Goal: Transaction & Acquisition: Subscribe to service/newsletter

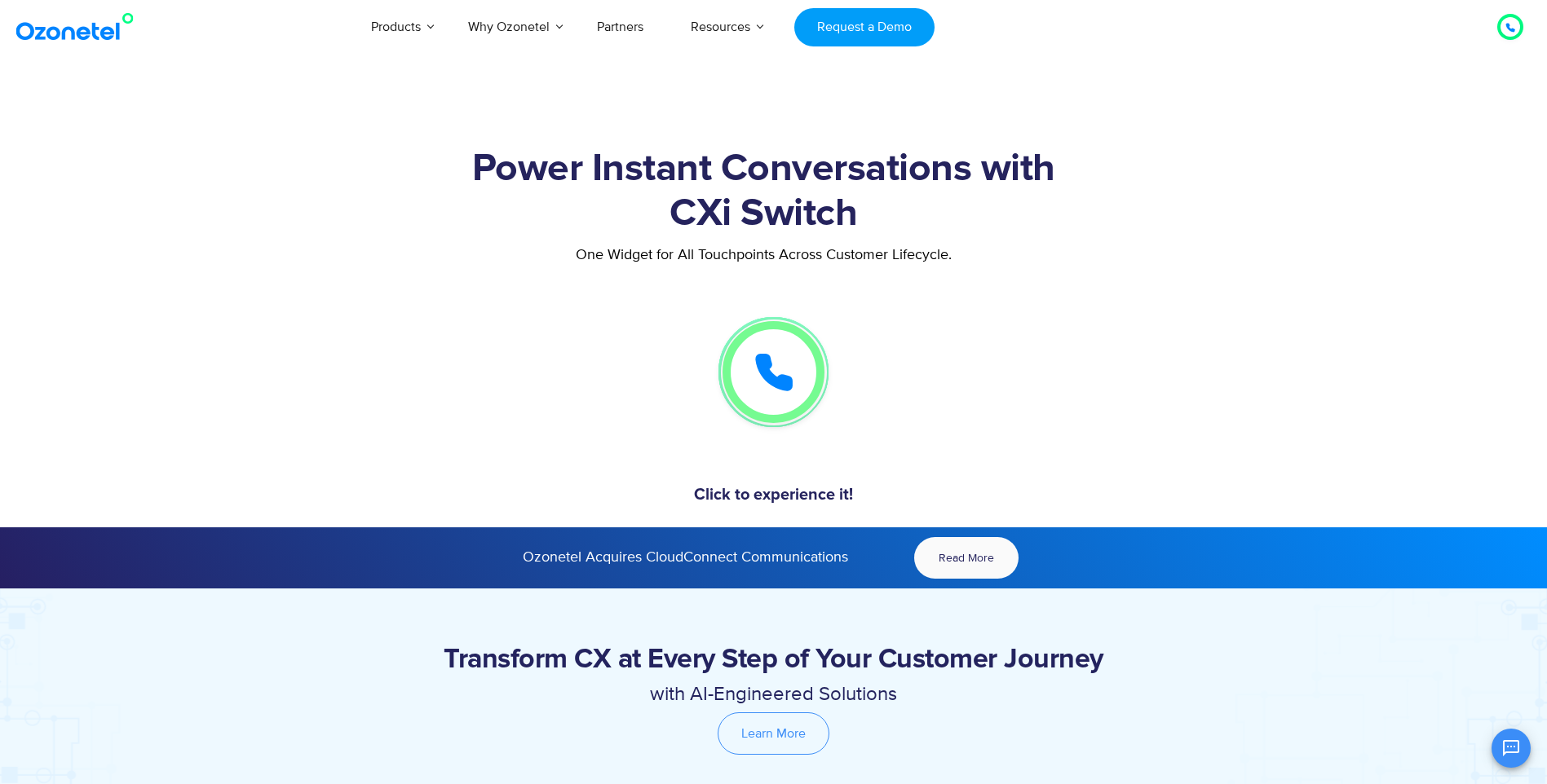
click at [1085, 89] on section "NEW LAUNCH - EXPLORE NOW NEW LAUNCH - EXPLORE NOW NEW LAUNCH - EXPLORE NOW Powe…" at bounding box center [773, 290] width 1547 height 474
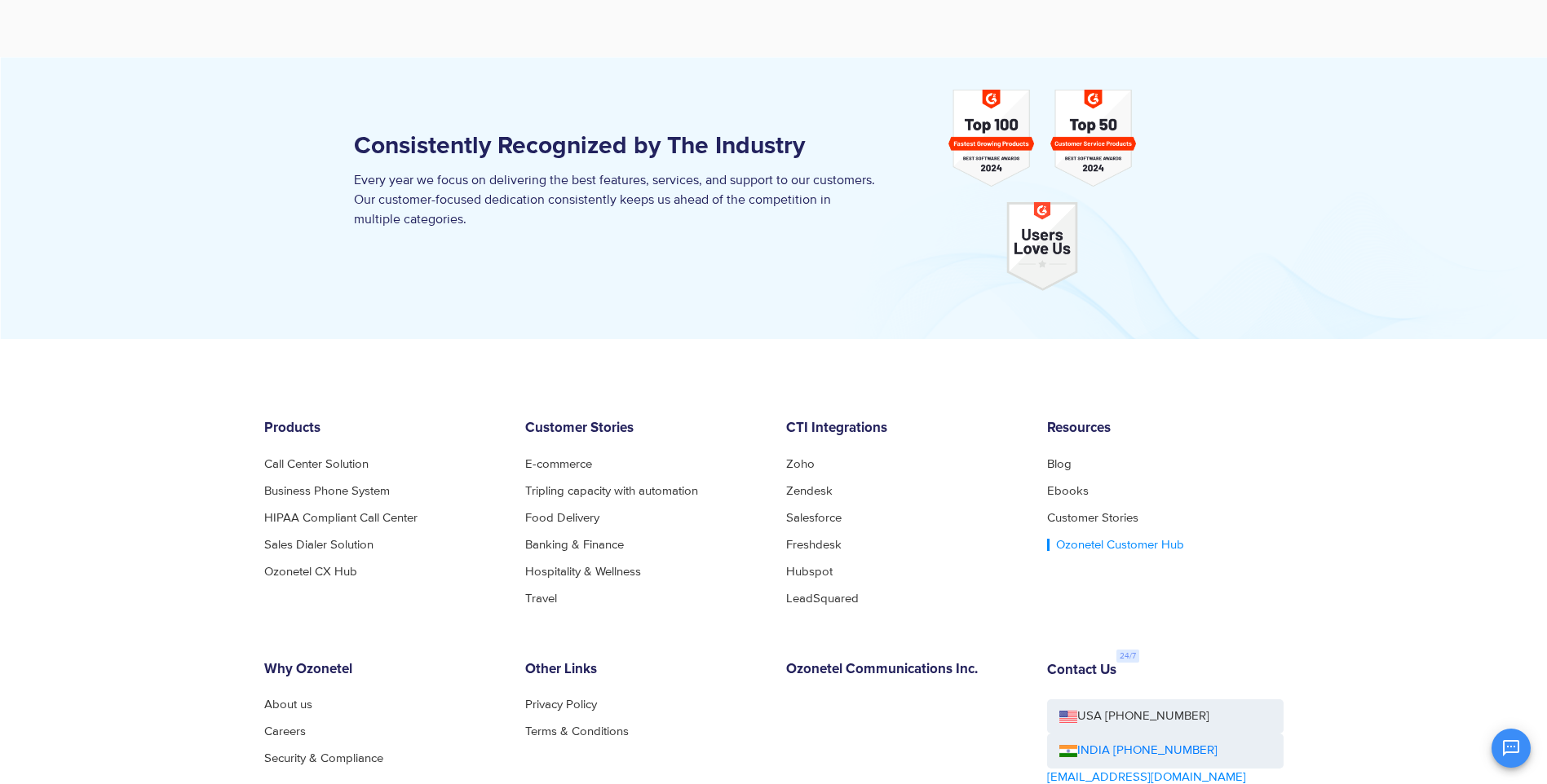
scroll to position [4908, 0]
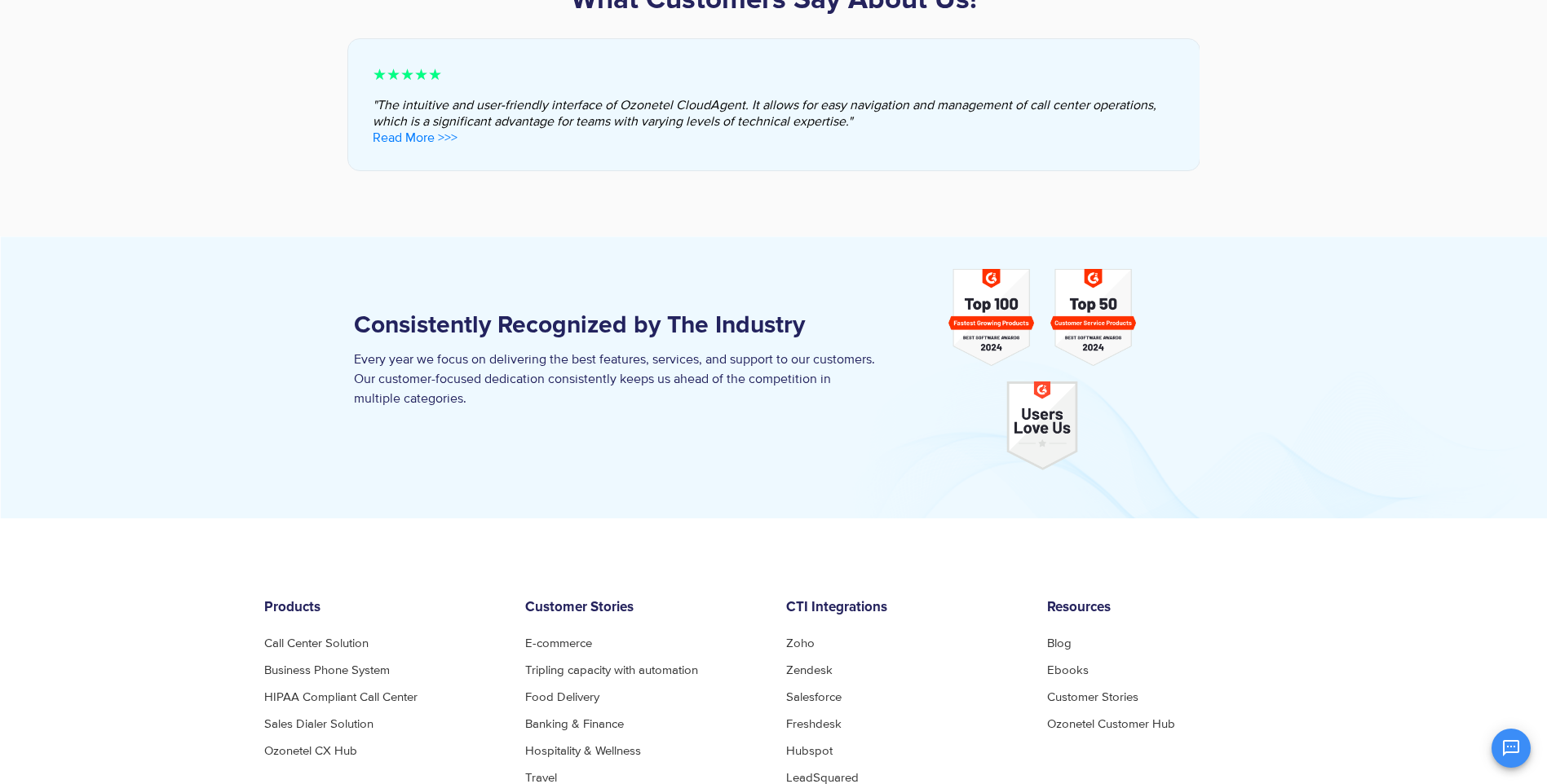
drag, startPoint x: 1206, startPoint y: 256, endPoint x: 1155, endPoint y: 181, distance: 90.7
click at [1206, 256] on div at bounding box center [773, 377] width 1547 height 283
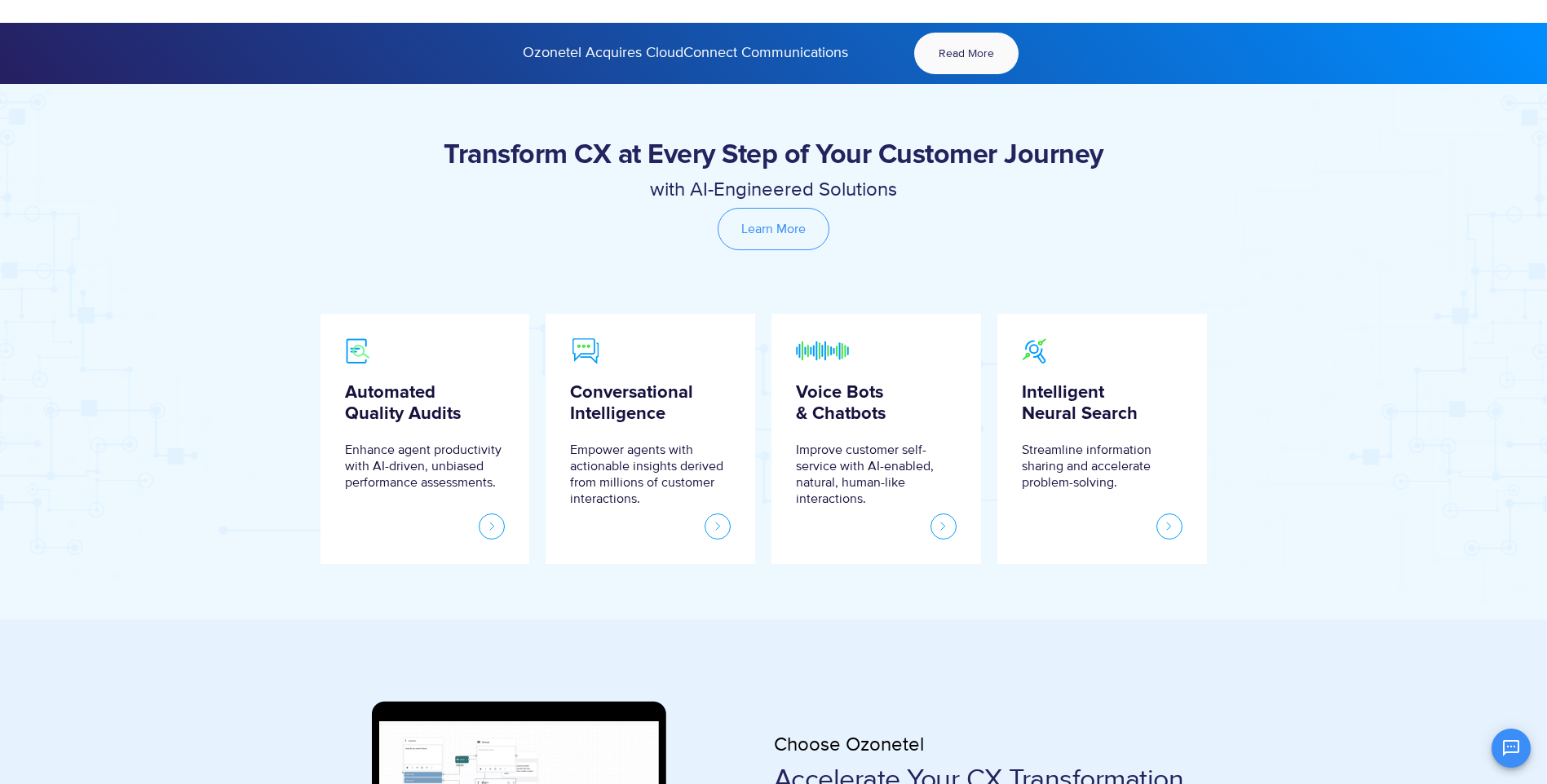
scroll to position [0, 0]
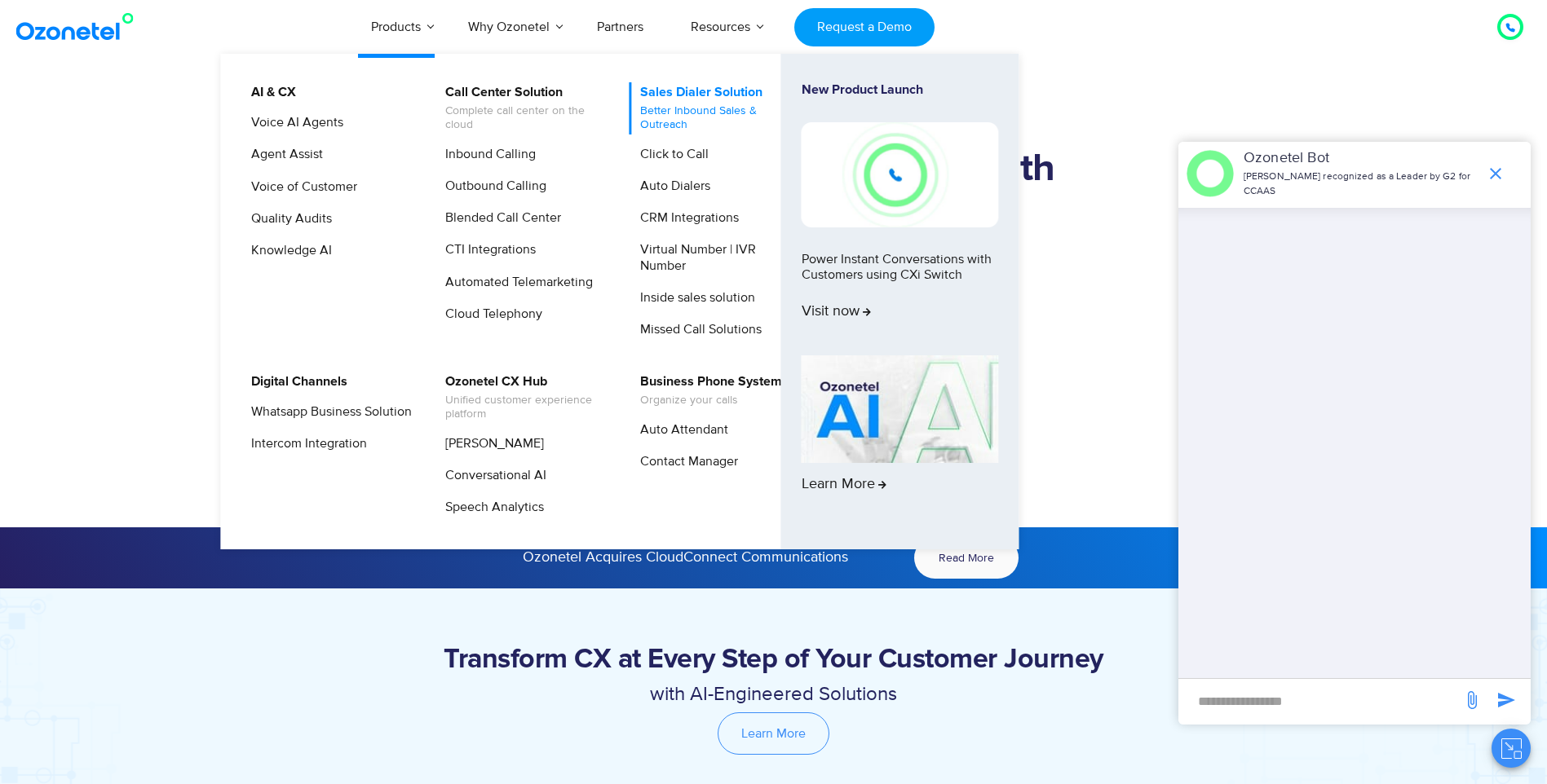
click at [659, 108] on span "Better Inbound Sales & Outreach" at bounding box center [720, 118] width 160 height 28
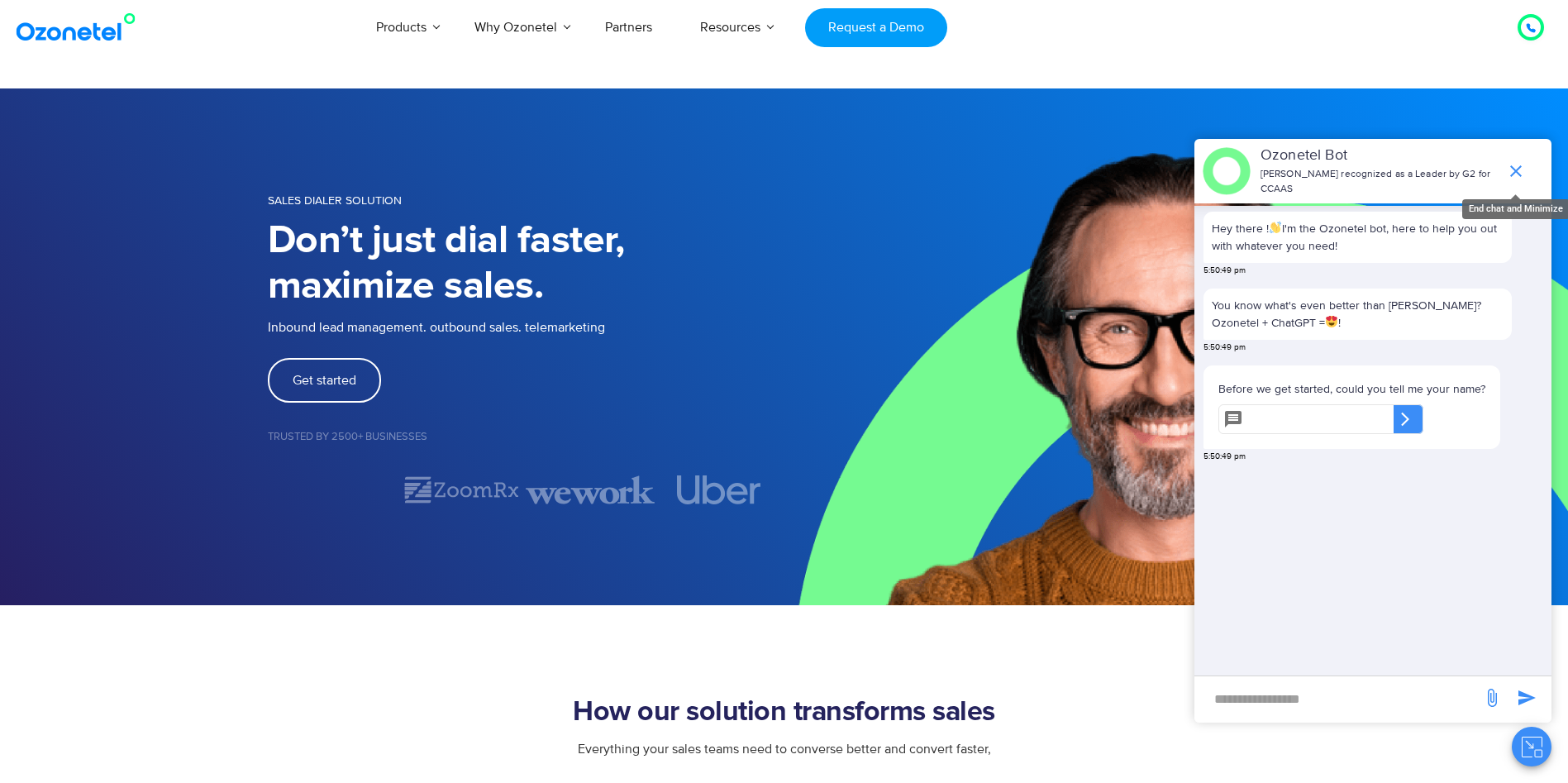
click at [1519, 165] on icon "end chat or minimize" at bounding box center [1516, 170] width 11 height 11
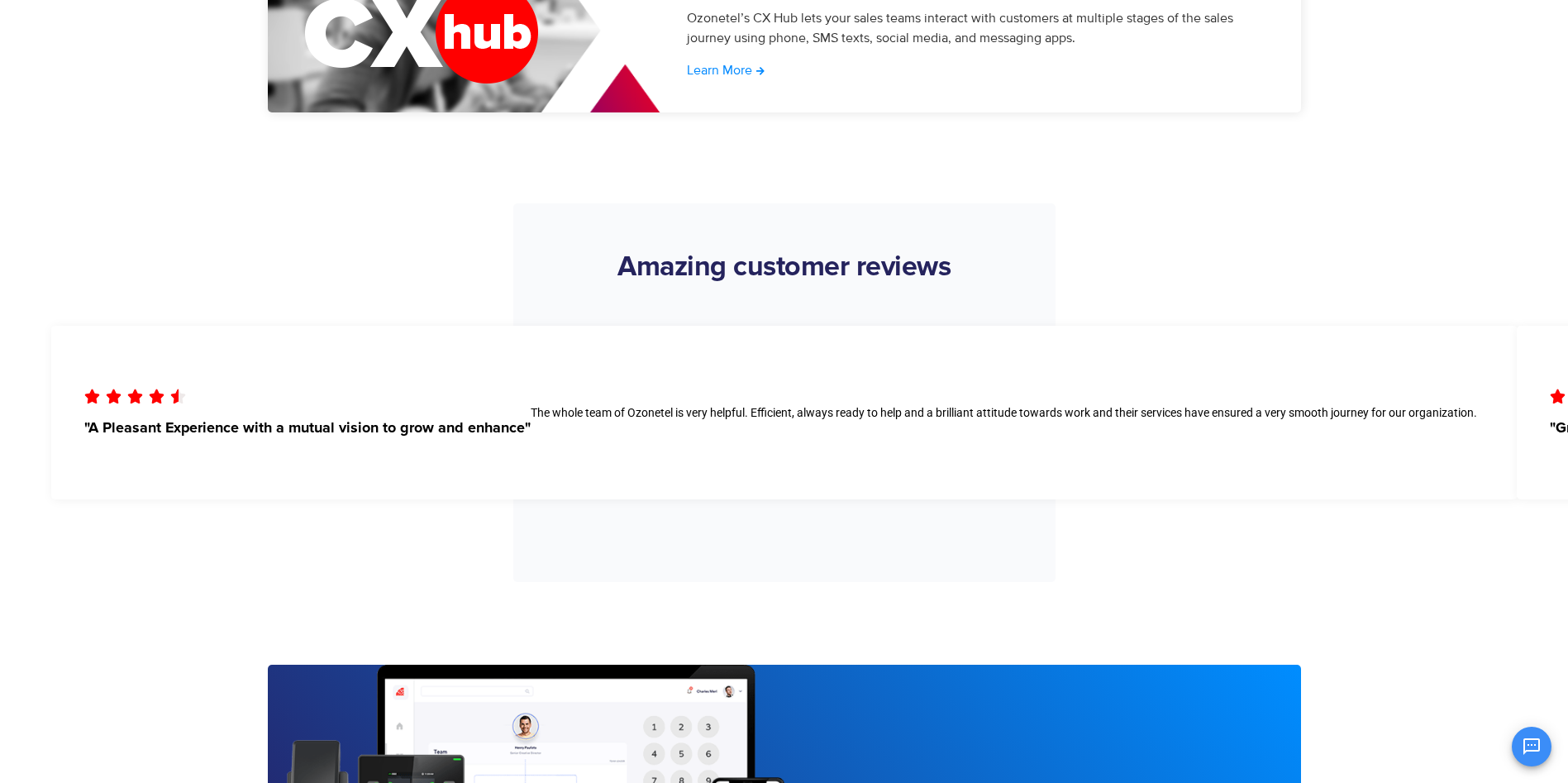
scroll to position [3805, 0]
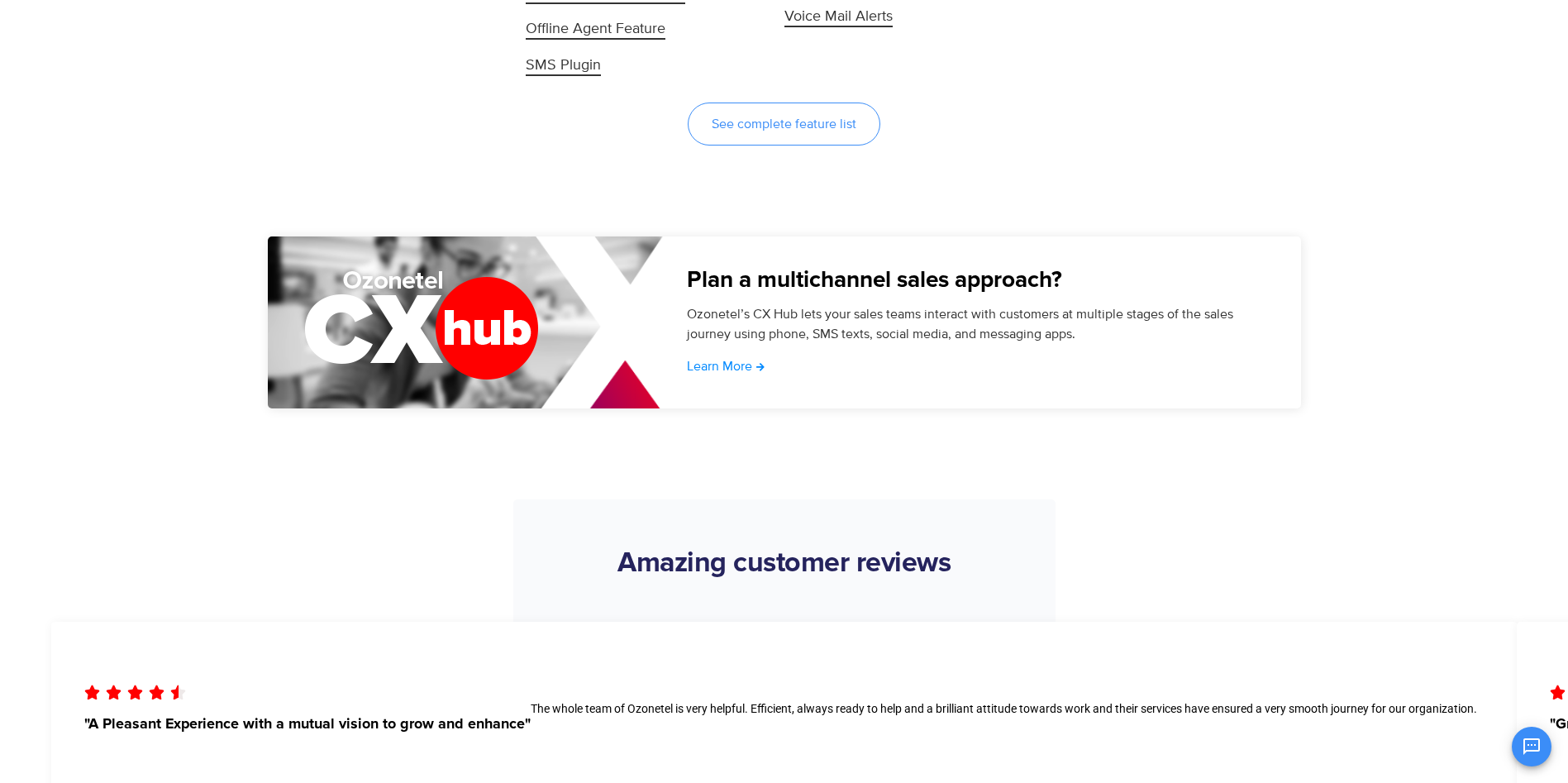
click at [848, 128] on span "See complete feature list" at bounding box center [784, 123] width 145 height 13
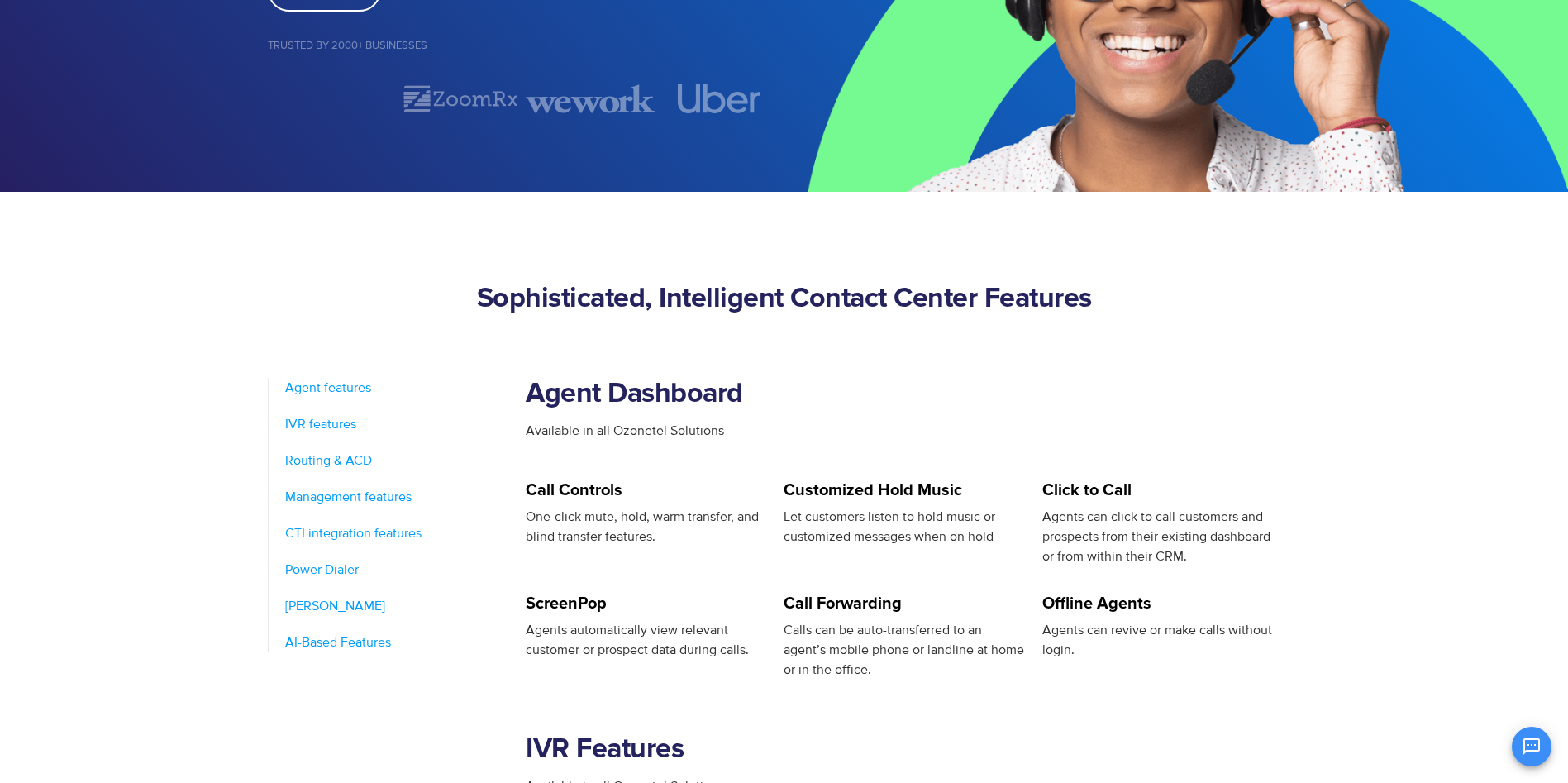
scroll to position [662, 0]
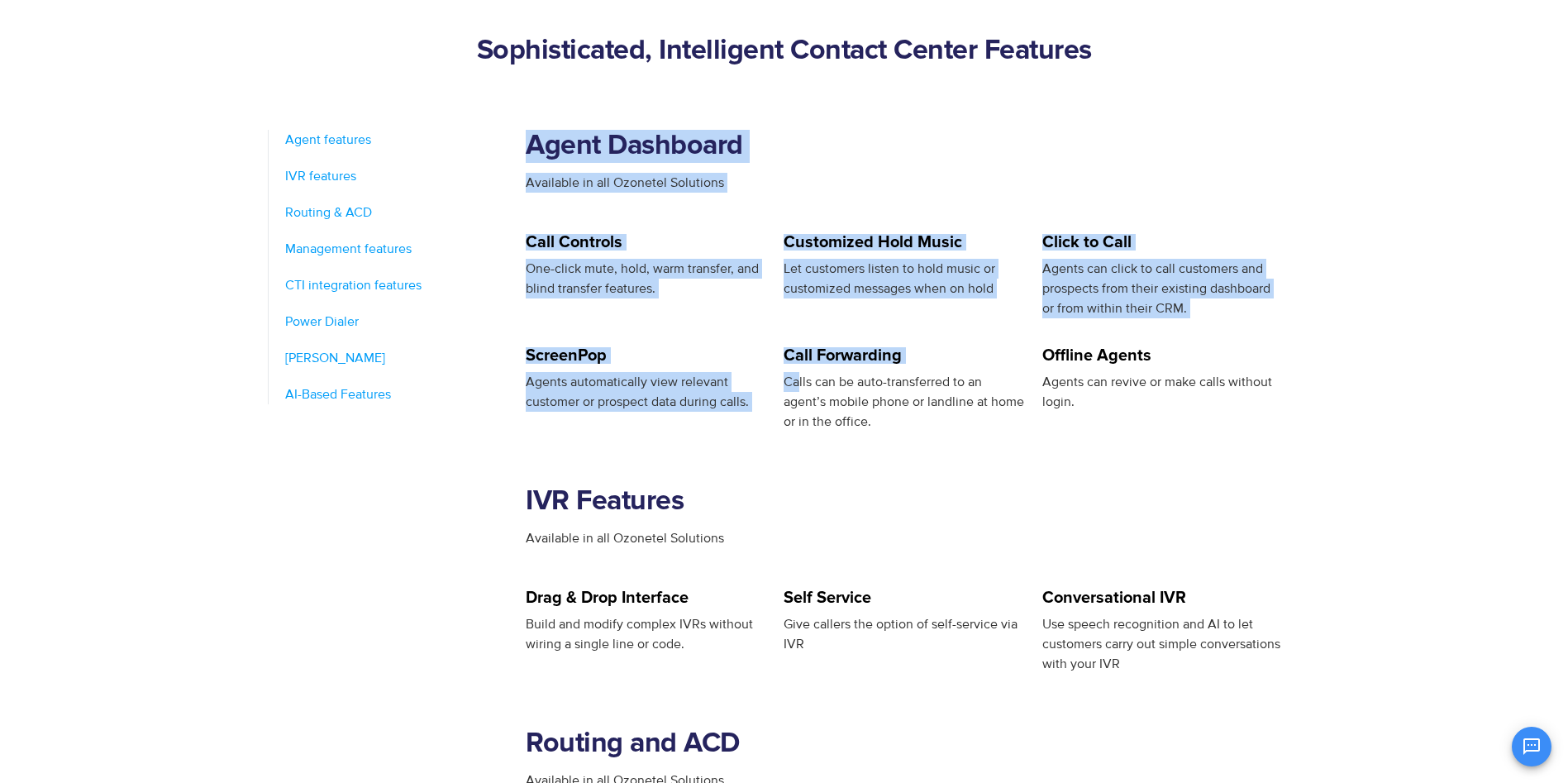
drag, startPoint x: 510, startPoint y: 383, endPoint x: 783, endPoint y: 392, distance: 273.1
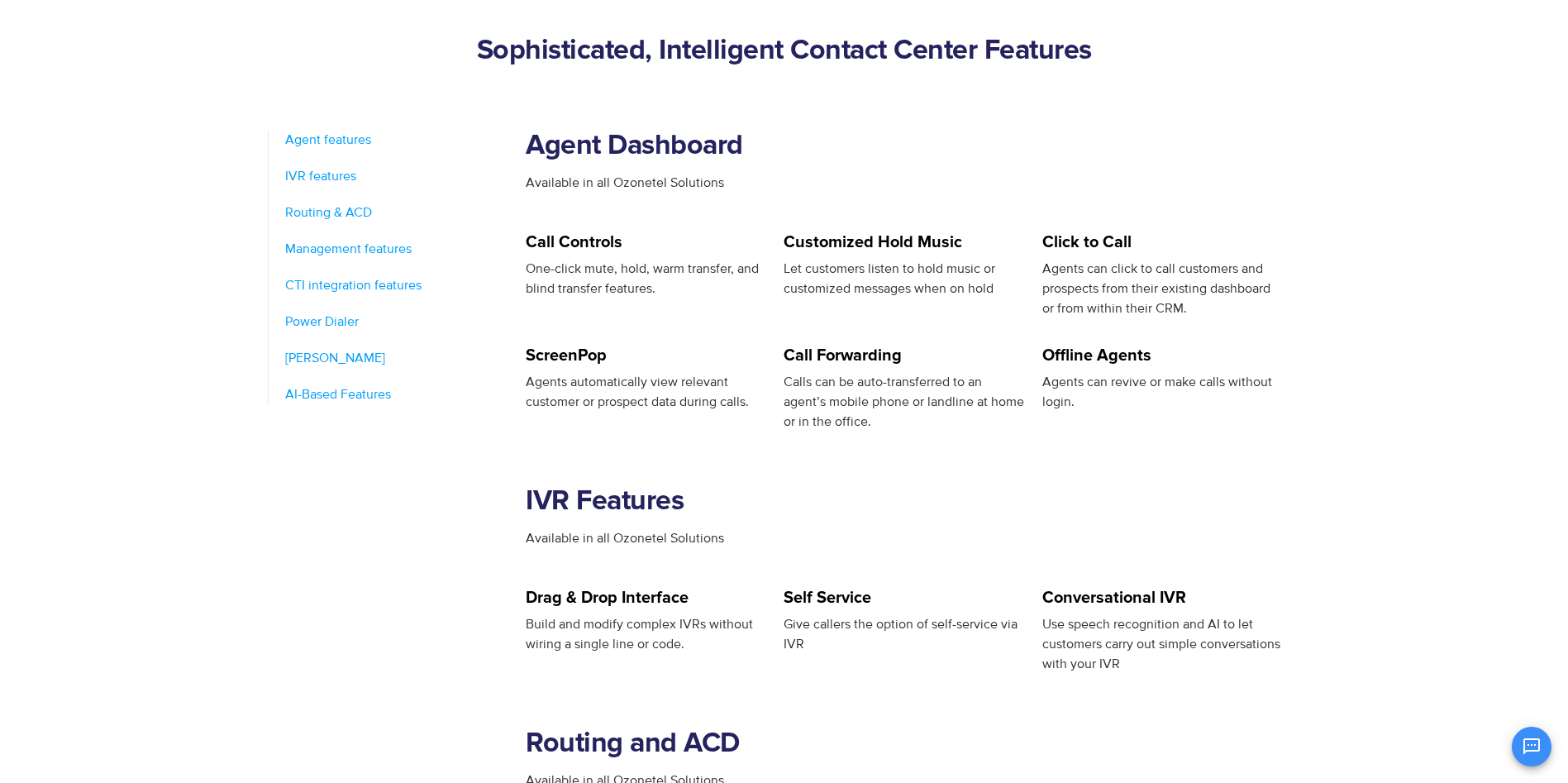
drag, startPoint x: 783, startPoint y: 392, endPoint x: 722, endPoint y: 424, distance: 68.9
click at [672, 435] on section "IVR Features Available in all Ozonetel Solutions" at bounding box center [914, 510] width 776 height 158
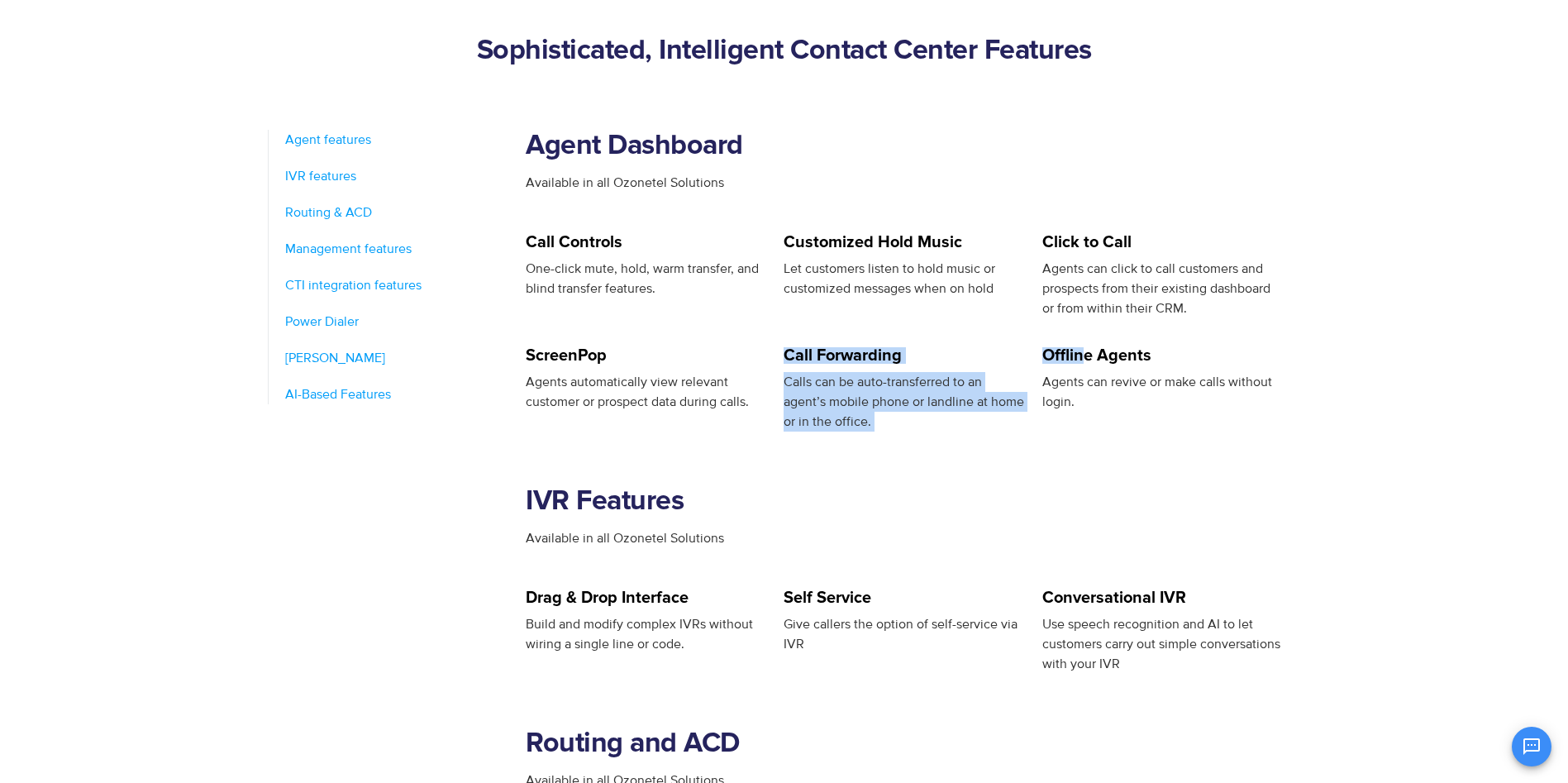
drag, startPoint x: 786, startPoint y: 358, endPoint x: 1080, endPoint y: 360, distance: 294.0
click at [1080, 360] on div "ScreenPop Agents automatically view relevant customer or prospect data during c…" at bounding box center [914, 389] width 776 height 85
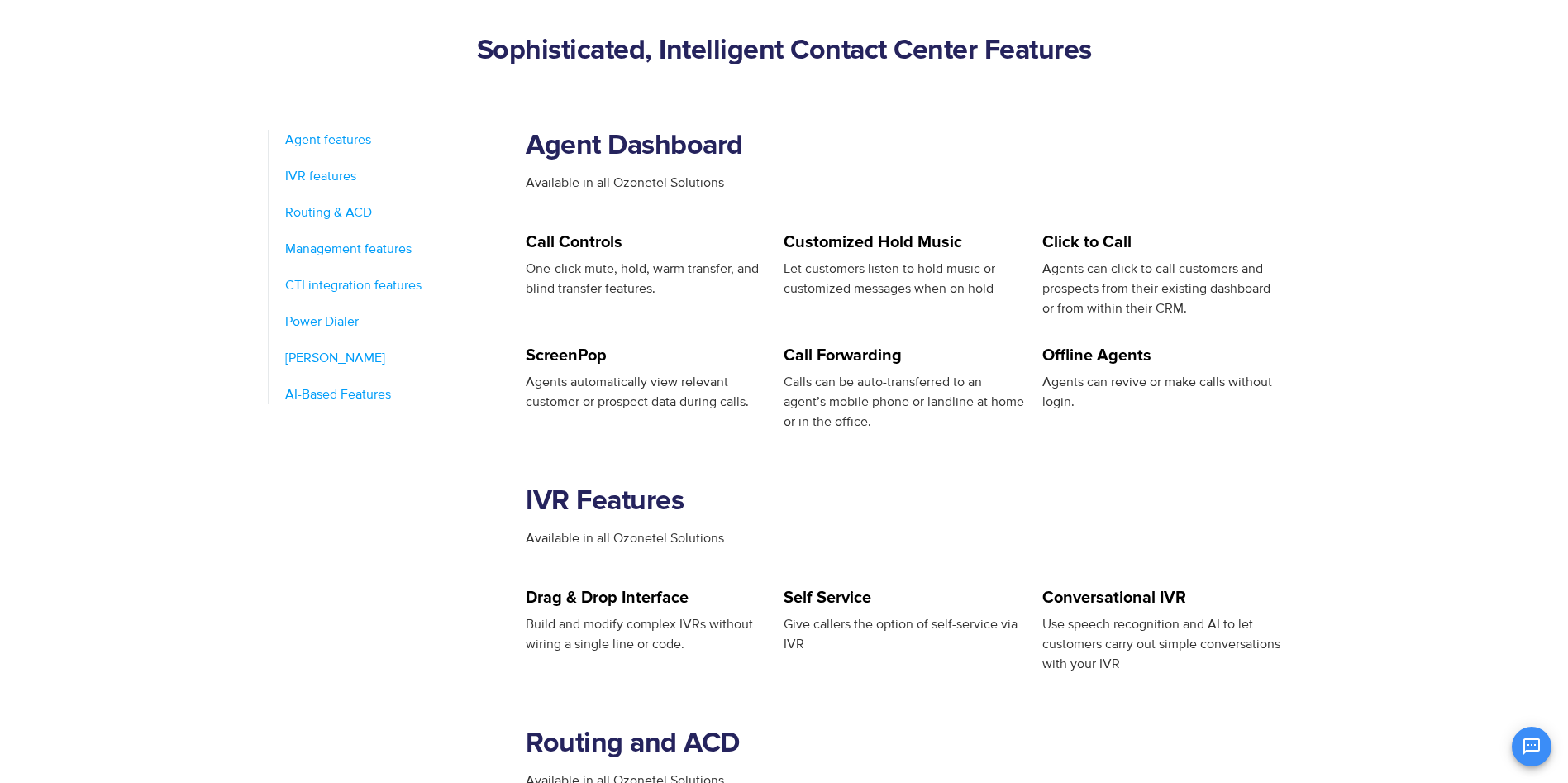
drag, startPoint x: 1080, startPoint y: 360, endPoint x: 1083, endPoint y: 387, distance: 27.2
click at [1083, 387] on span "Agents can revive or make calls without login." at bounding box center [1157, 392] width 230 height 37
drag, startPoint x: 1046, startPoint y: 378, endPoint x: 1100, endPoint y: 405, distance: 60.4
click at [1100, 405] on div "Agents can revive or make calls without login." at bounding box center [1163, 392] width 241 height 39
drag, startPoint x: 1100, startPoint y: 405, endPoint x: 1189, endPoint y: 409, distance: 89.1
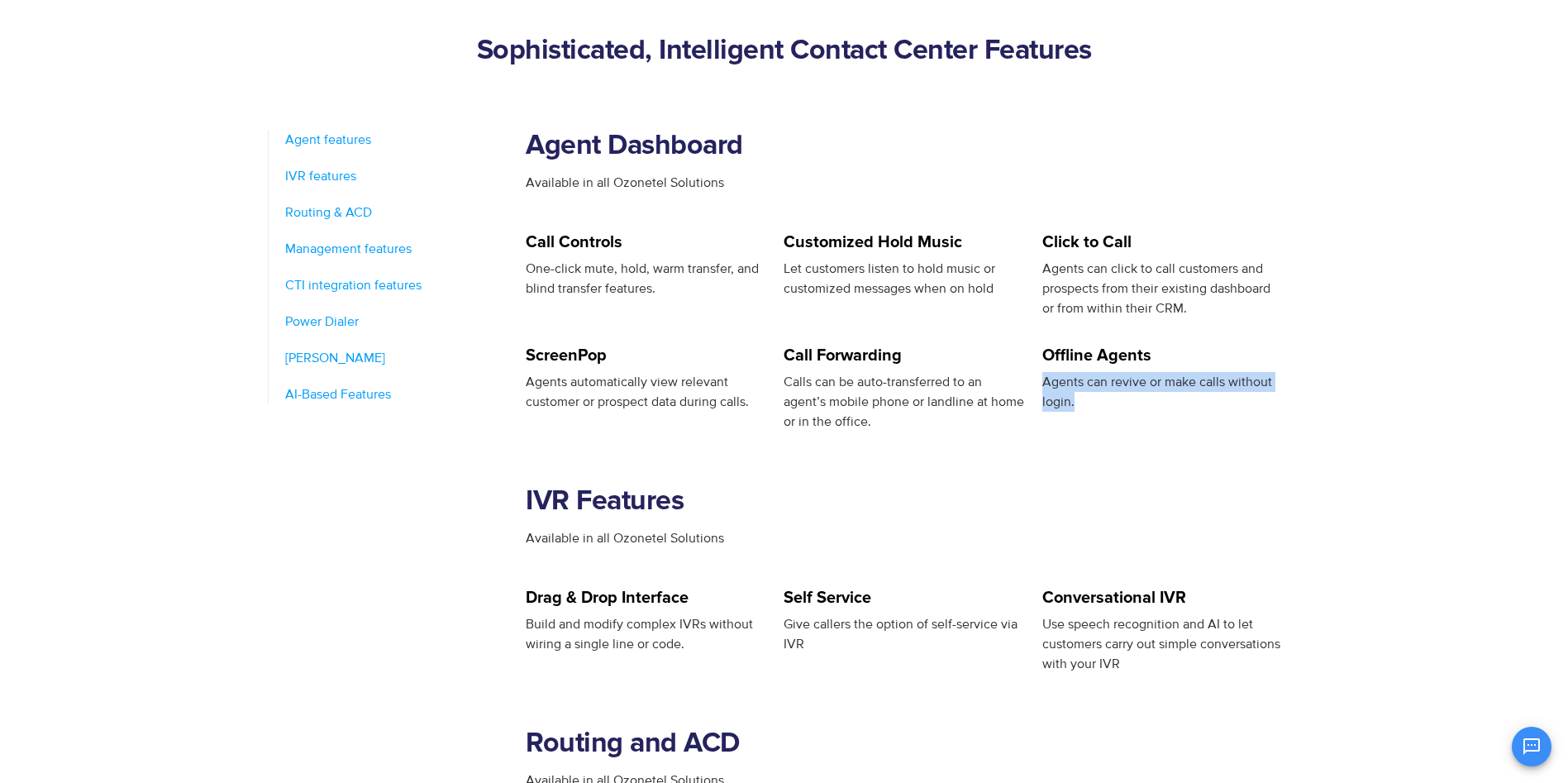
click at [1189, 409] on div "Agents can revive or make calls without login." at bounding box center [1163, 392] width 241 height 39
drag, startPoint x: 1043, startPoint y: 361, endPoint x: 1178, endPoint y: 363, distance: 135.0
click at [1178, 363] on h5 "Offline Agents" at bounding box center [1163, 355] width 241 height 17
drag, startPoint x: 1178, startPoint y: 363, endPoint x: 1122, endPoint y: 427, distance: 85.0
click at [1122, 427] on div "Offline Agents Agents can revive or make calls without login." at bounding box center [1163, 389] width 241 height 85
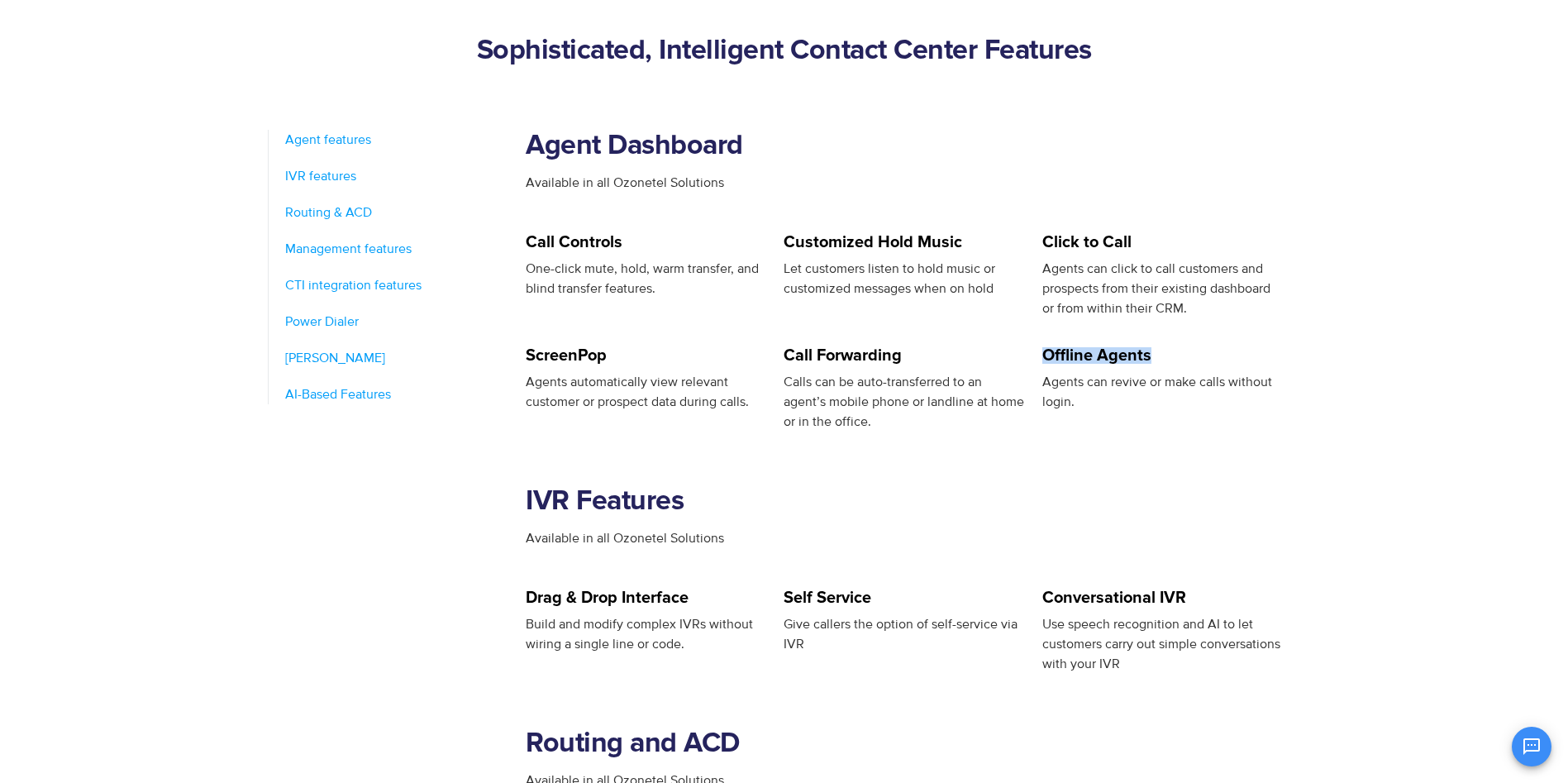
drag, startPoint x: 1044, startPoint y: 359, endPoint x: 1152, endPoint y: 363, distance: 108.1
click at [1152, 363] on h5 "Offline Agents" at bounding box center [1163, 355] width 241 height 17
copy h5 "Offline Agents"
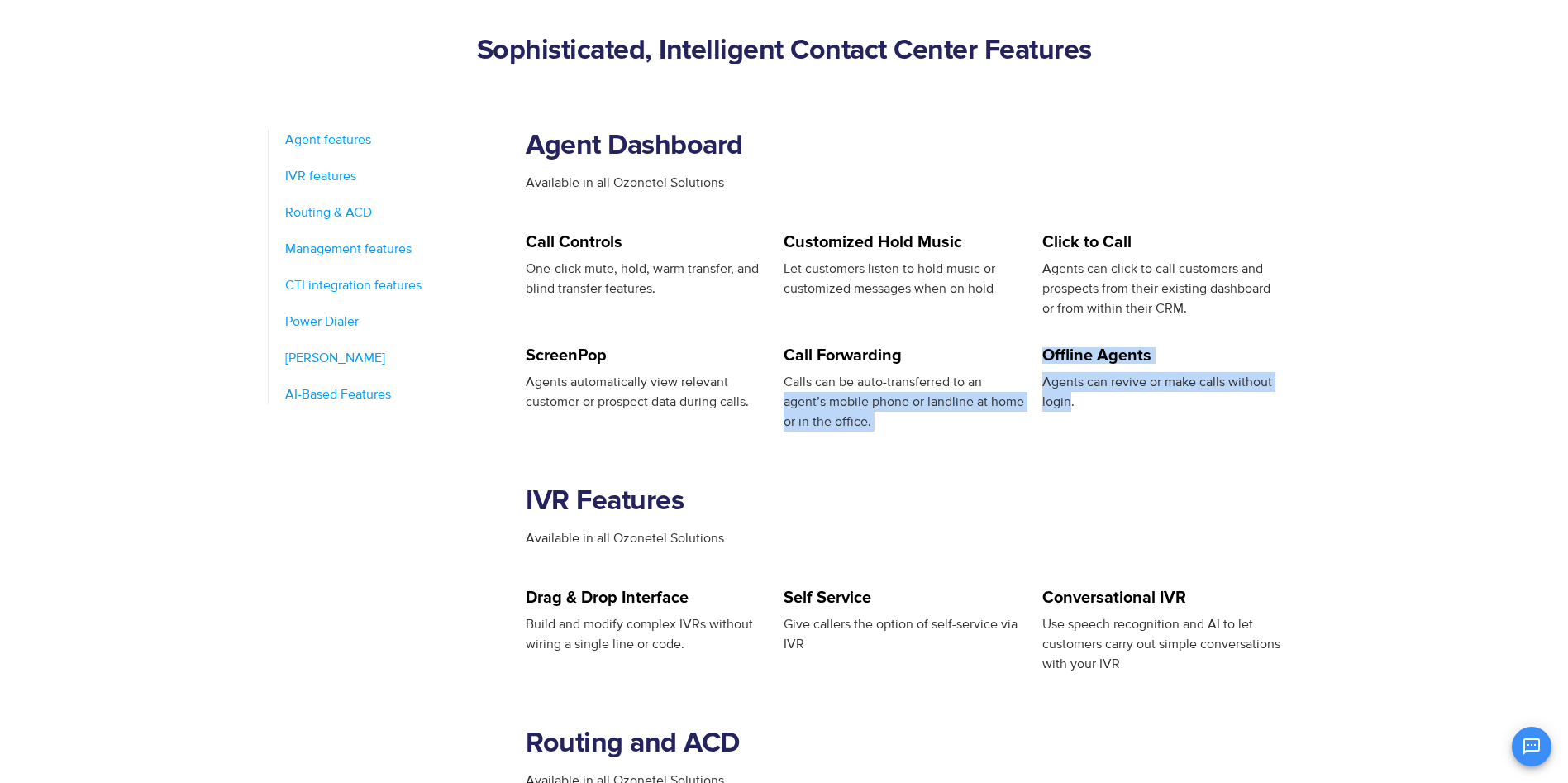
drag, startPoint x: 1044, startPoint y: 383, endPoint x: 1073, endPoint y: 395, distance: 31.4
click at [1073, 395] on div "ScreenPop Agents automatically view relevant customer or prospect data during c…" at bounding box center [914, 389] width 776 height 85
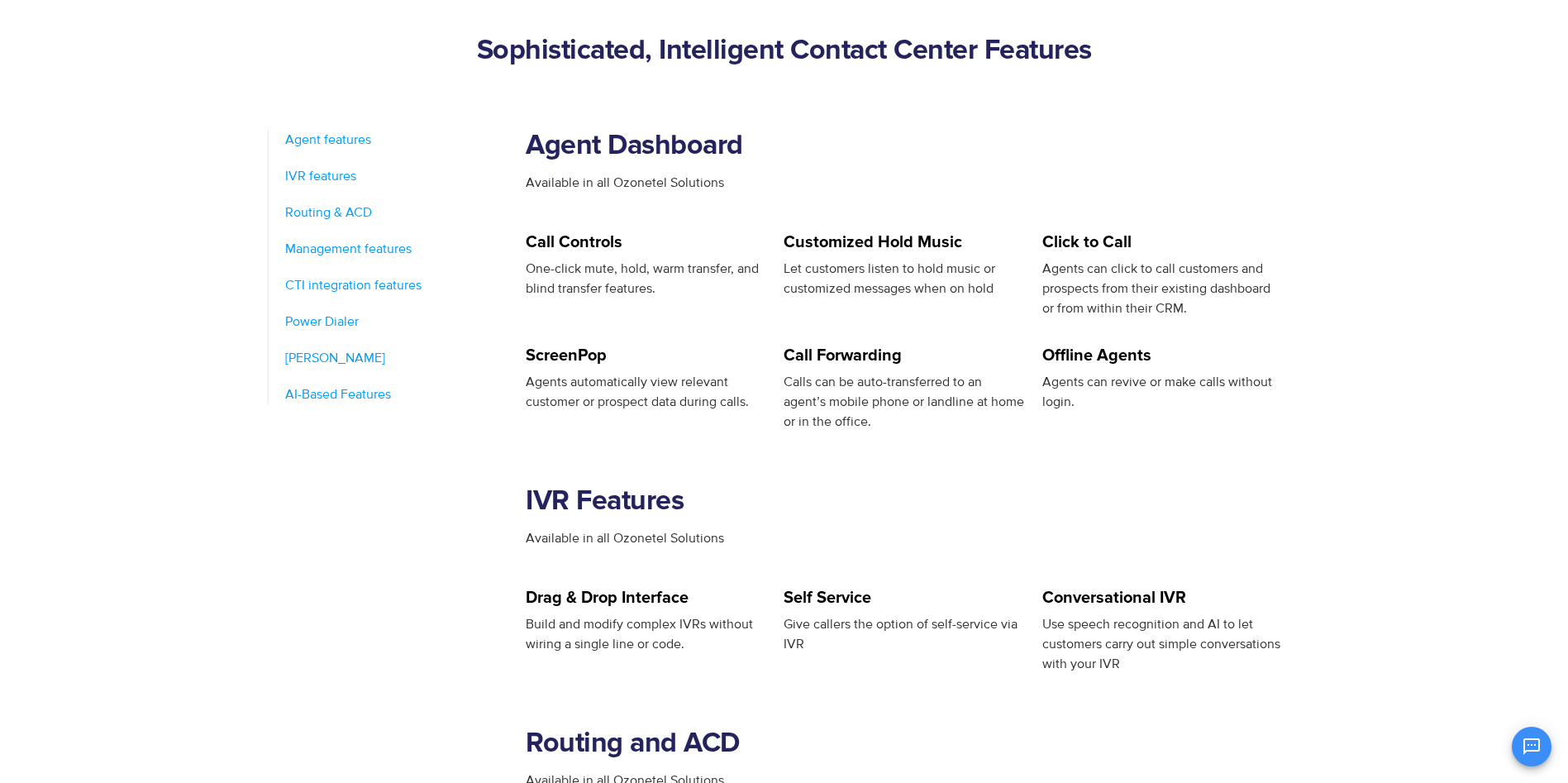
click at [1074, 395] on span "Agents can revive or make calls without login." at bounding box center [1157, 392] width 230 height 37
drag, startPoint x: 1074, startPoint y: 399, endPoint x: 1044, endPoint y: 385, distance: 33.1
click at [1044, 385] on div "Agents can revive or make calls without login." at bounding box center [1163, 392] width 241 height 39
copy span "Agents can revive or make calls without login."
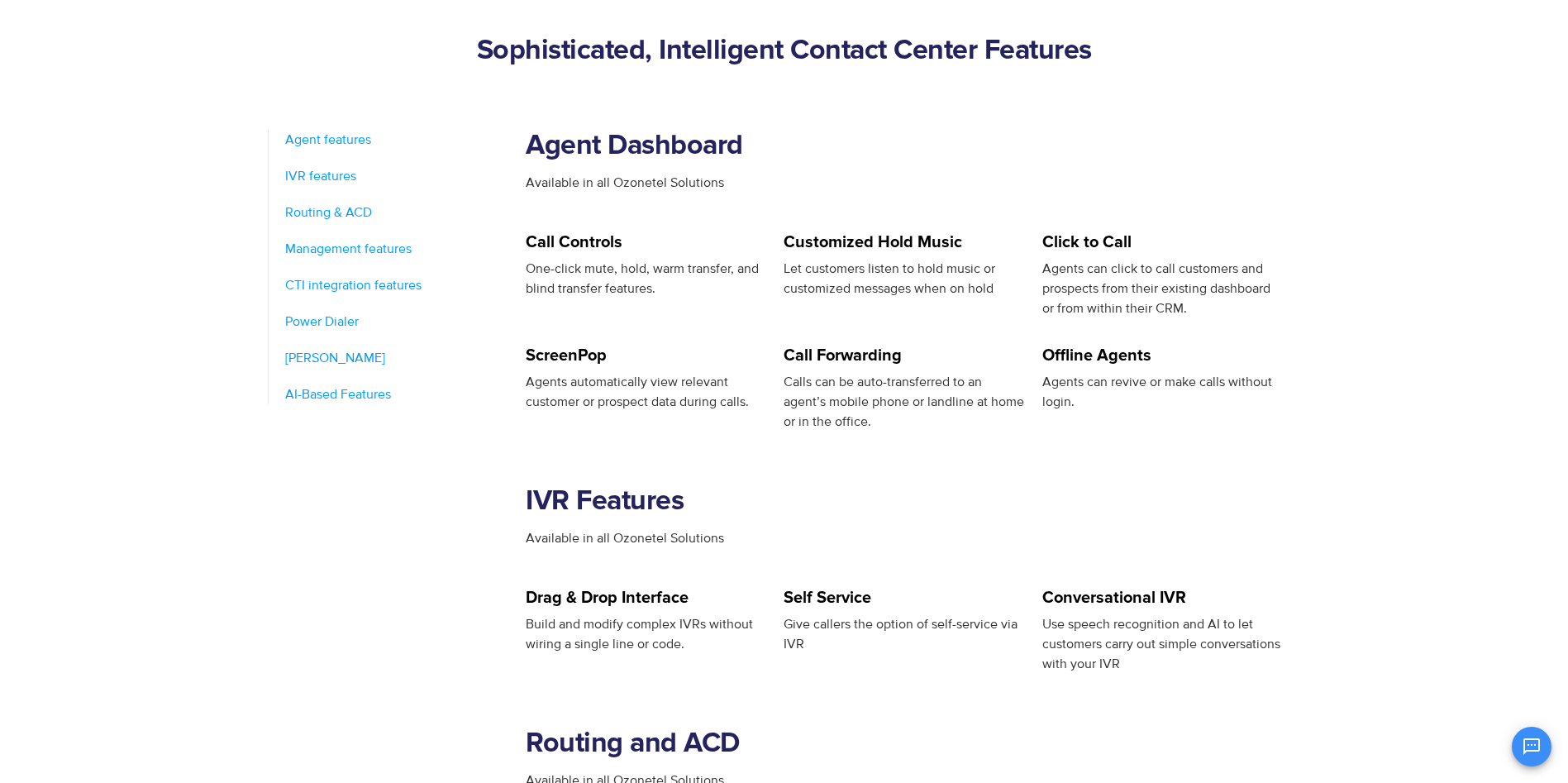
scroll to position [910, 0]
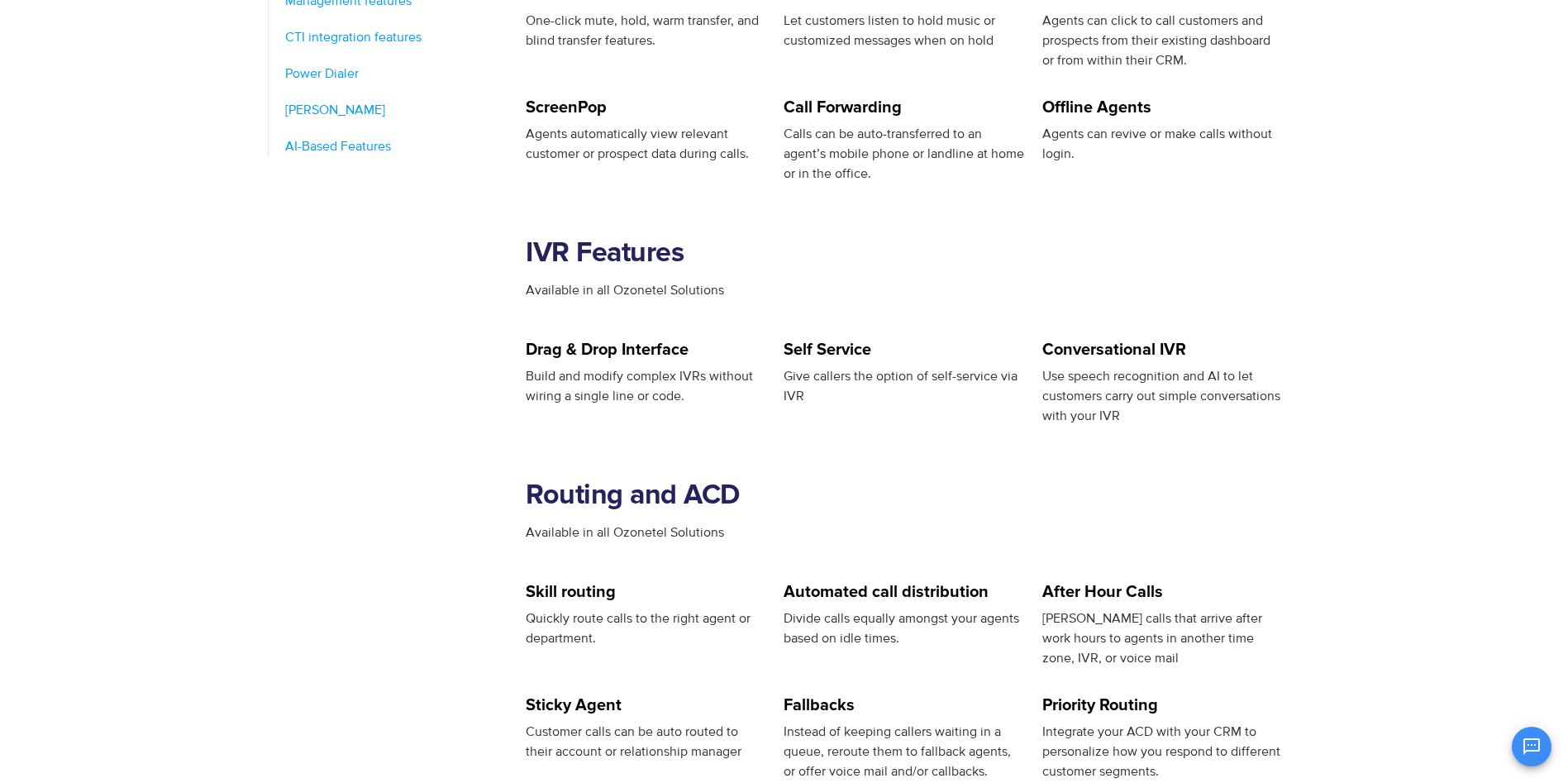
click at [794, 376] on span "Give callers the option of self-service via IVR" at bounding box center [901, 386] width 234 height 37
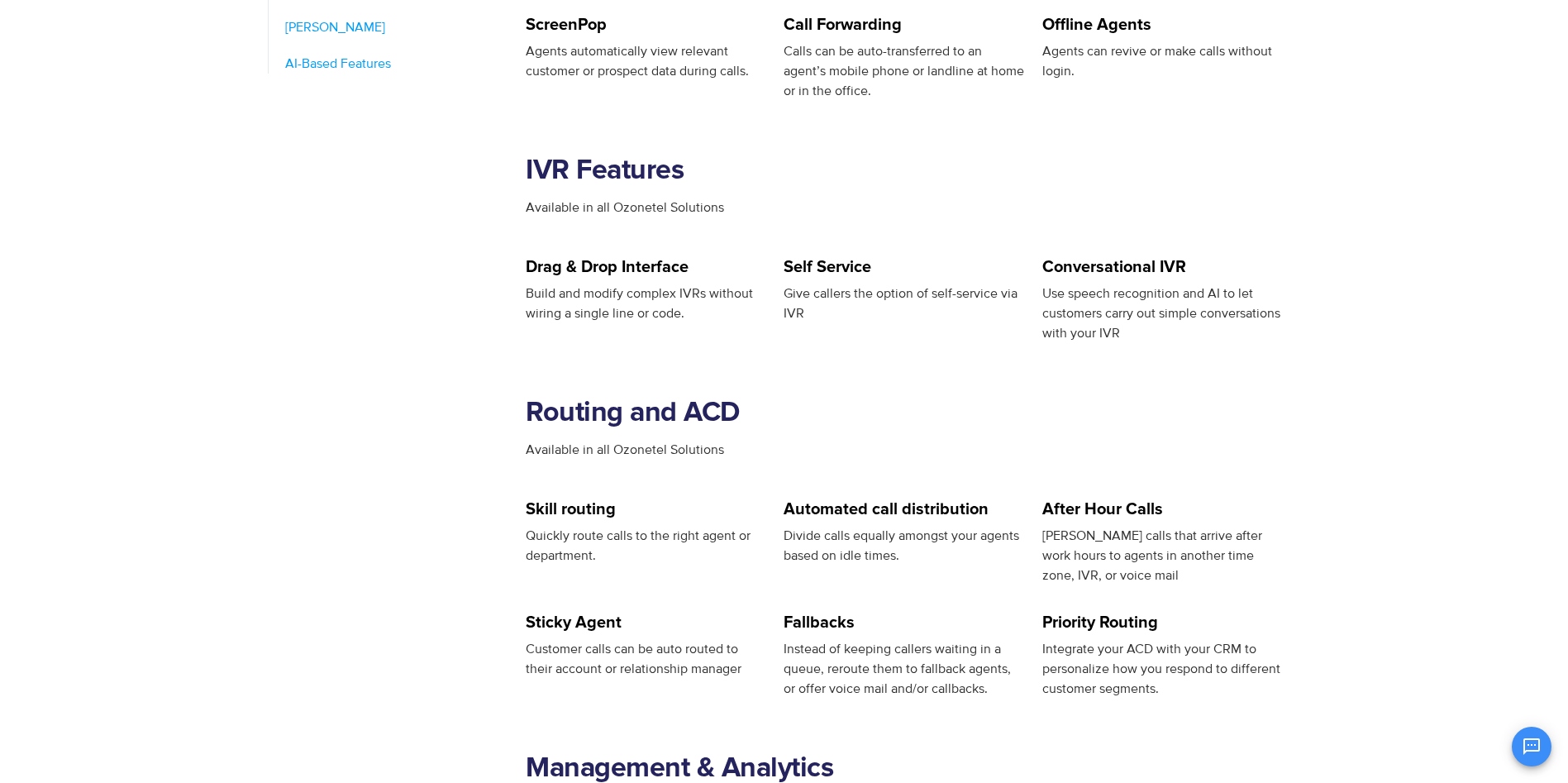
scroll to position [1241, 0]
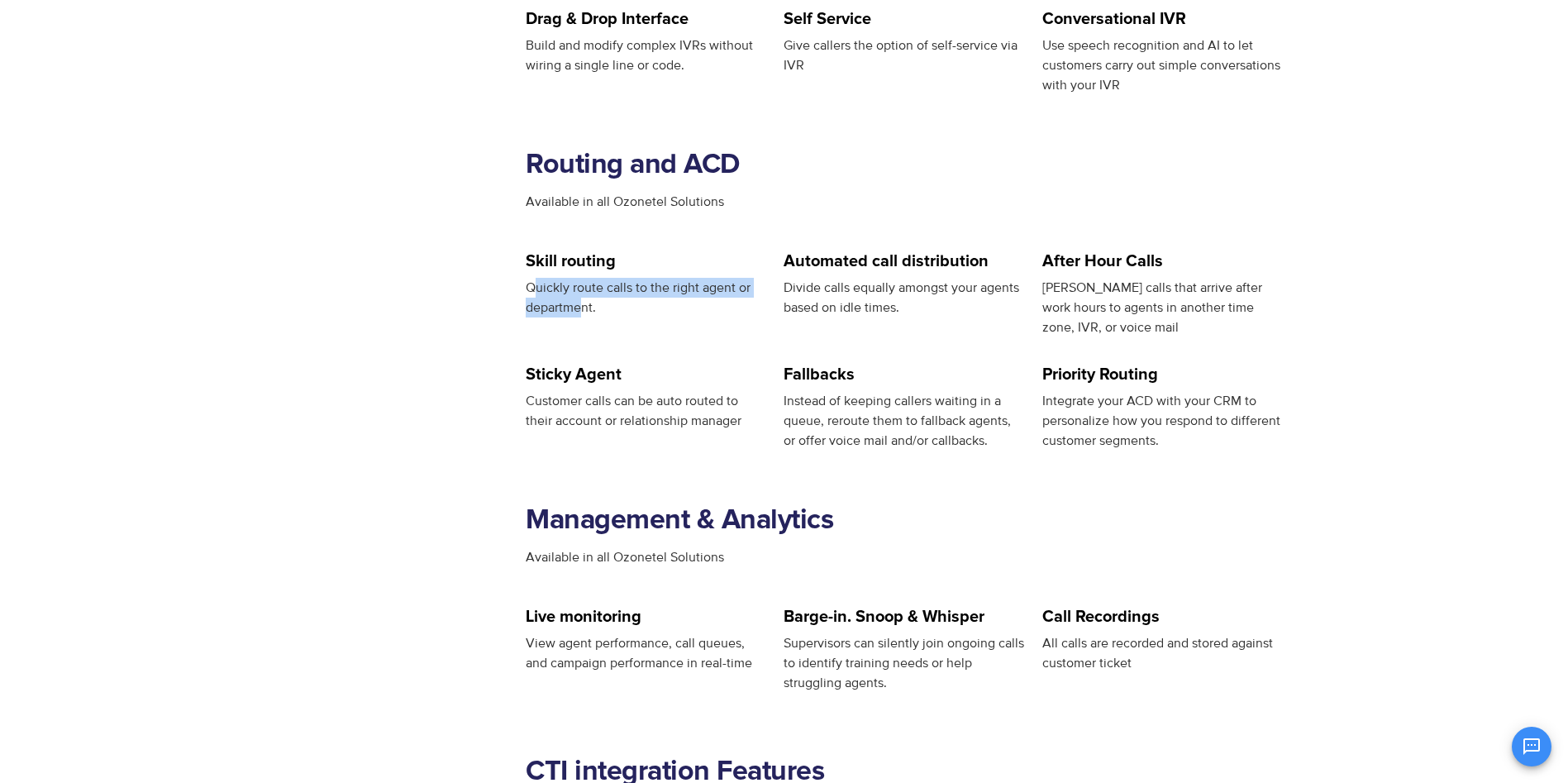
drag, startPoint x: 536, startPoint y: 285, endPoint x: 586, endPoint y: 301, distance: 52.5
click at [585, 301] on span "Quickly route calls to the right agent or department." at bounding box center [638, 298] width 224 height 37
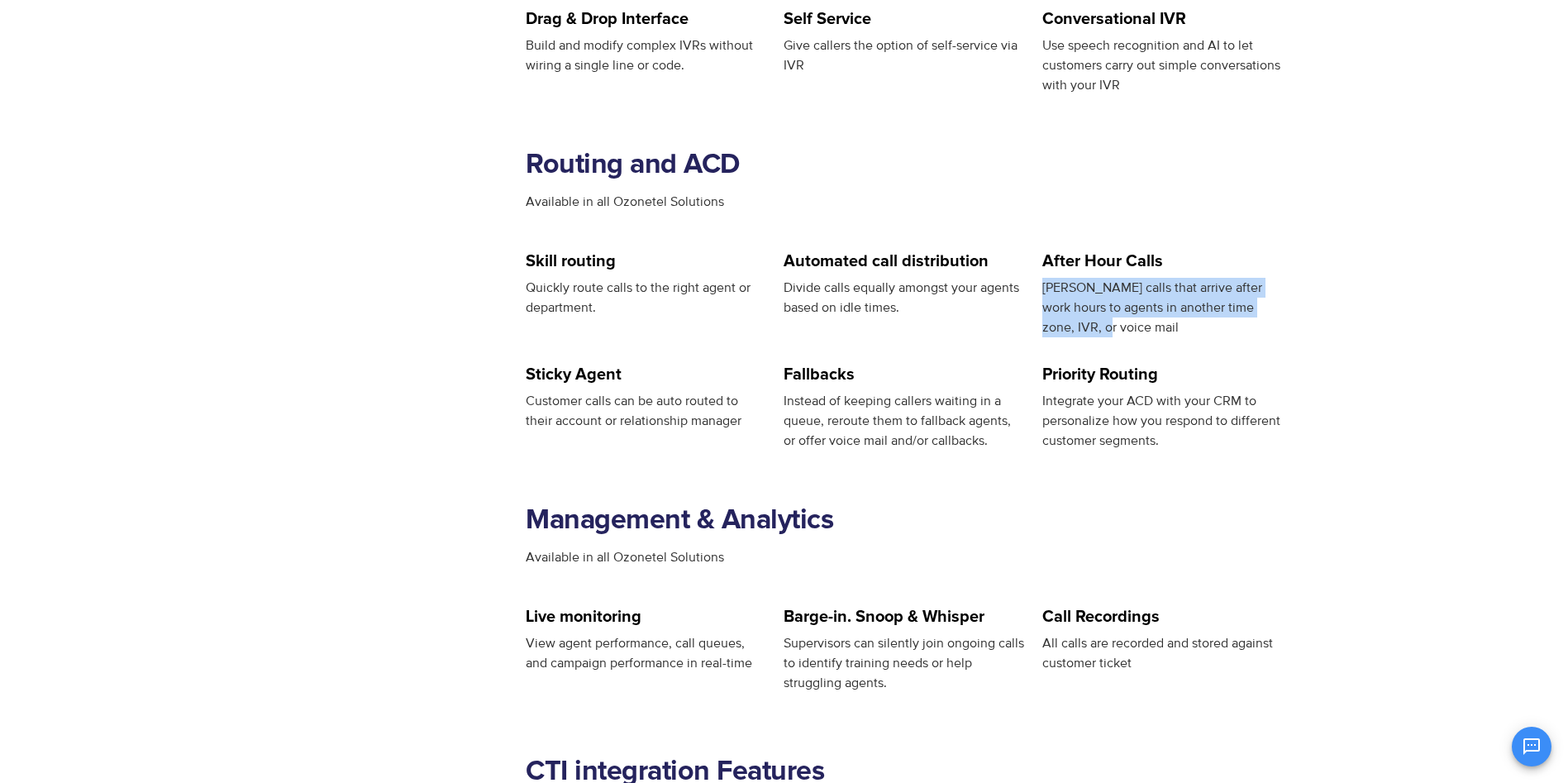
drag, startPoint x: 1041, startPoint y: 288, endPoint x: 1283, endPoint y: 299, distance: 242.2
click at [1283, 299] on div "Divert calls that arrive after work hours to agents in another time zone, IVR, …" at bounding box center [1163, 308] width 241 height 59
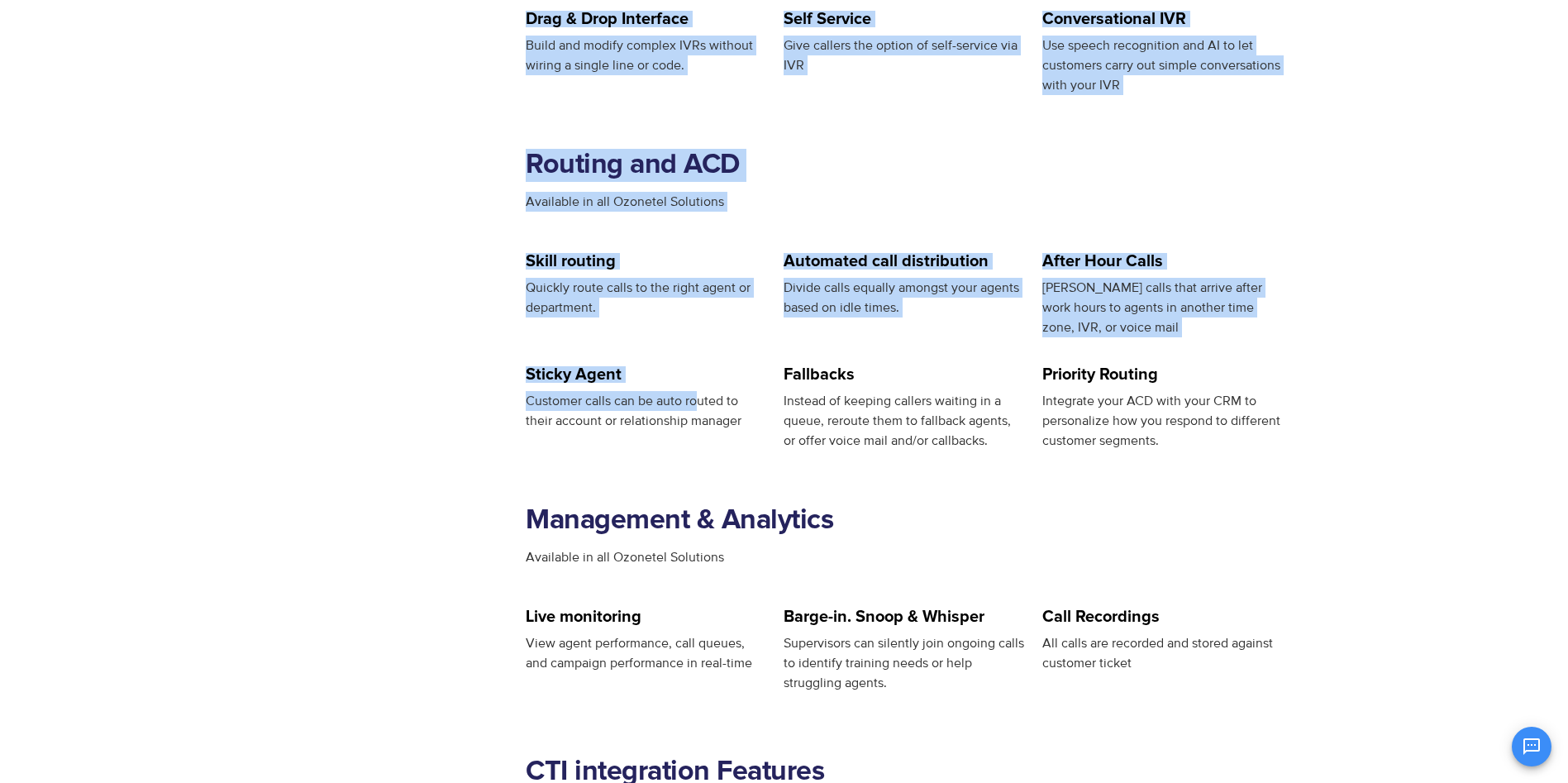
drag, startPoint x: 525, startPoint y: 402, endPoint x: 702, endPoint y: 407, distance: 177.1
click at [701, 407] on div "Agent features IVR features Routing & ACD Management features CTI integration f…" at bounding box center [784, 641] width 1058 height 2288
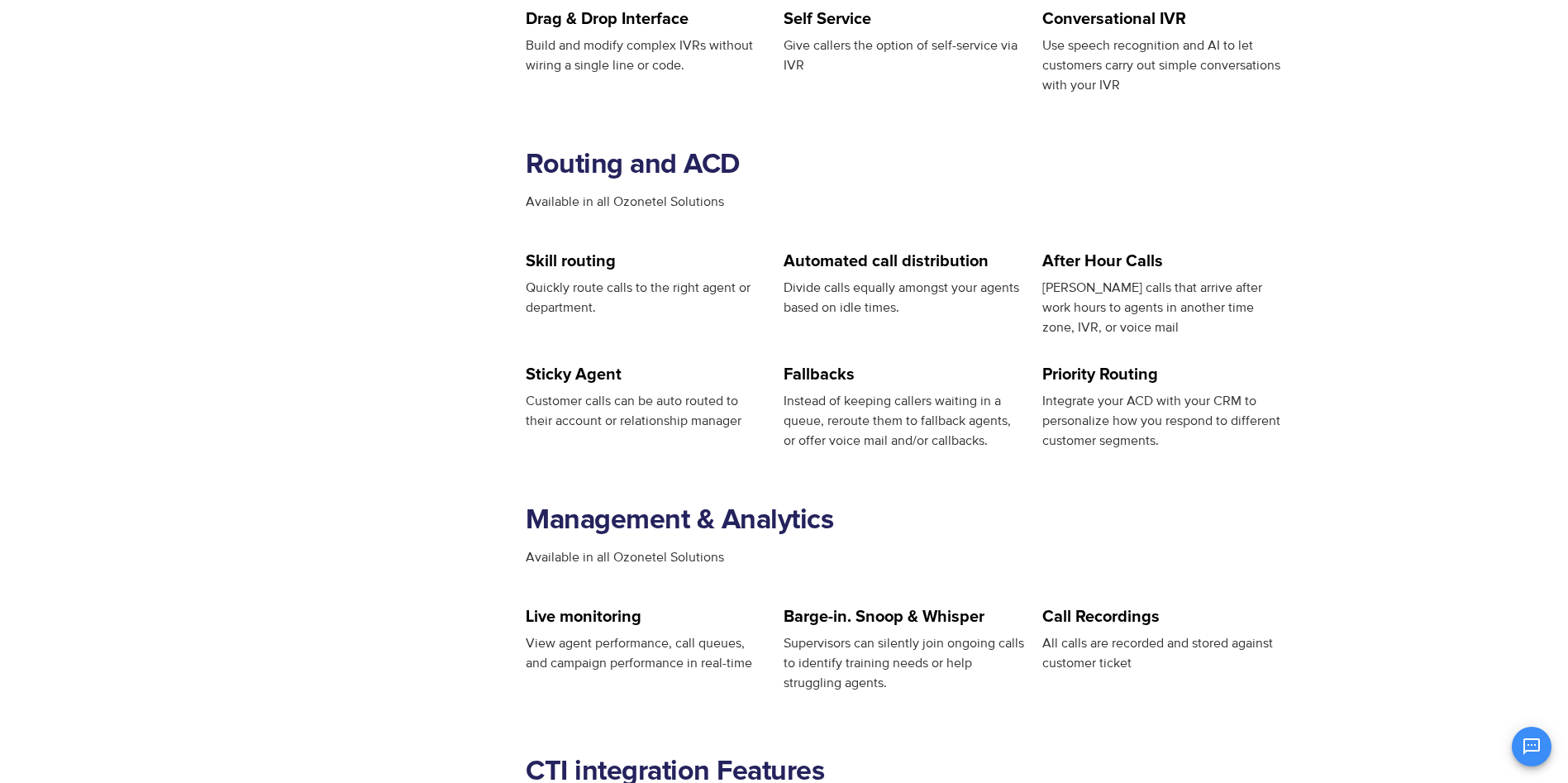
drag, startPoint x: 702, startPoint y: 407, endPoint x: 762, endPoint y: 400, distance: 60.4
click at [762, 400] on div "Customer calls can be auto routed to their account or relationship manager" at bounding box center [646, 411] width 241 height 39
click at [739, 424] on span "Customer calls can be auto routed to their account or relationship manager" at bounding box center [633, 412] width 216 height 37
drag, startPoint x: 739, startPoint y: 424, endPoint x: 879, endPoint y: 370, distance: 150.1
click at [879, 370] on h5 "Fallbacks" at bounding box center [904, 374] width 241 height 17
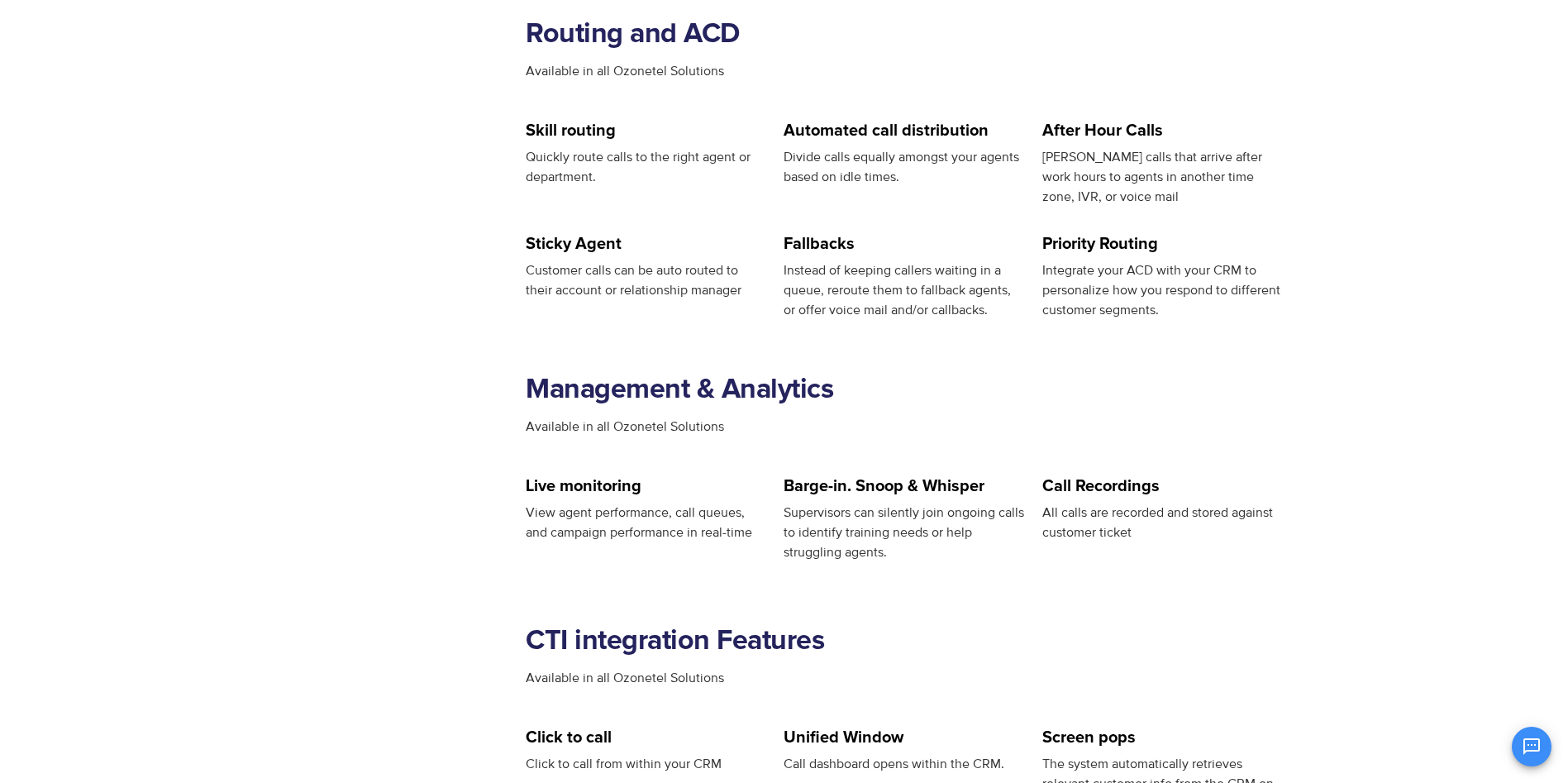
scroll to position [1654, 0]
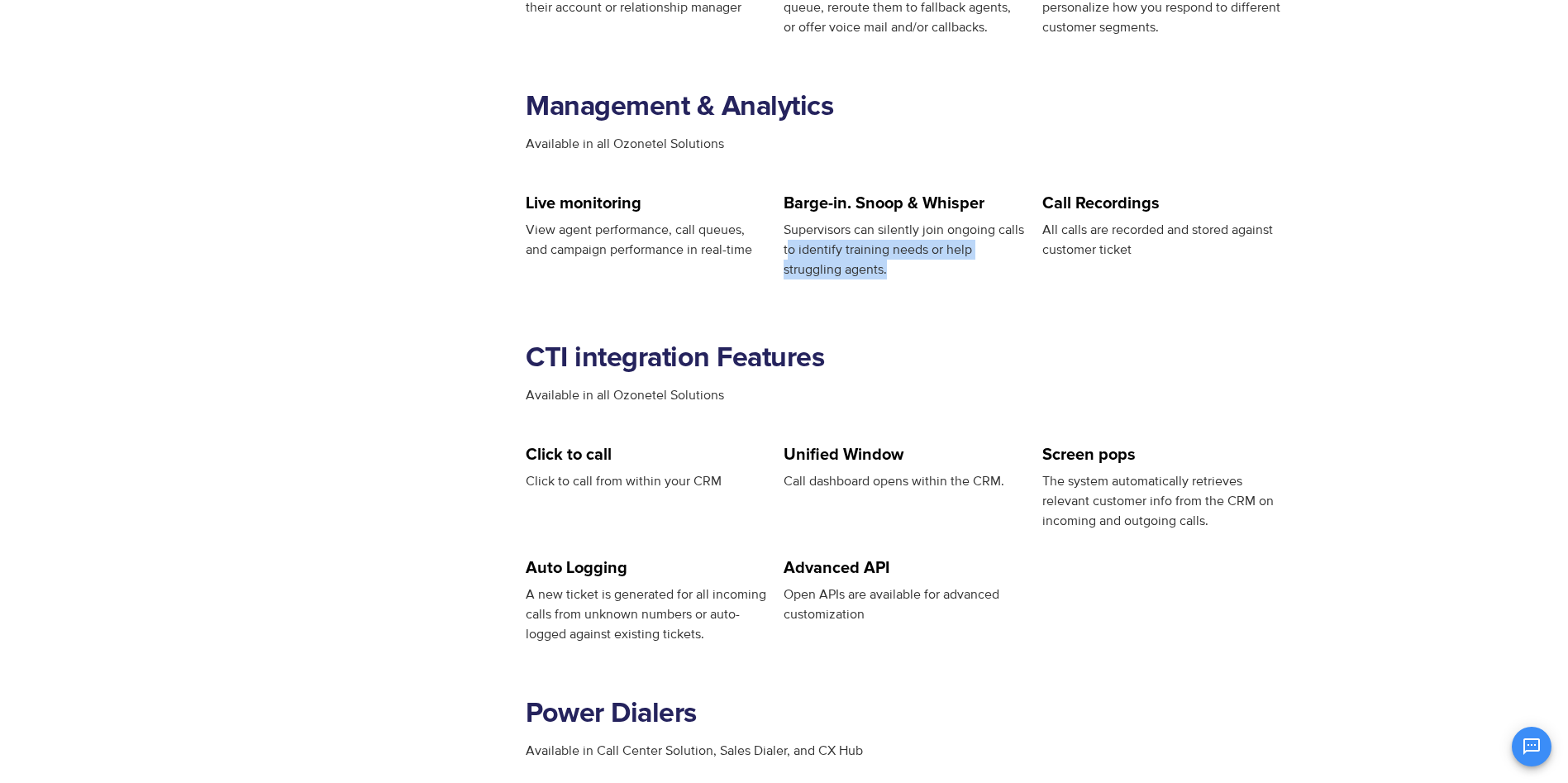
drag, startPoint x: 789, startPoint y: 253, endPoint x: 996, endPoint y: 281, distance: 208.9
click at [996, 281] on div "Barge-in. Snoop & Whisper Supervisors can silently join ongoing calls to identi…" at bounding box center [904, 241] width 241 height 94
drag, startPoint x: 996, startPoint y: 281, endPoint x: 1062, endPoint y: 282, distance: 66.0
click at [1062, 282] on div "Call Recordings All calls are recorded and stored against customer ticket" at bounding box center [1171, 241] width 258 height 94
drag, startPoint x: 1036, startPoint y: 231, endPoint x: 1135, endPoint y: 248, distance: 100.4
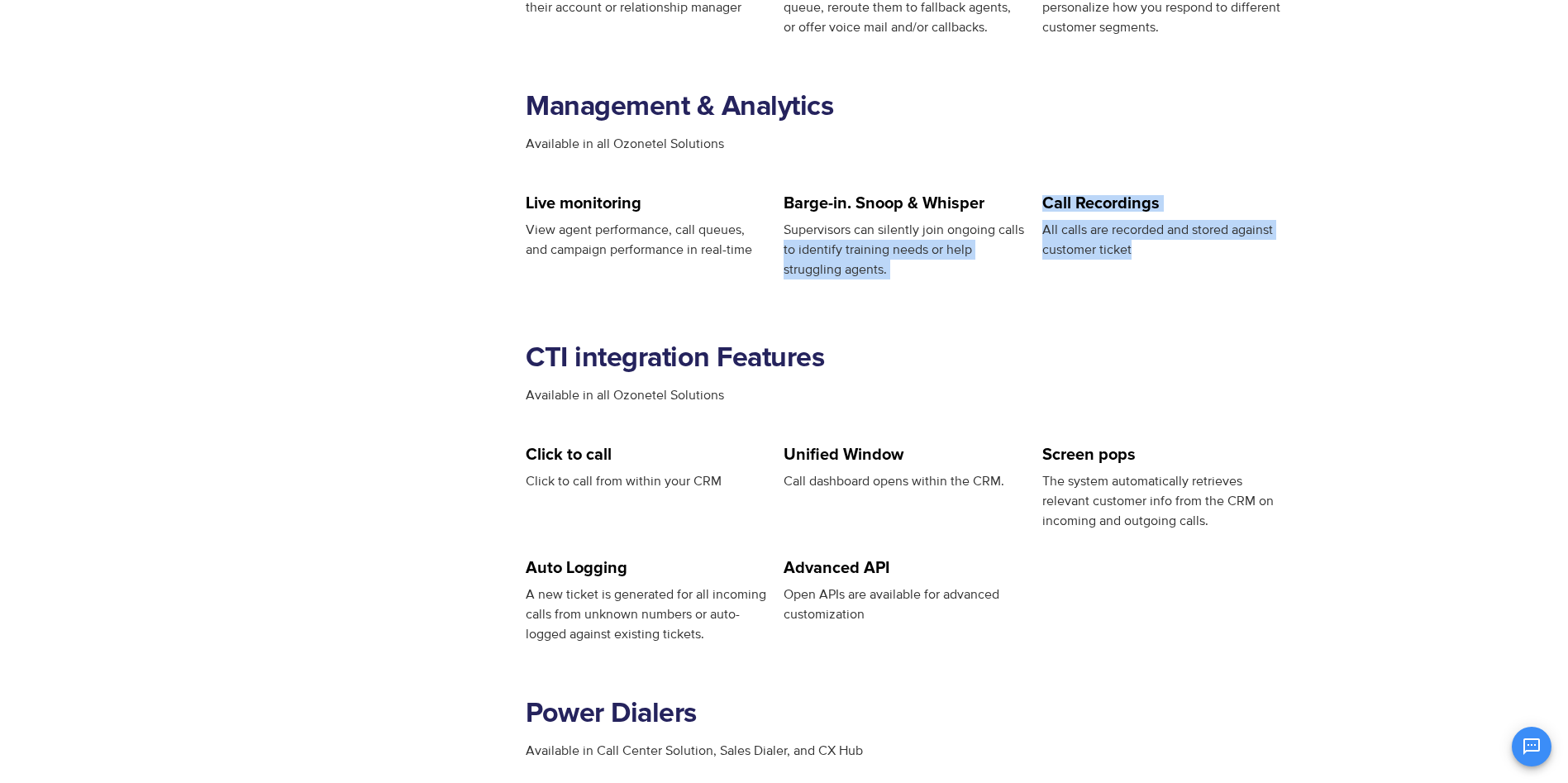
click at [1135, 248] on div "Live monitoring View agent performance, call queues, and campaign performance i…" at bounding box center [914, 241] width 776 height 94
drag, startPoint x: 1136, startPoint y: 249, endPoint x: 1169, endPoint y: 270, distance: 39.1
click at [1169, 270] on div "Call Recordings All calls are recorded and stored against customer ticket" at bounding box center [1171, 241] width 258 height 94
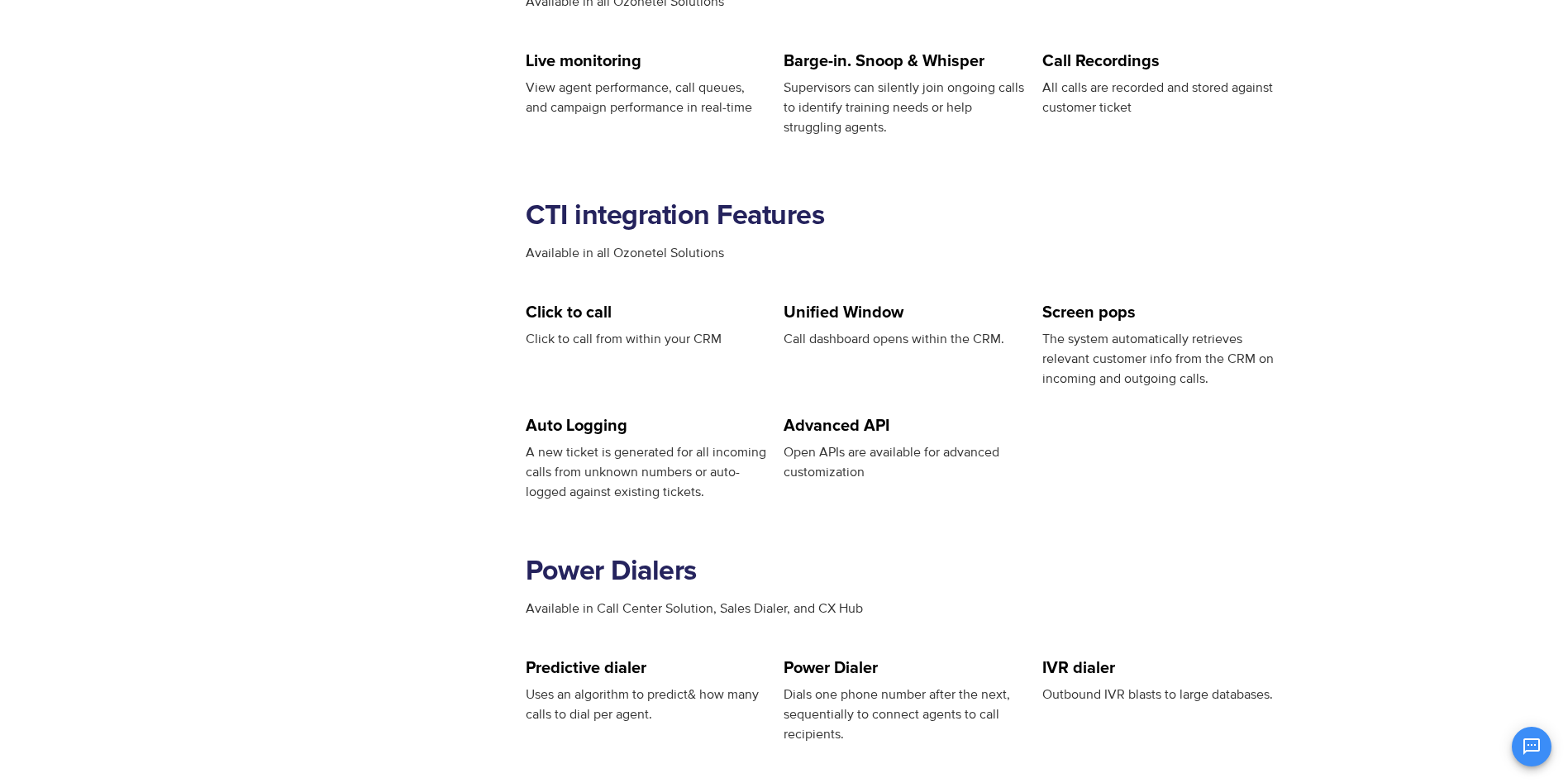
scroll to position [1902, 0]
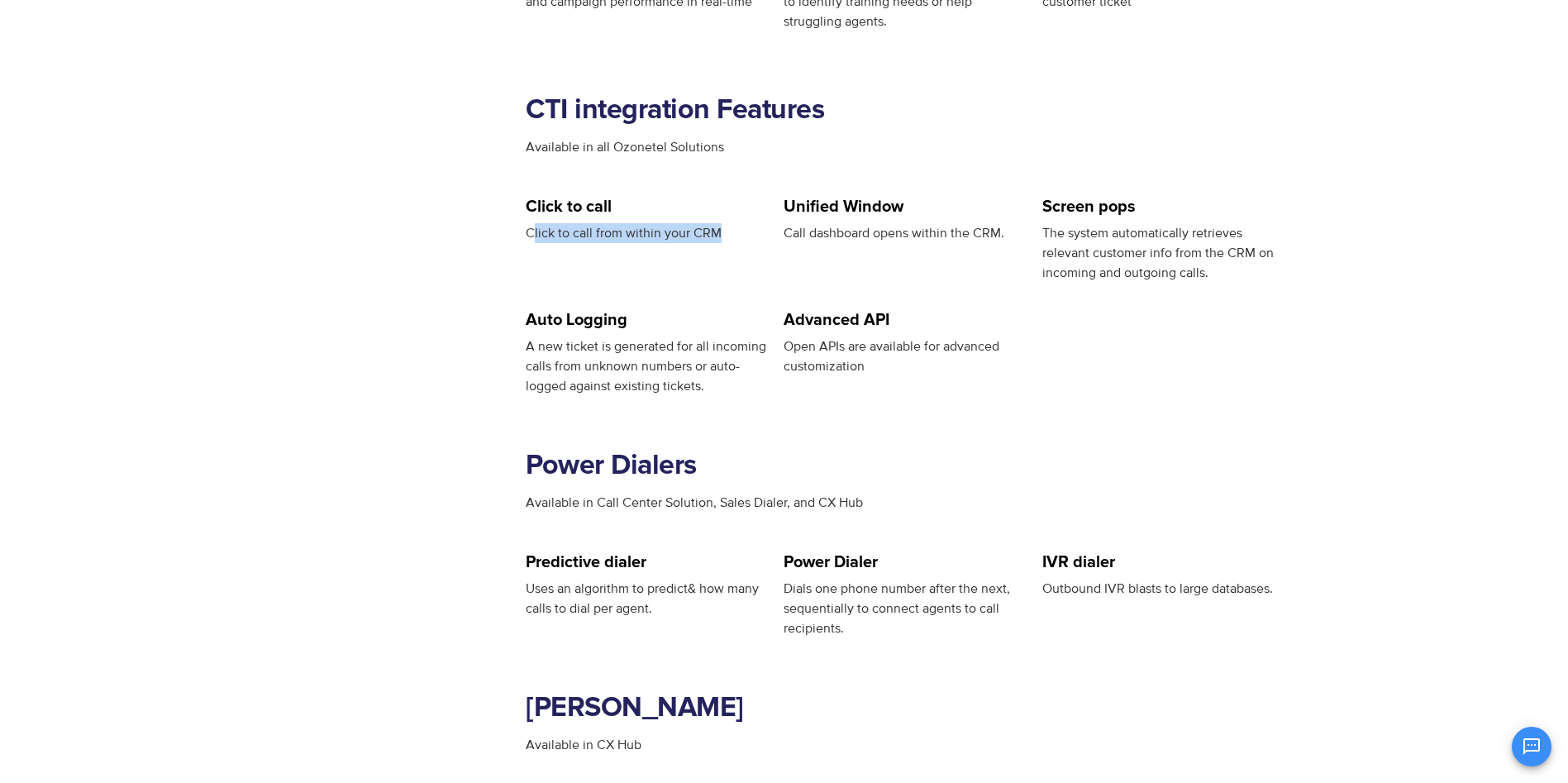
drag, startPoint x: 535, startPoint y: 232, endPoint x: 743, endPoint y: 253, distance: 209.1
click at [743, 253] on div "Click to call Click to call from within your CRM" at bounding box center [646, 240] width 241 height 85
drag, startPoint x: 743, startPoint y: 253, endPoint x: 833, endPoint y: 270, distance: 91.6
click at [833, 270] on div "Unified Window Call dashboard opens within the CRM." at bounding box center [904, 240] width 241 height 85
drag, startPoint x: 784, startPoint y: 346, endPoint x: 869, endPoint y: 363, distance: 86.7
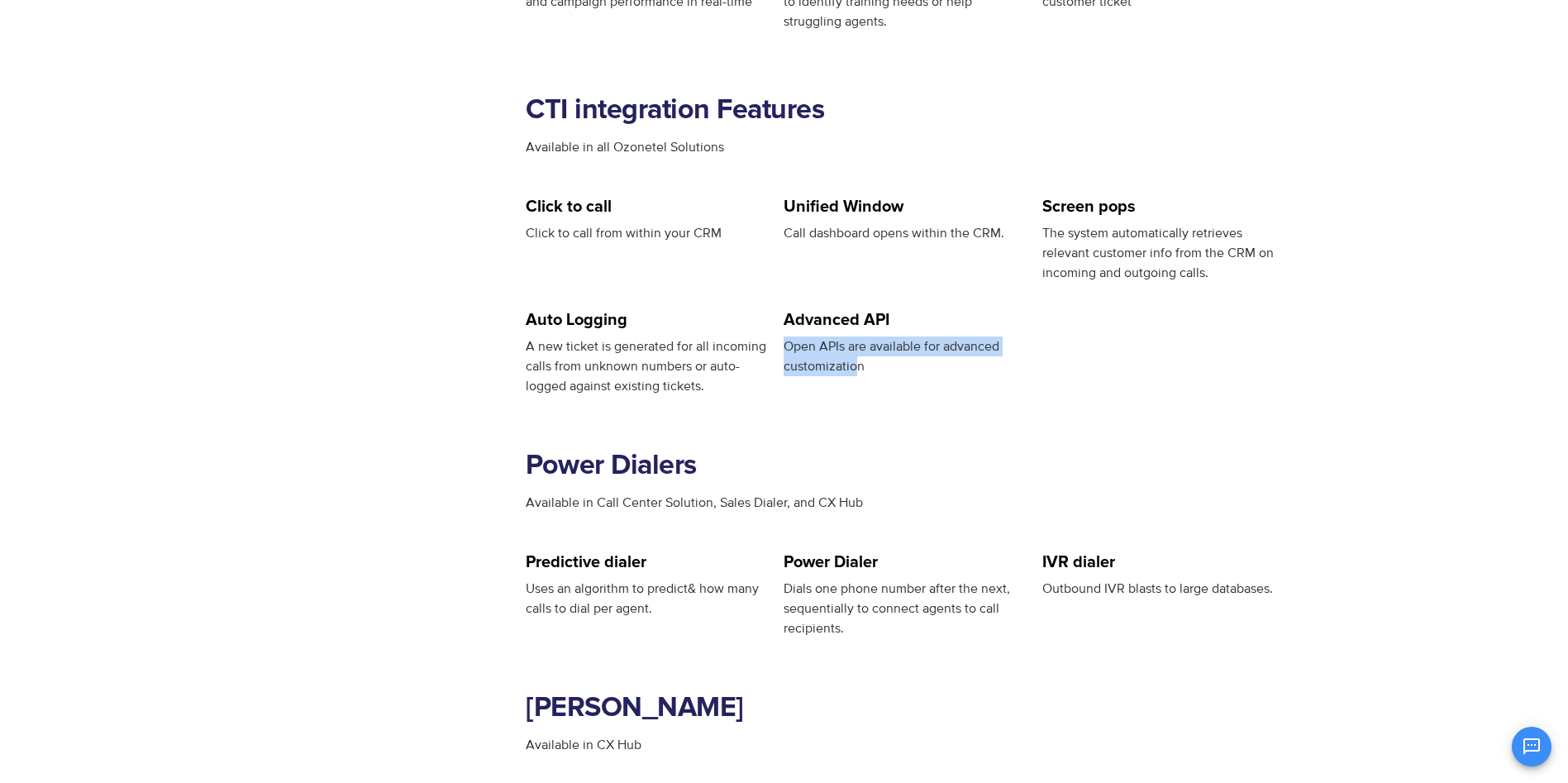
click at [866, 362] on div "Open APIs are available for advanced customization" at bounding box center [904, 356] width 241 height 39
drag, startPoint x: 869, startPoint y: 363, endPoint x: 935, endPoint y: 385, distance: 69.6
click at [935, 385] on div "Advanced API Open APIs are available for advanced customization" at bounding box center [904, 354] width 241 height 85
click at [932, 383] on div "Advanced API Open APIs are available for advanced customization" at bounding box center [904, 354] width 241 height 85
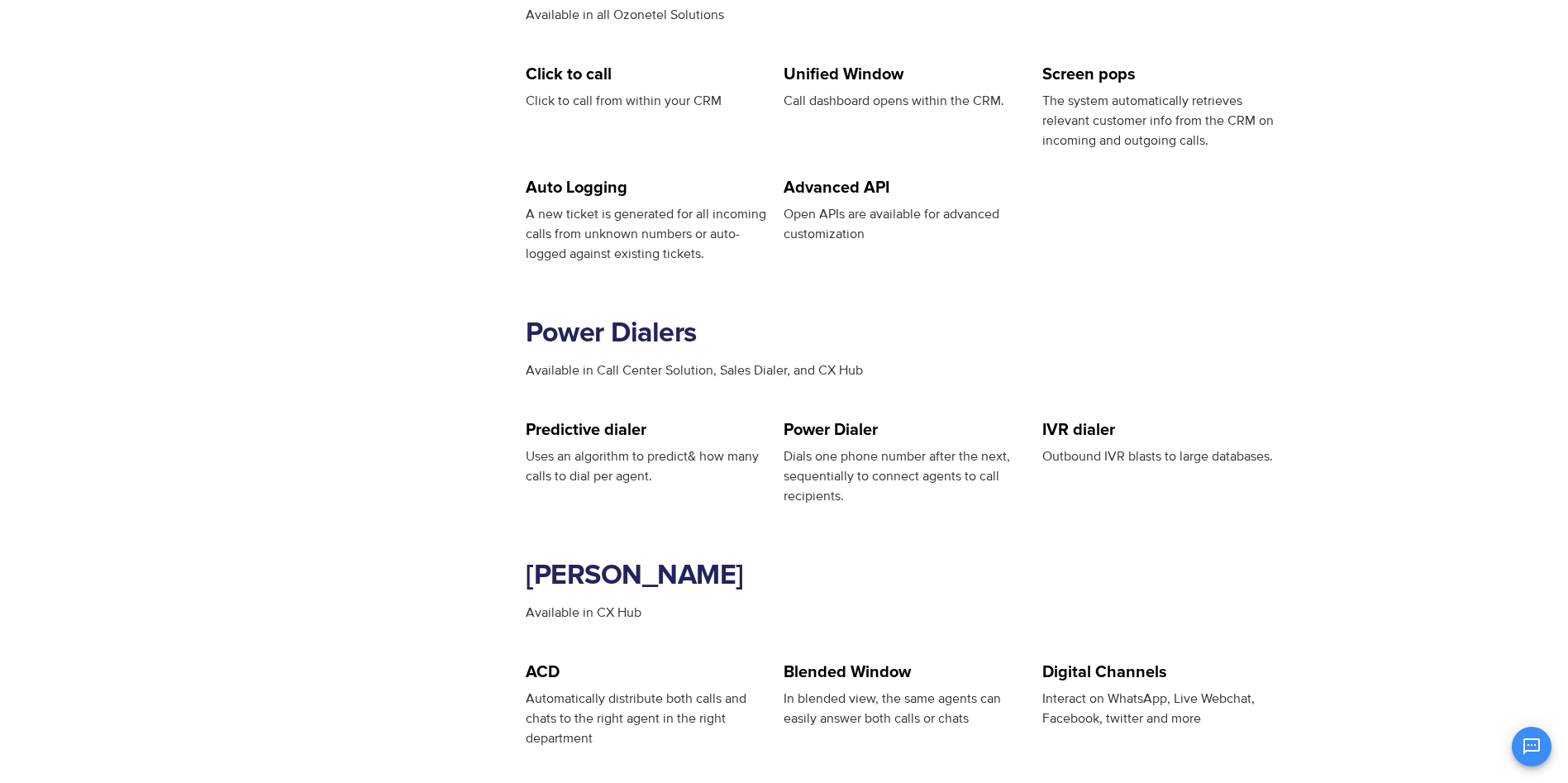
scroll to position [2068, 0]
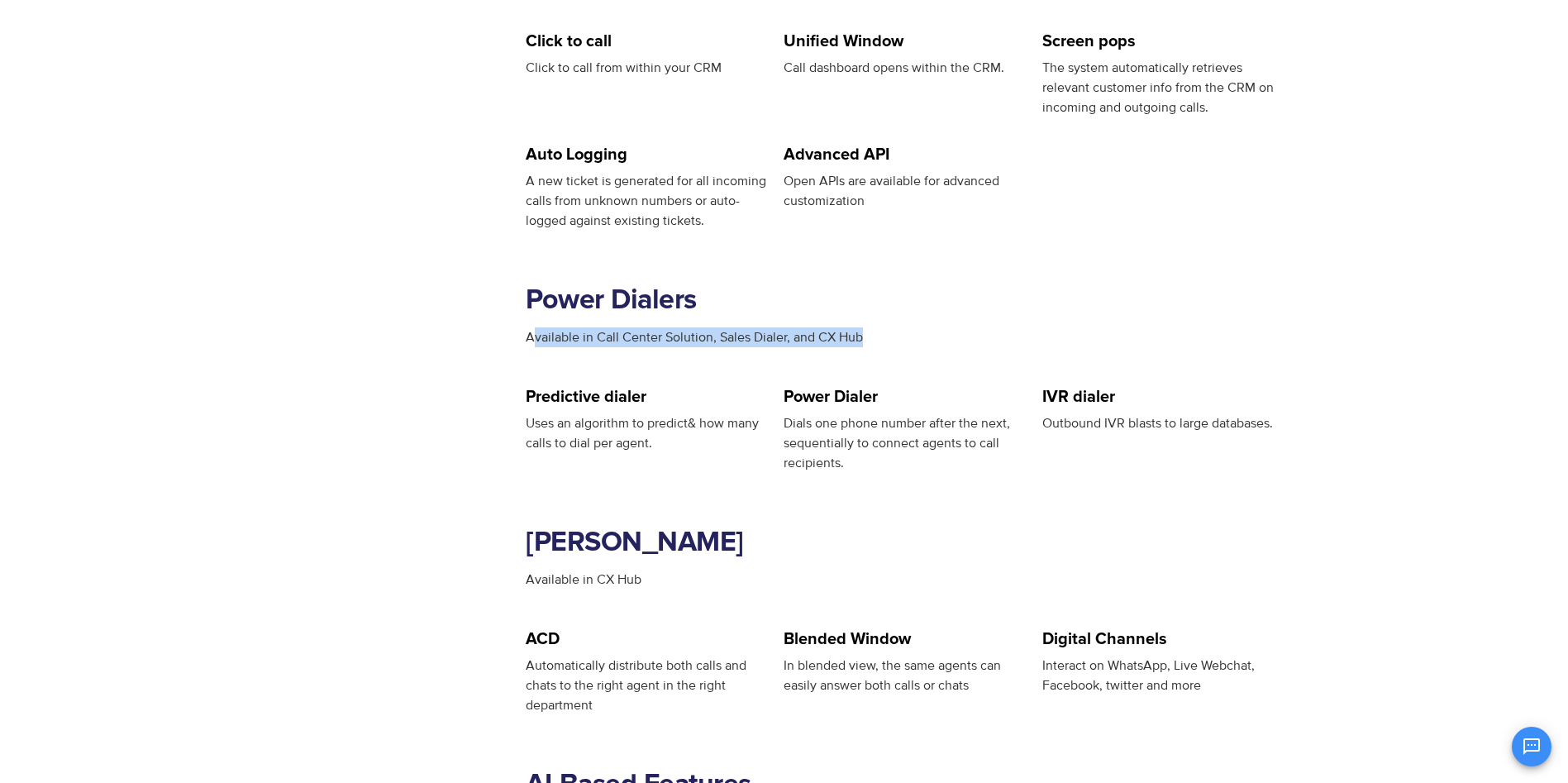
drag, startPoint x: 532, startPoint y: 340, endPoint x: 863, endPoint y: 343, distance: 331.0
click at [863, 343] on div "Available in Call Center Solution, Sales Dialer, and CX Hub" at bounding box center [914, 337] width 776 height 20
drag, startPoint x: 863, startPoint y: 343, endPoint x: 1013, endPoint y: 335, distance: 150.2
click at [1013, 335] on div "Available in Call Center Solution, Sales Dialer, and CX Hub" at bounding box center [914, 337] width 776 height 20
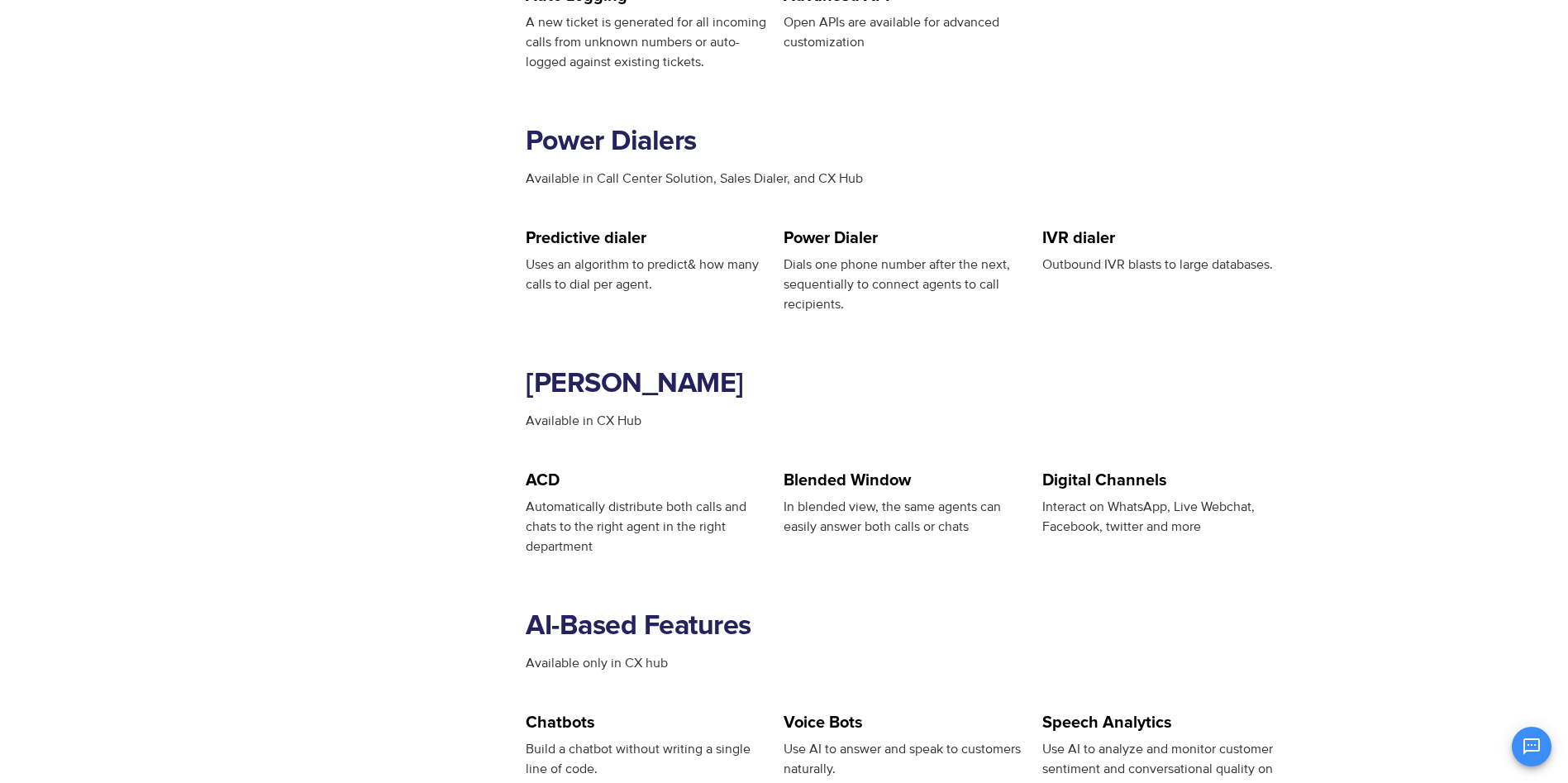
scroll to position [2233, 0]
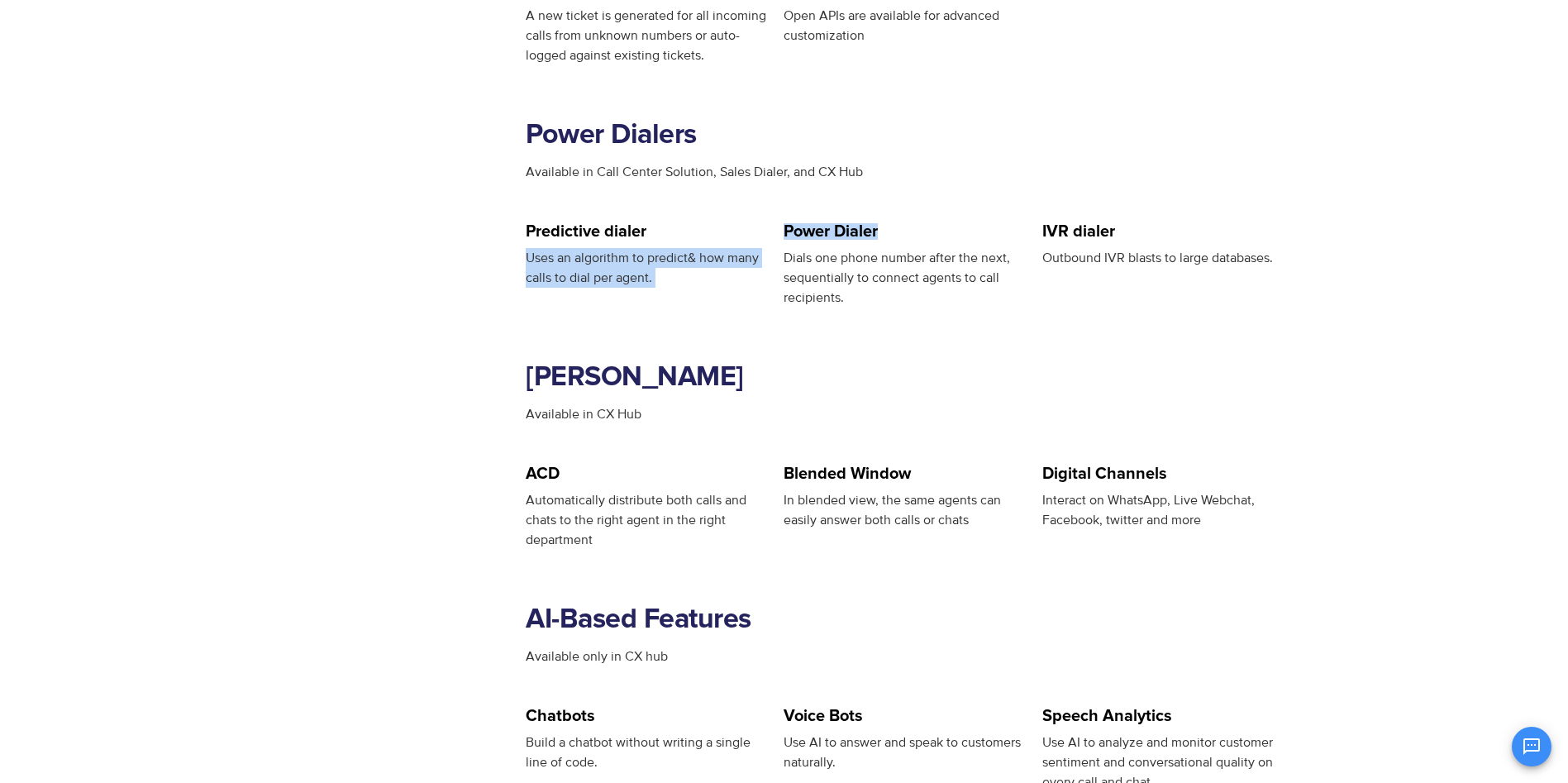
drag, startPoint x: 780, startPoint y: 232, endPoint x: 879, endPoint y: 232, distance: 99.0
click at [879, 232] on div "Predictive dialer Uses an algorithm to predict& how many calls to dial per agen…" at bounding box center [914, 266] width 776 height 85
drag, startPoint x: 879, startPoint y: 232, endPoint x: 994, endPoint y: 316, distance: 142.4
click at [994, 316] on section "Omnichannel Routing Available in CX Hub" at bounding box center [914, 386] width 776 height 158
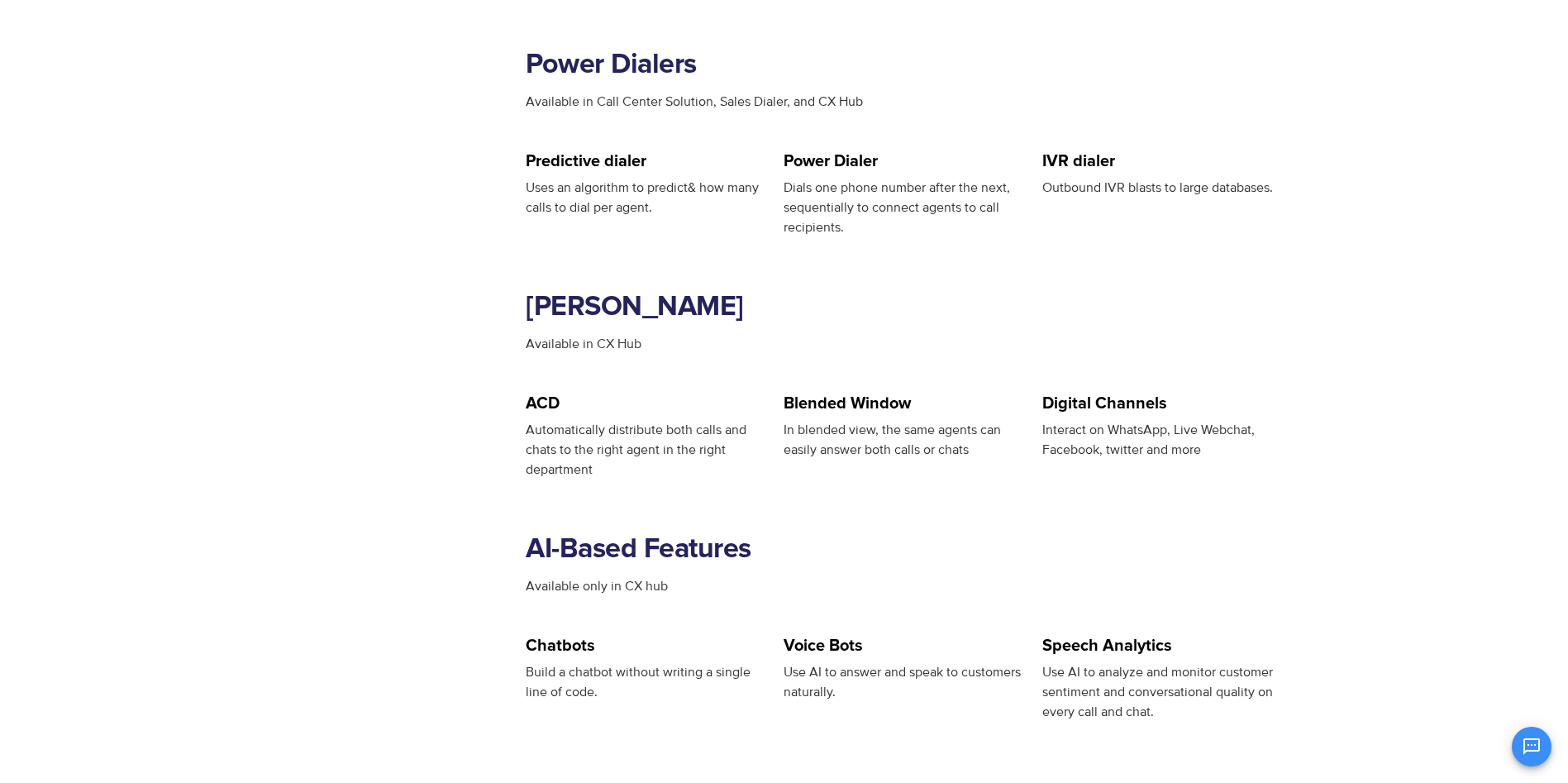
scroll to position [2399, 0]
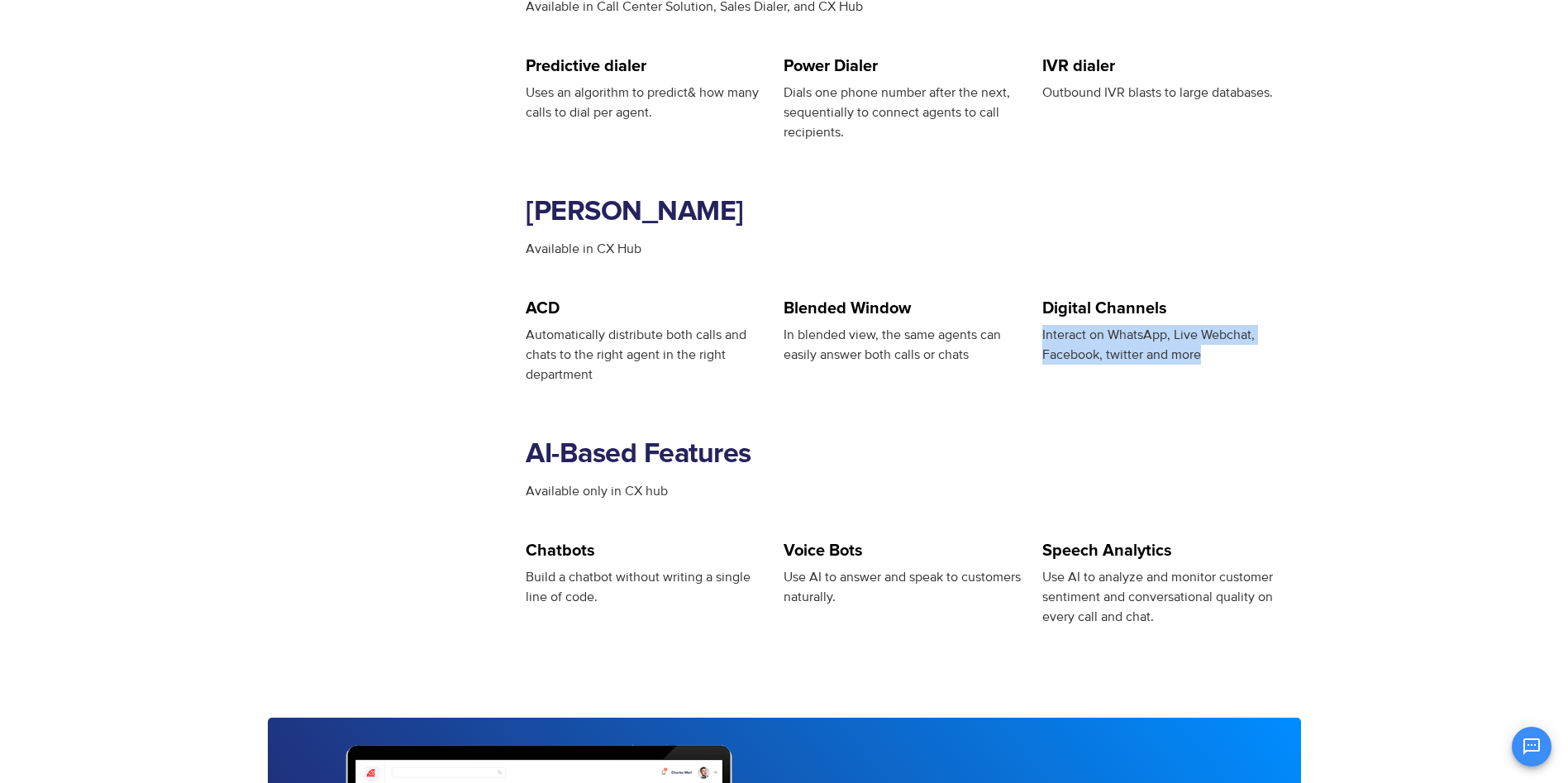
drag, startPoint x: 1216, startPoint y: 362, endPoint x: 1042, endPoint y: 339, distance: 175.5
click at [1042, 339] on div "Interact on WhatsApp, Live Webchat, Facebook, twitter and more" at bounding box center [1163, 344] width 241 height 39
click at [1295, 314] on div "Digital Channels Interact on WhatsApp, Live Webchat, Facebook, twitter and more" at bounding box center [1171, 343] width 258 height 85
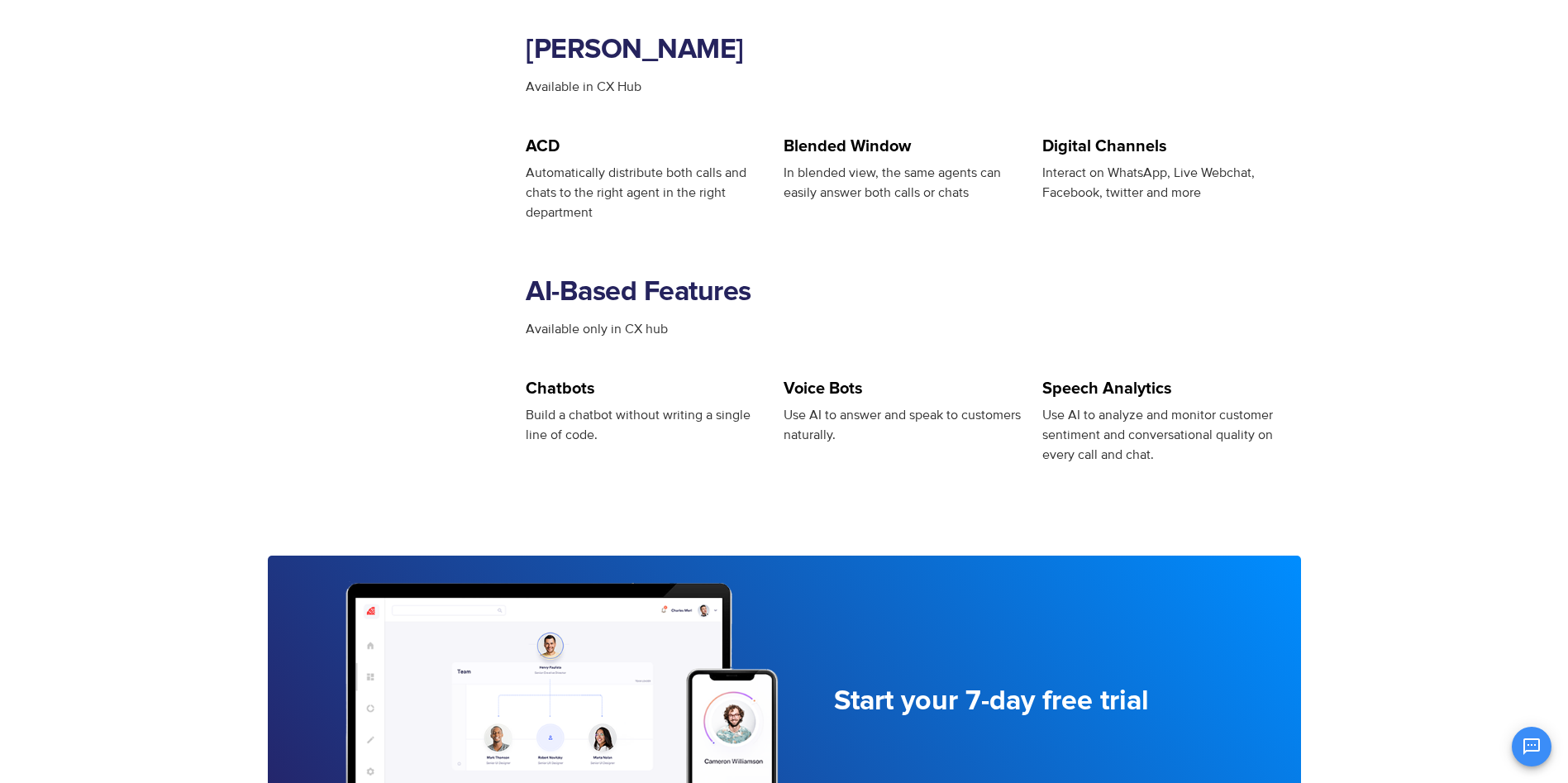
scroll to position [2564, 0]
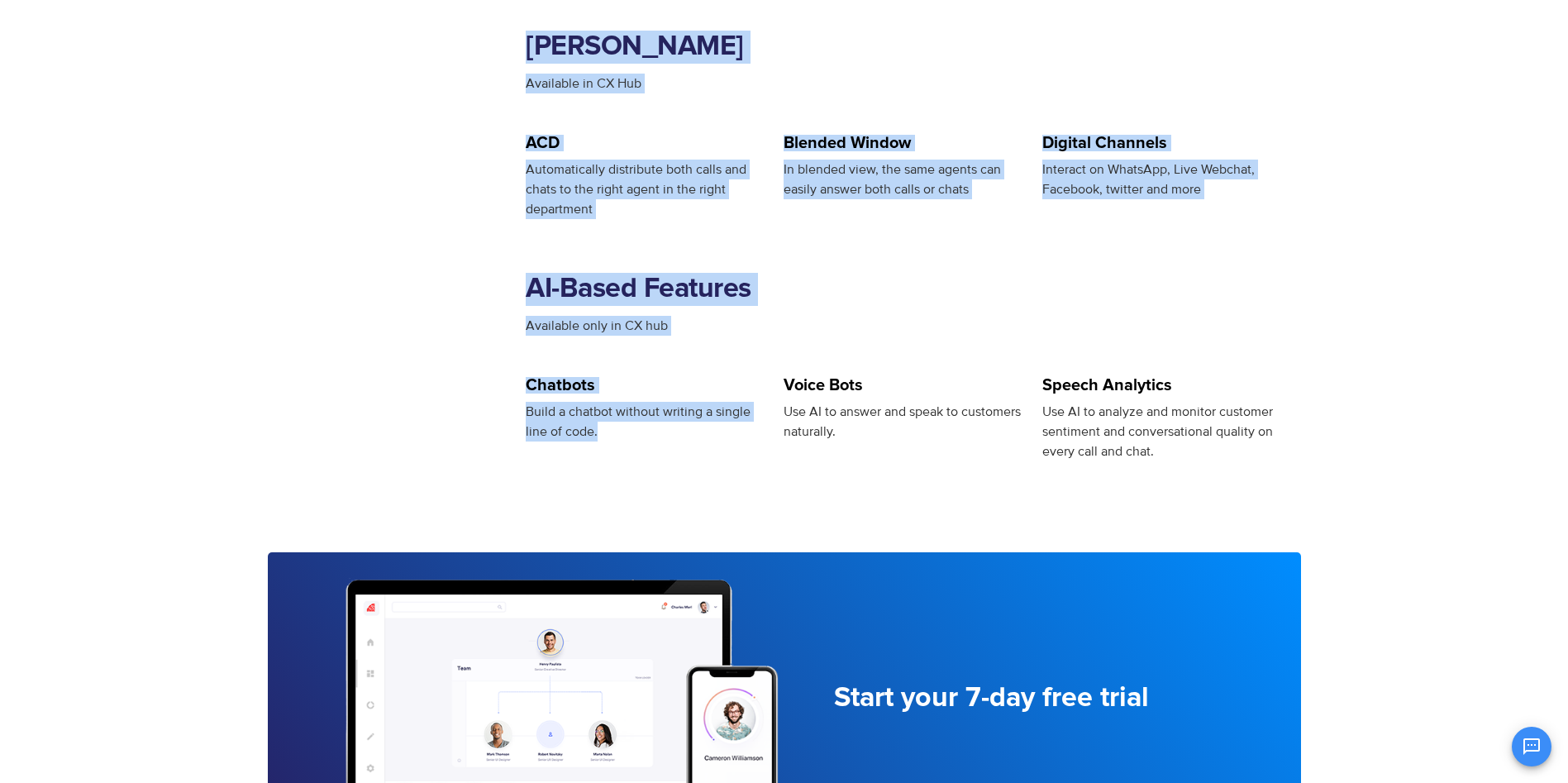
drag, startPoint x: 604, startPoint y: 440, endPoint x: 519, endPoint y: 410, distance: 90.1
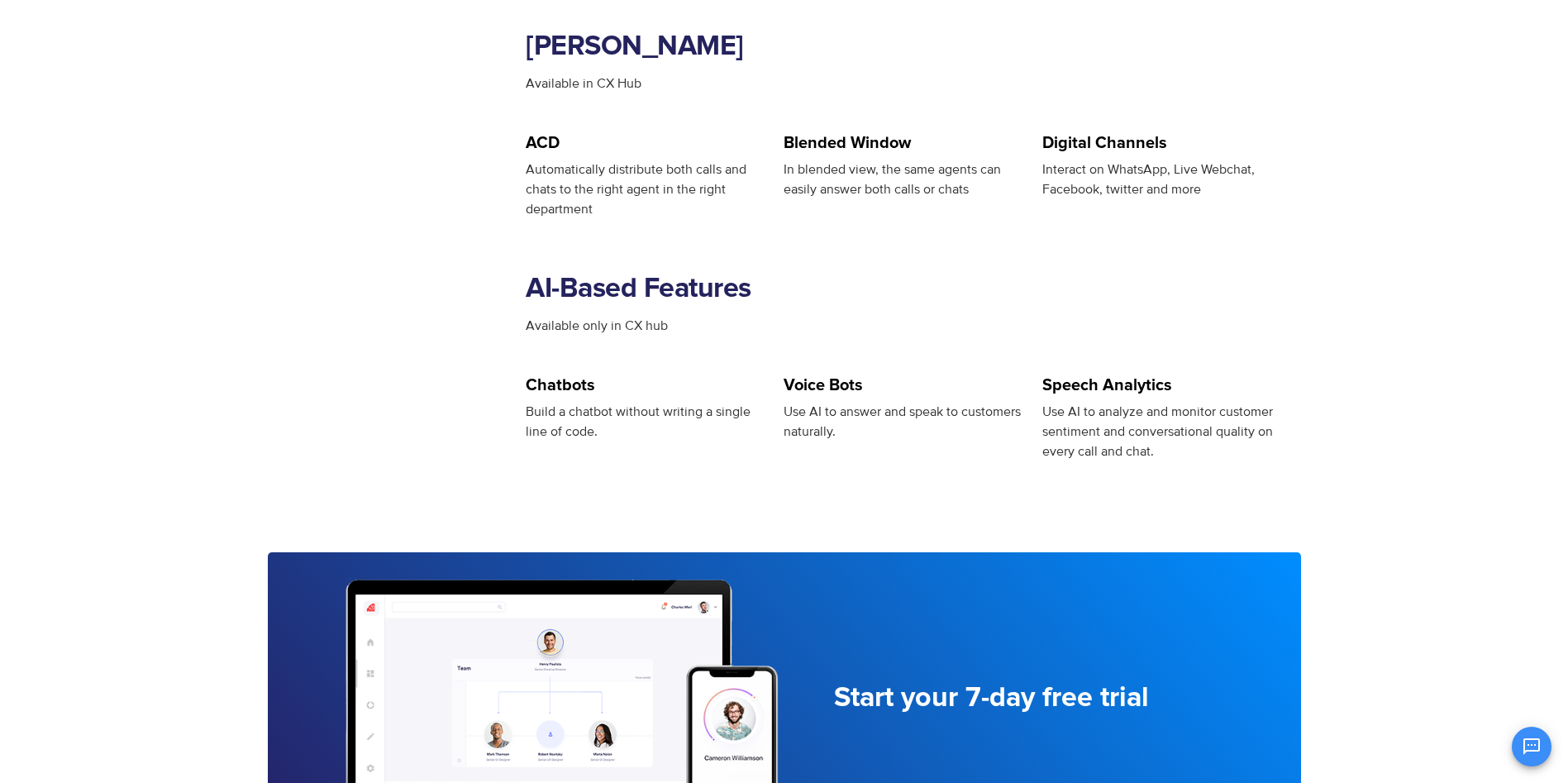
click at [878, 414] on span "Use AI to answer and speak to customers naturally." at bounding box center [902, 422] width 238 height 37
drag, startPoint x: 851, startPoint y: 437, endPoint x: 794, endPoint y: 419, distance: 59.8
click at [794, 419] on div "Use AI to answer and speak to customers naturally." at bounding box center [904, 421] width 241 height 39
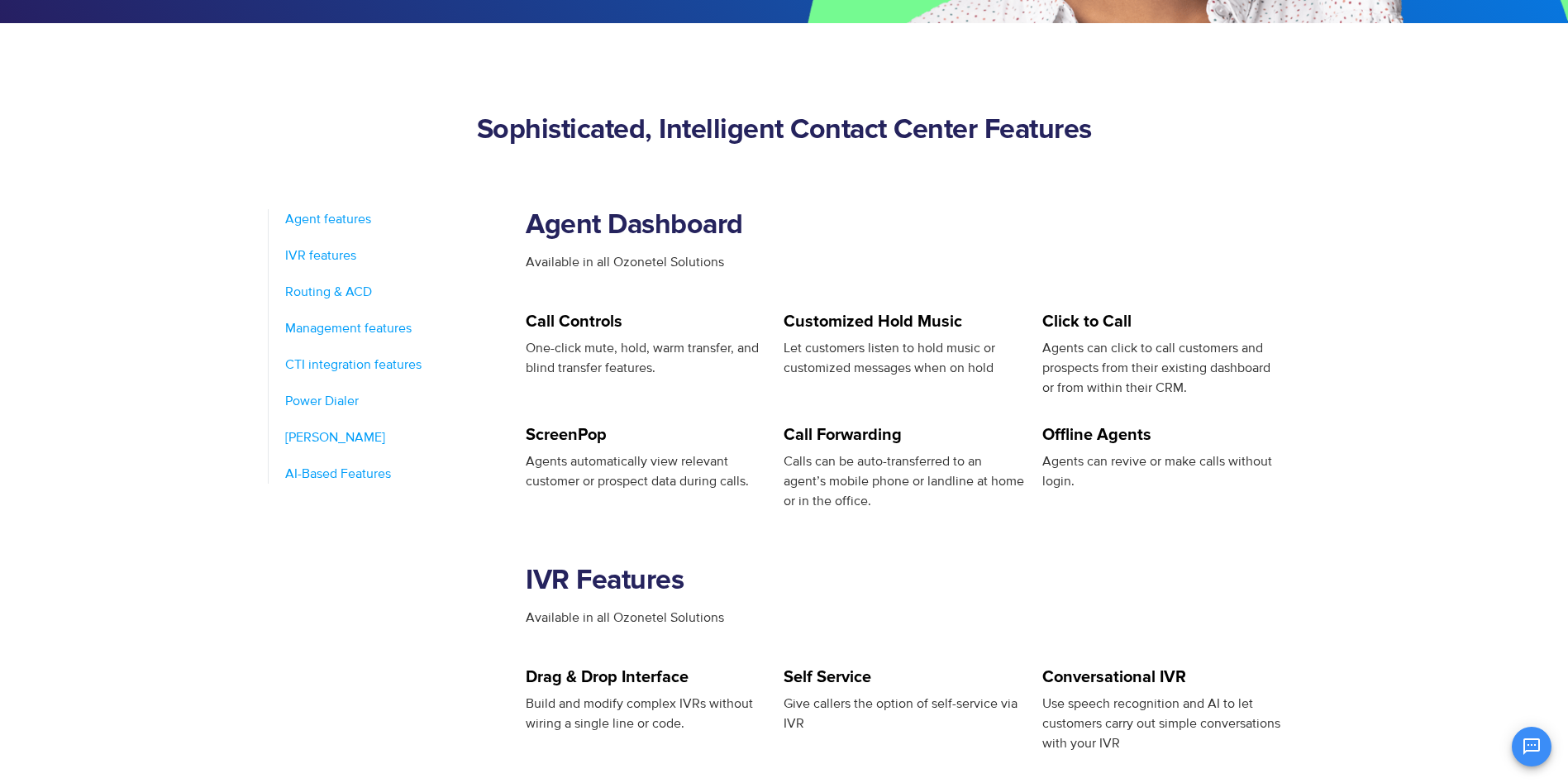
scroll to position [413, 0]
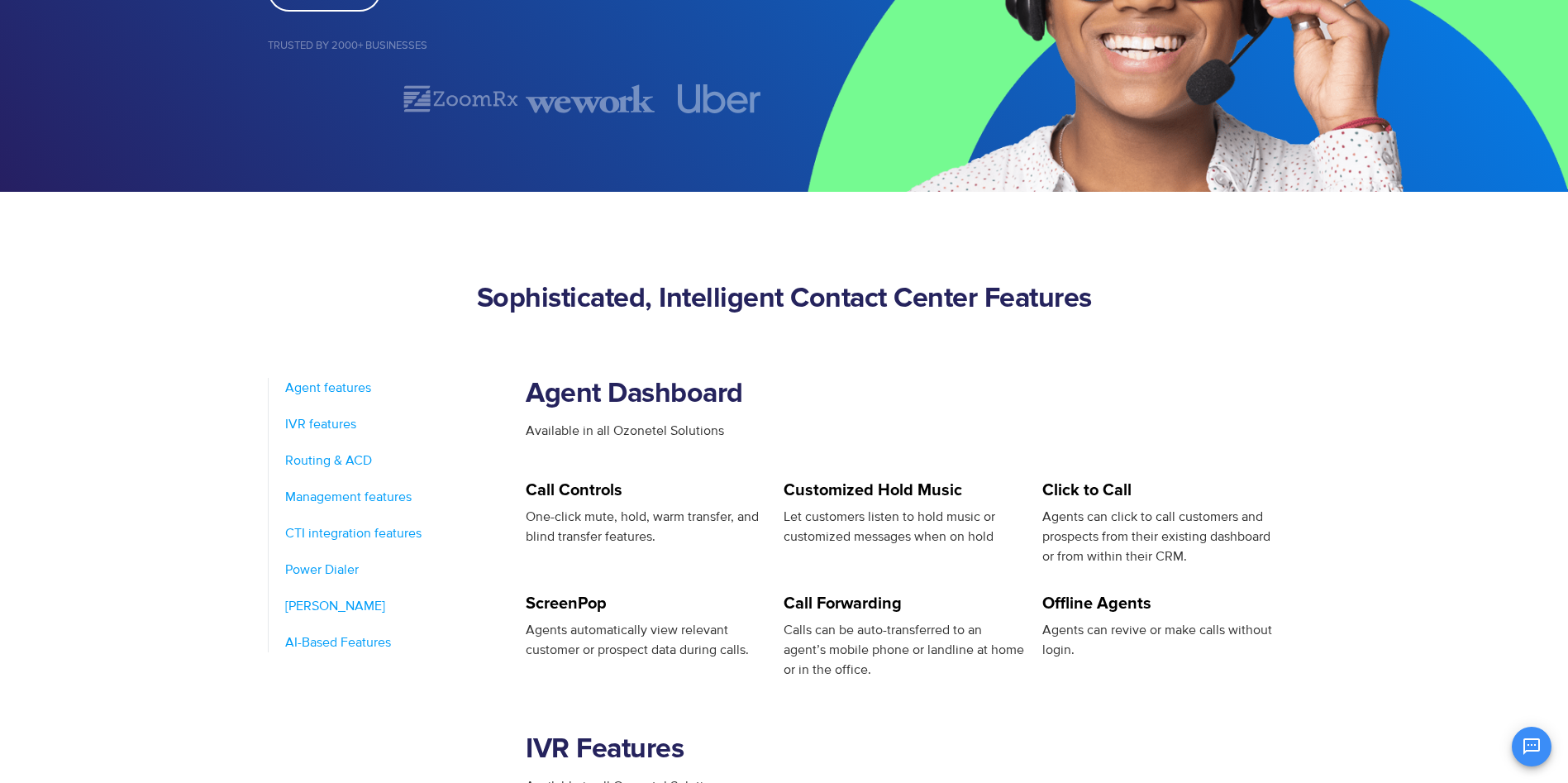
click at [1078, 405] on h2 "Agent Dashboard" at bounding box center [914, 395] width 776 height 33
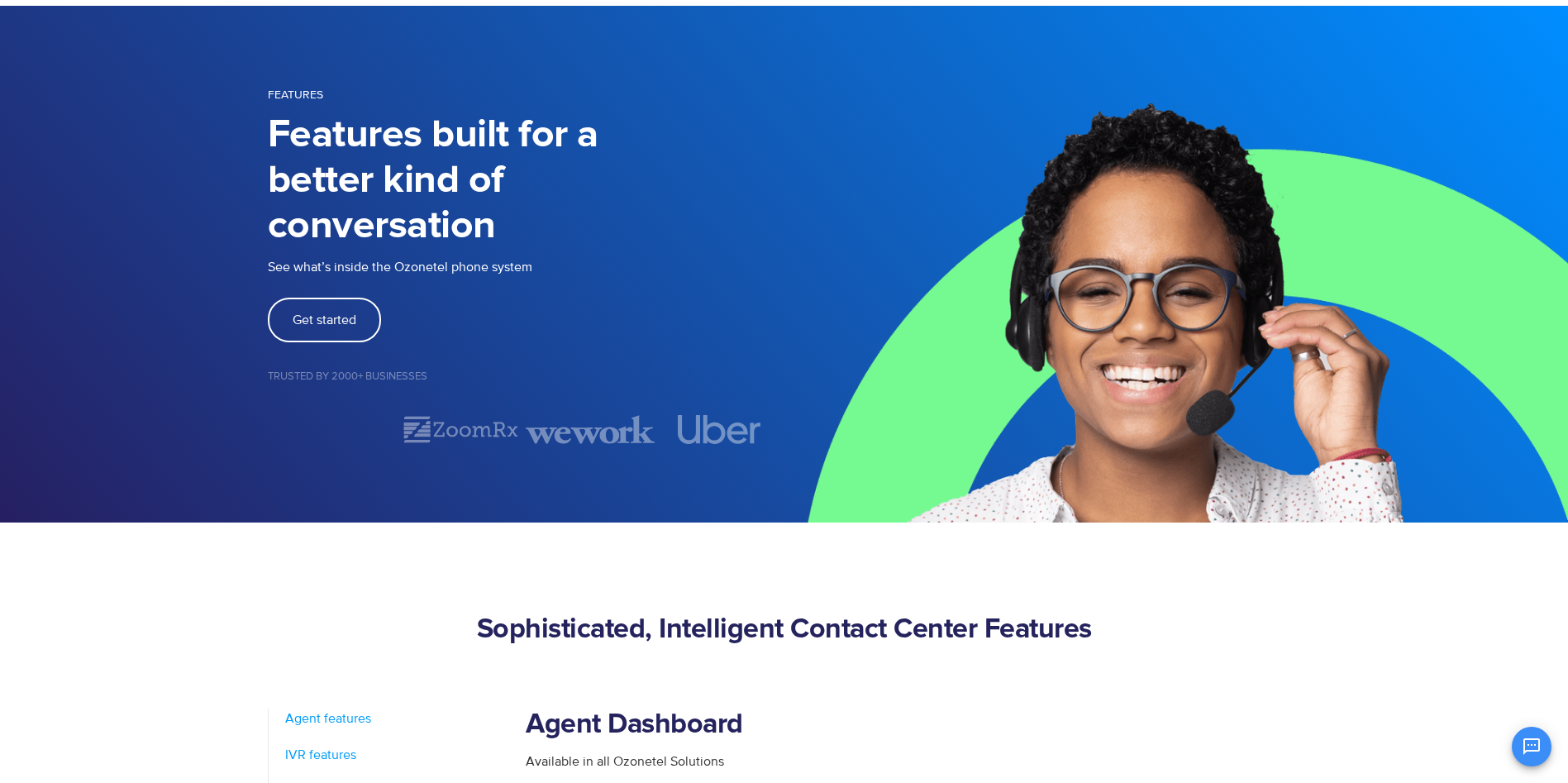
scroll to position [0, 0]
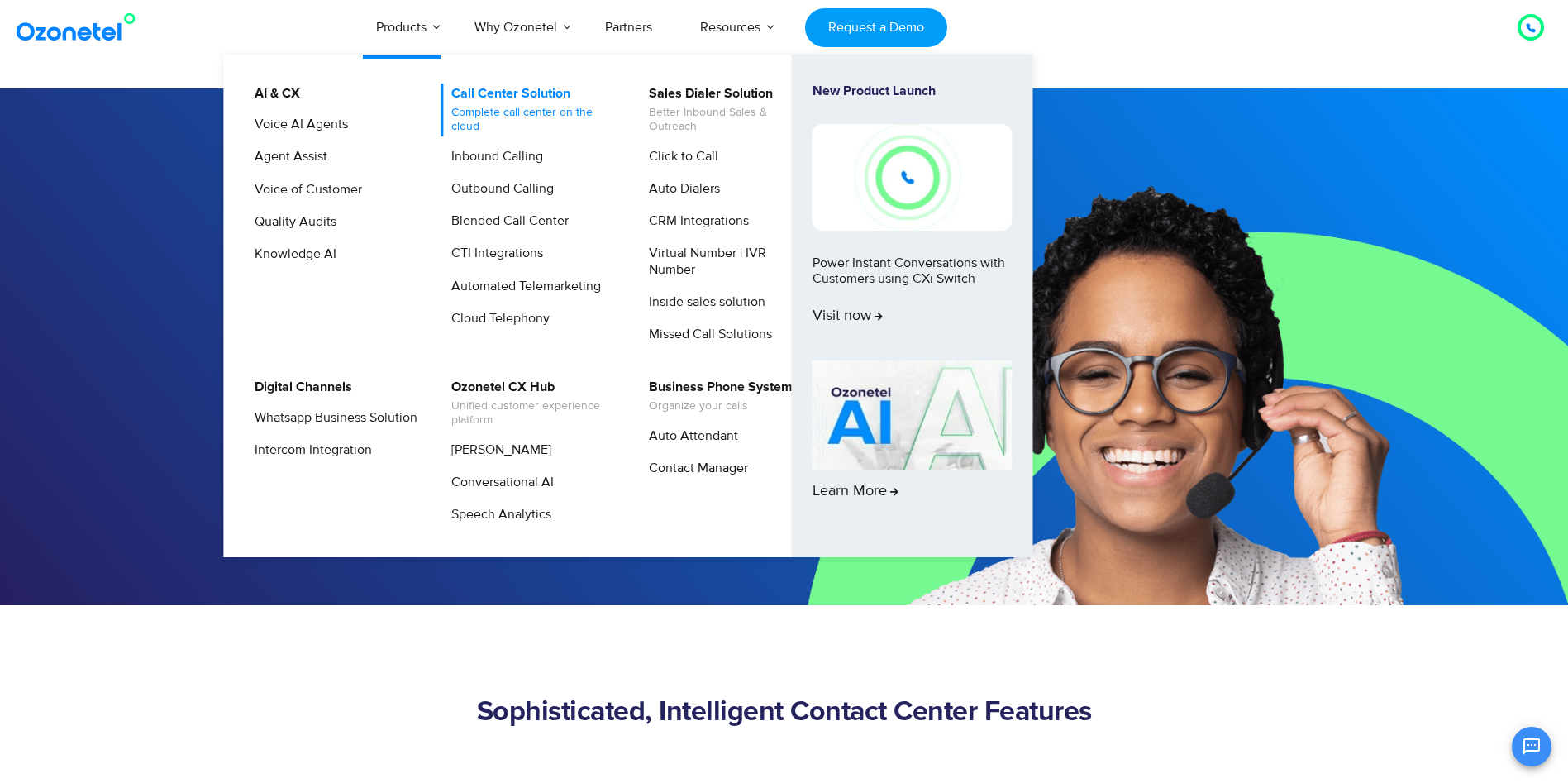
click at [499, 102] on link "Call Center Solution Complete call center on the cloud" at bounding box center [528, 110] width 176 height 53
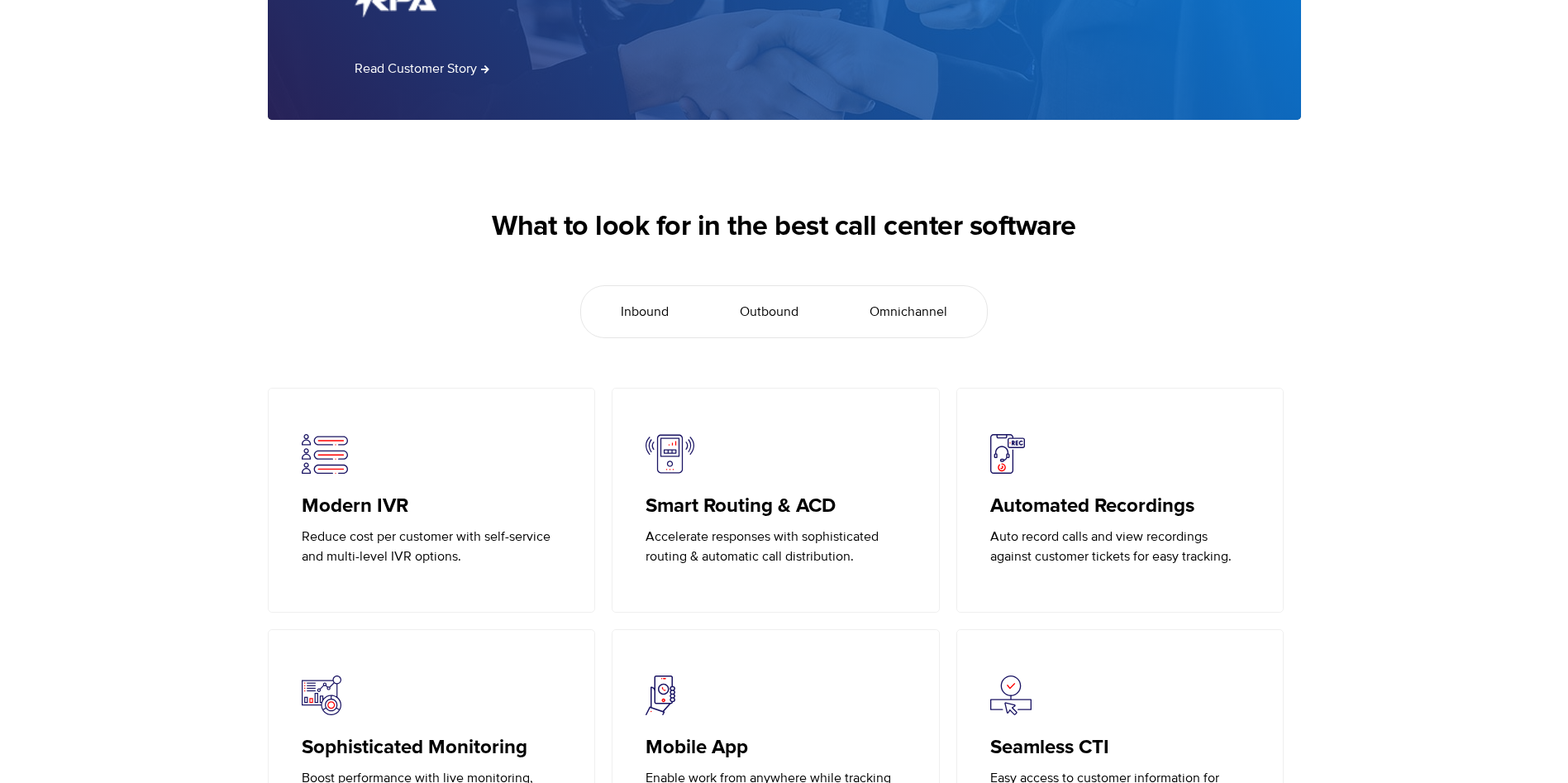
scroll to position [3557, 0]
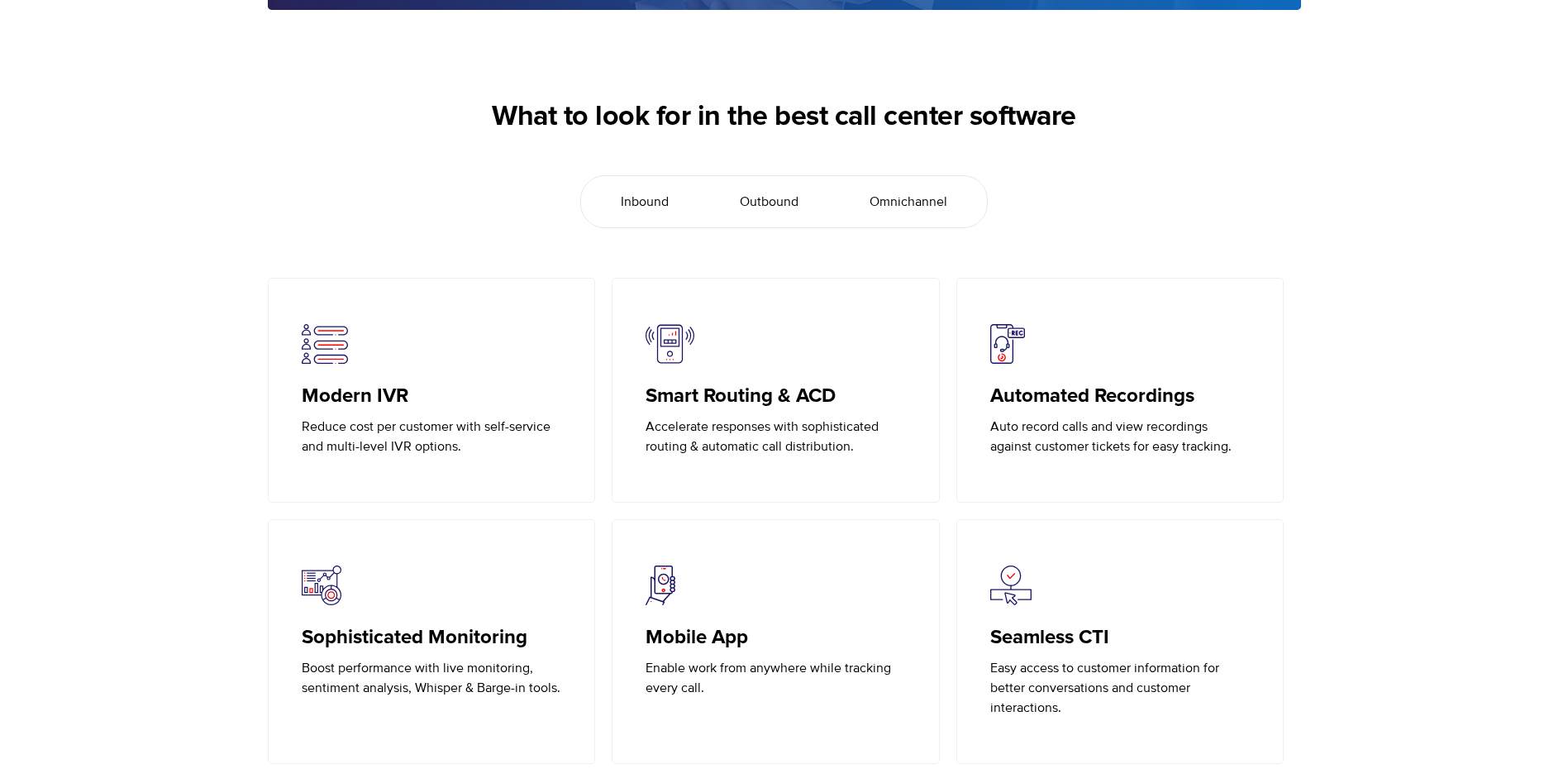
click at [656, 194] on span "Inbound" at bounding box center [645, 202] width 48 height 20
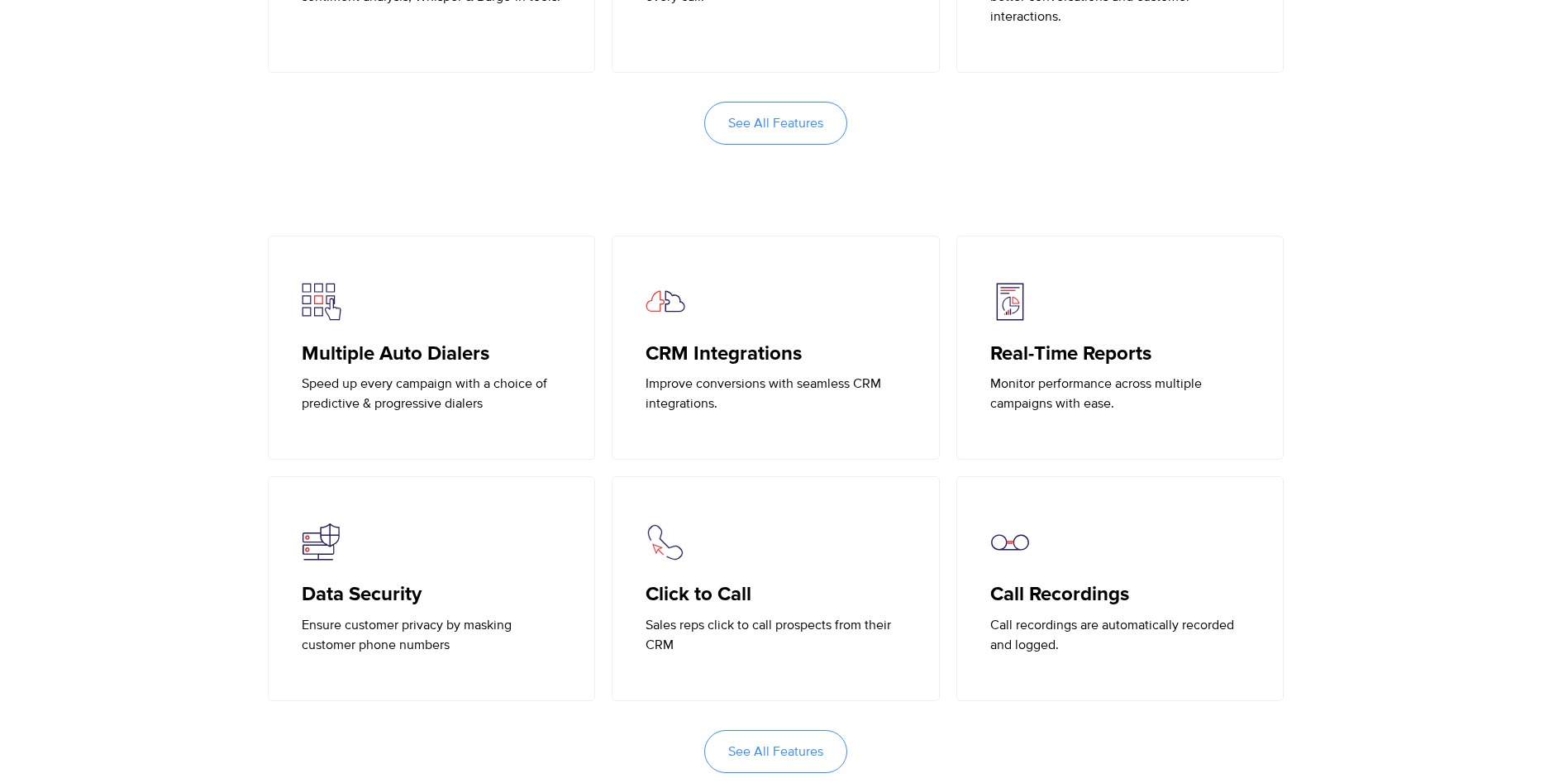
scroll to position [3917, 0]
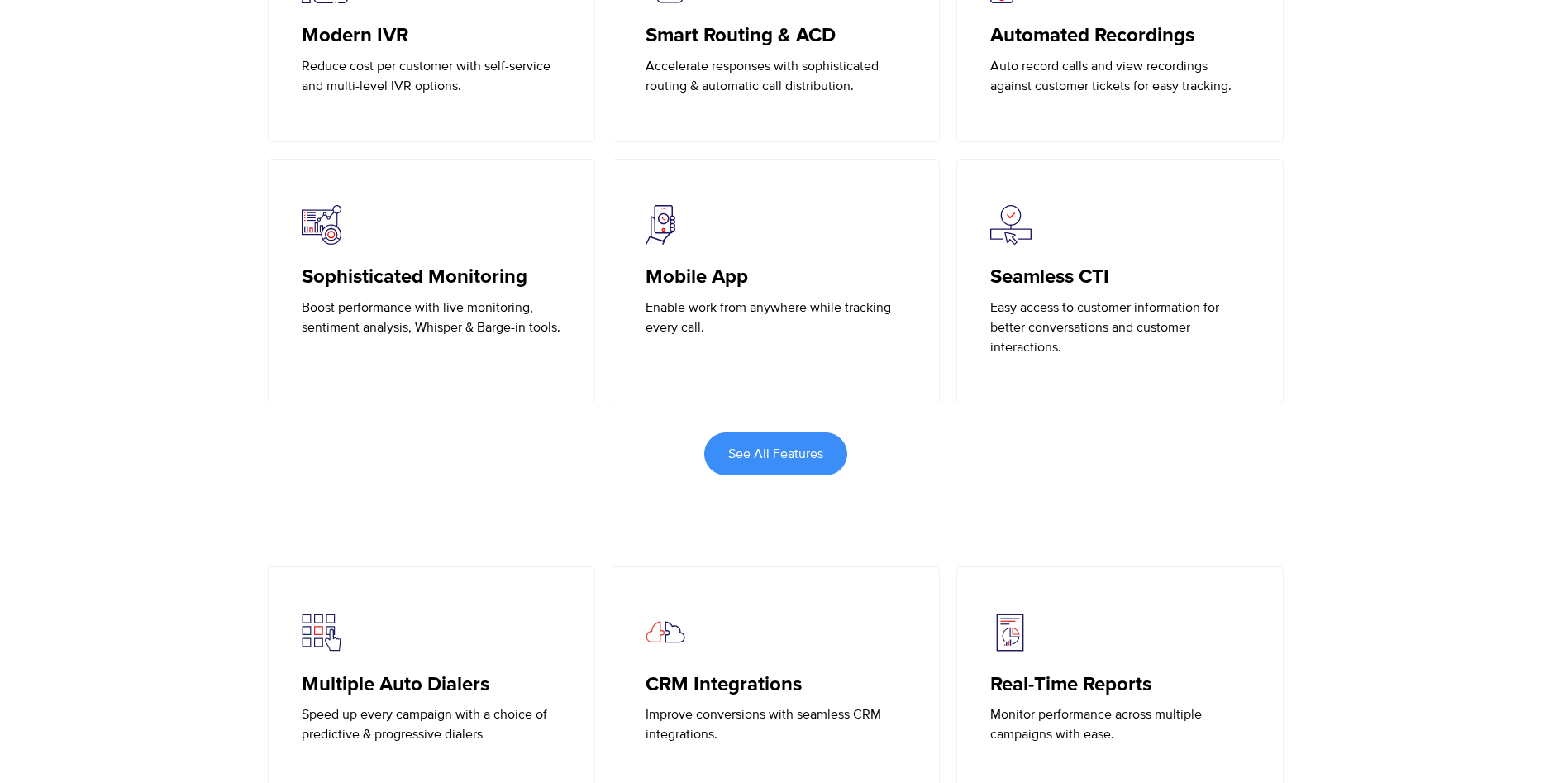
click at [764, 462] on link "See All Features" at bounding box center [776, 454] width 143 height 43
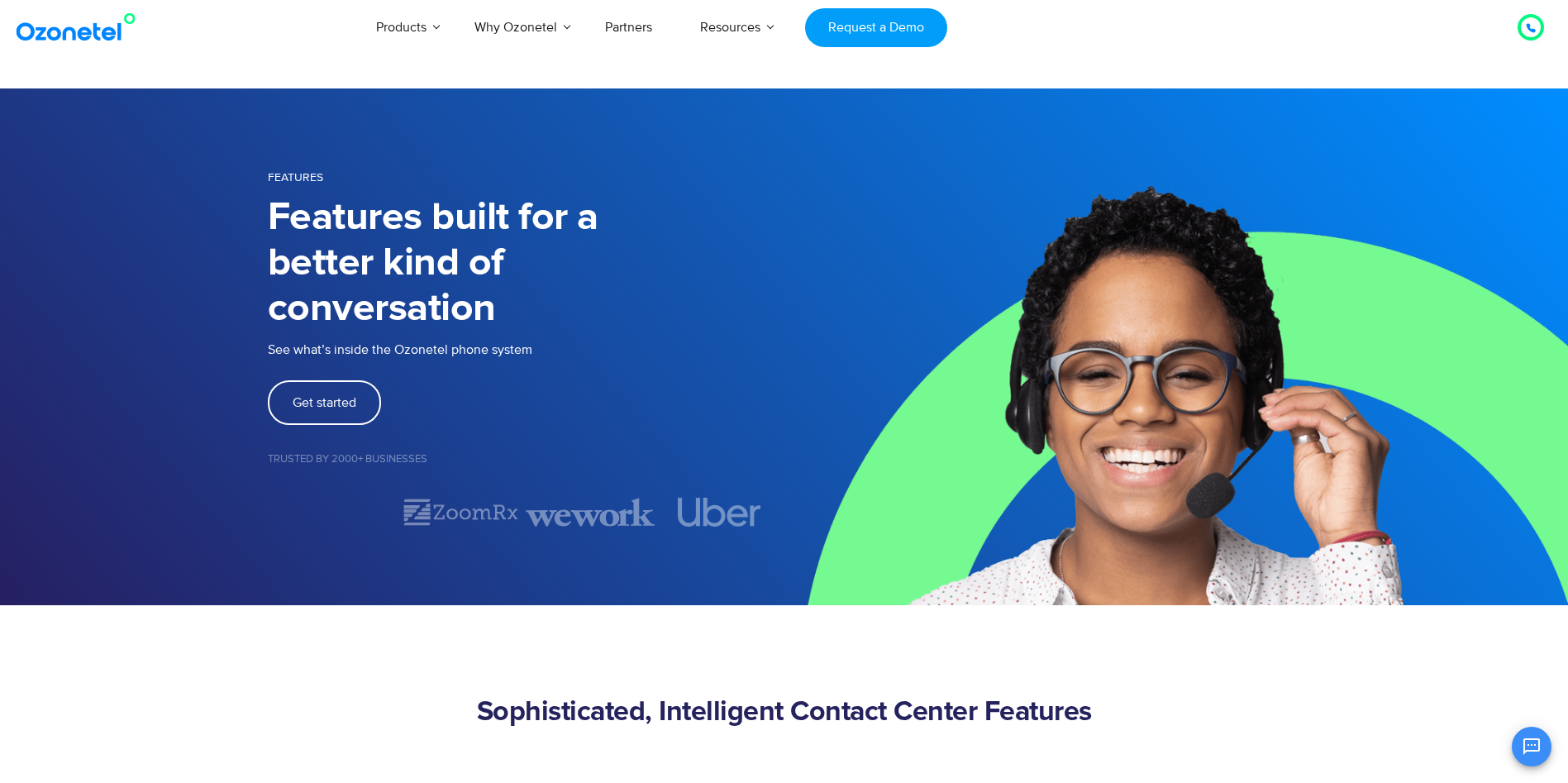
click at [972, 225] on img at bounding box center [1177, 347] width 784 height 517
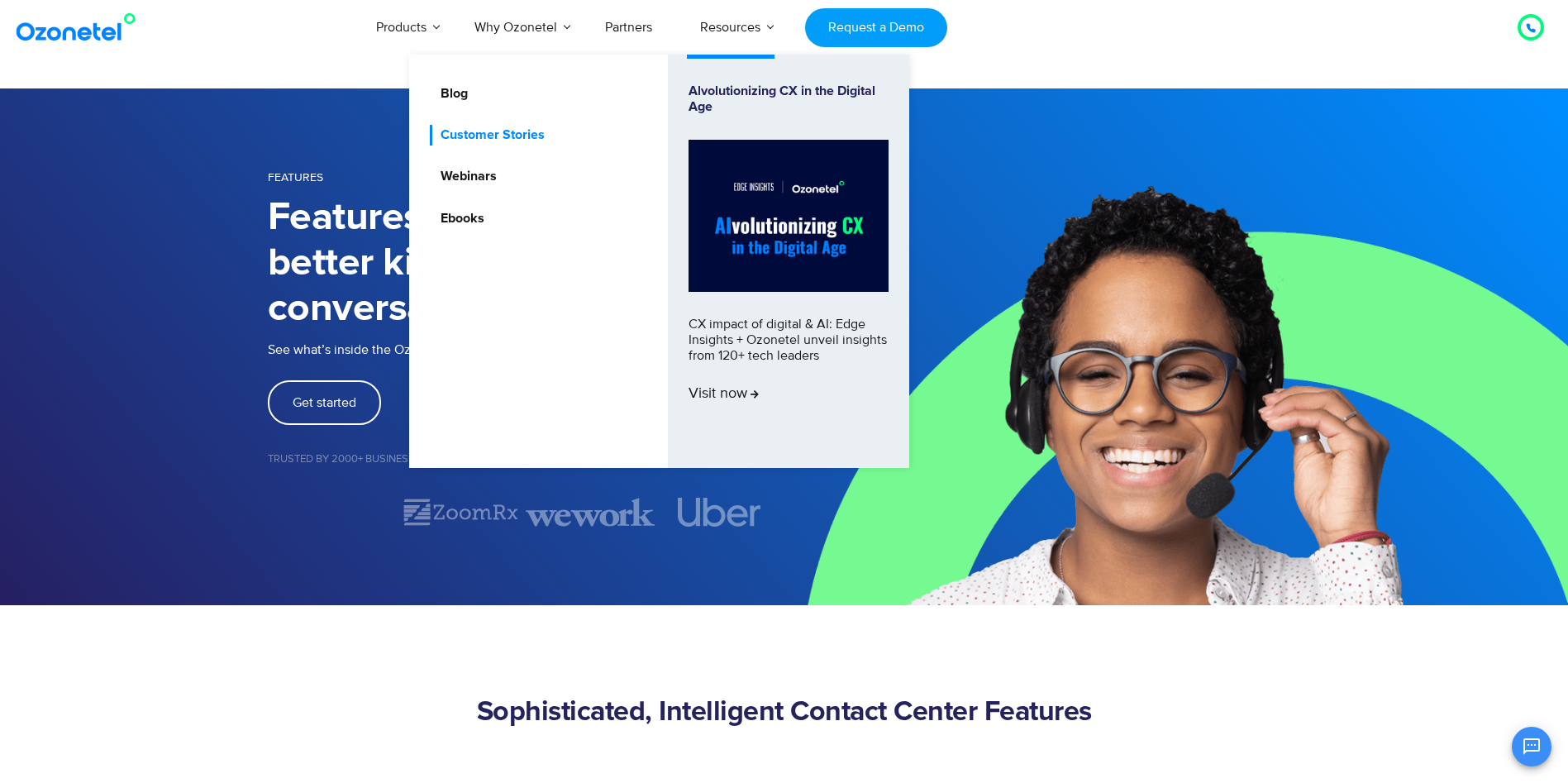
click at [482, 140] on link "Customer Stories" at bounding box center [488, 135] width 117 height 21
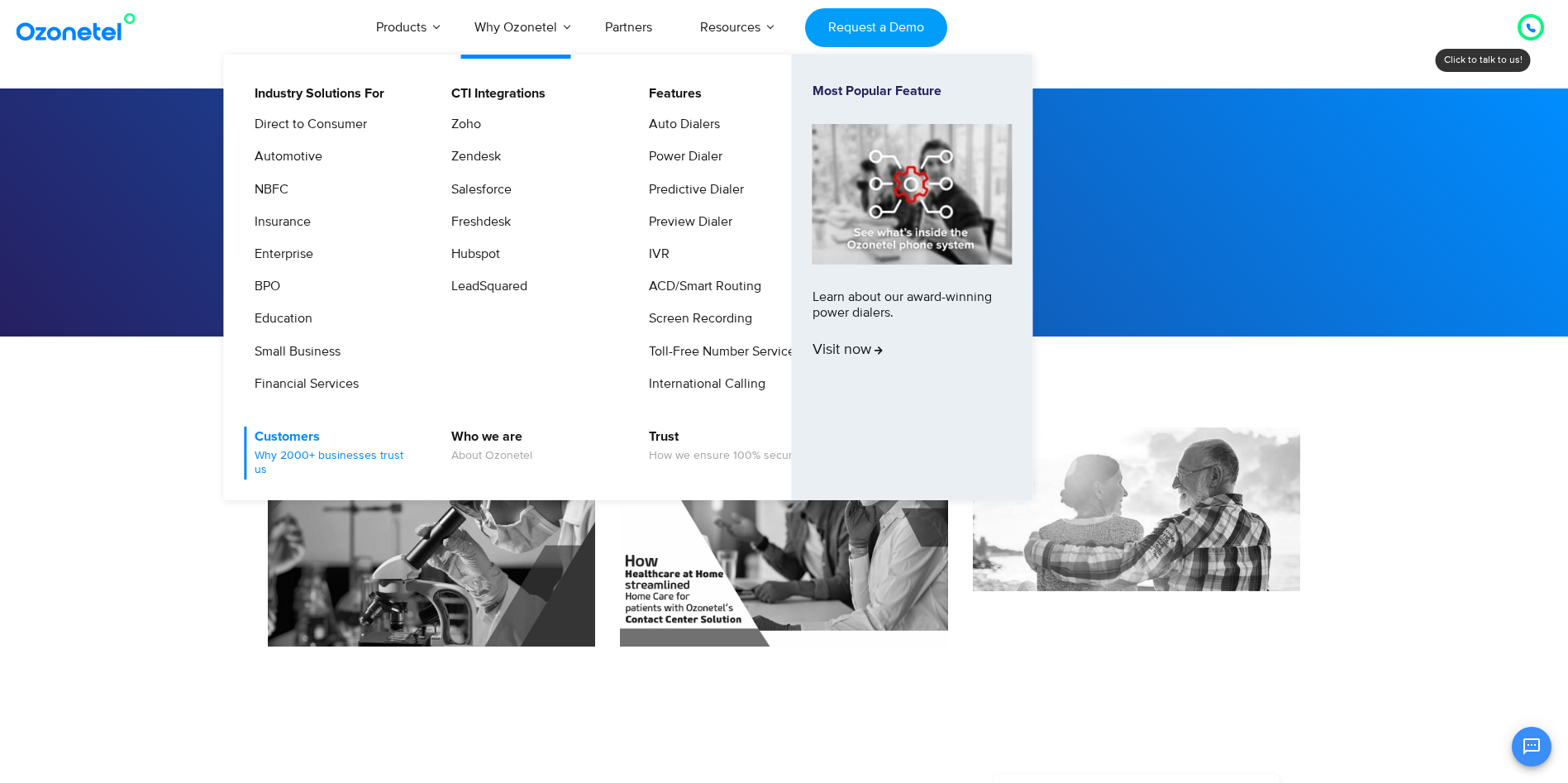
click at [318, 446] on link "Customers Why 2000+ businesses trust us" at bounding box center [332, 453] width 176 height 53
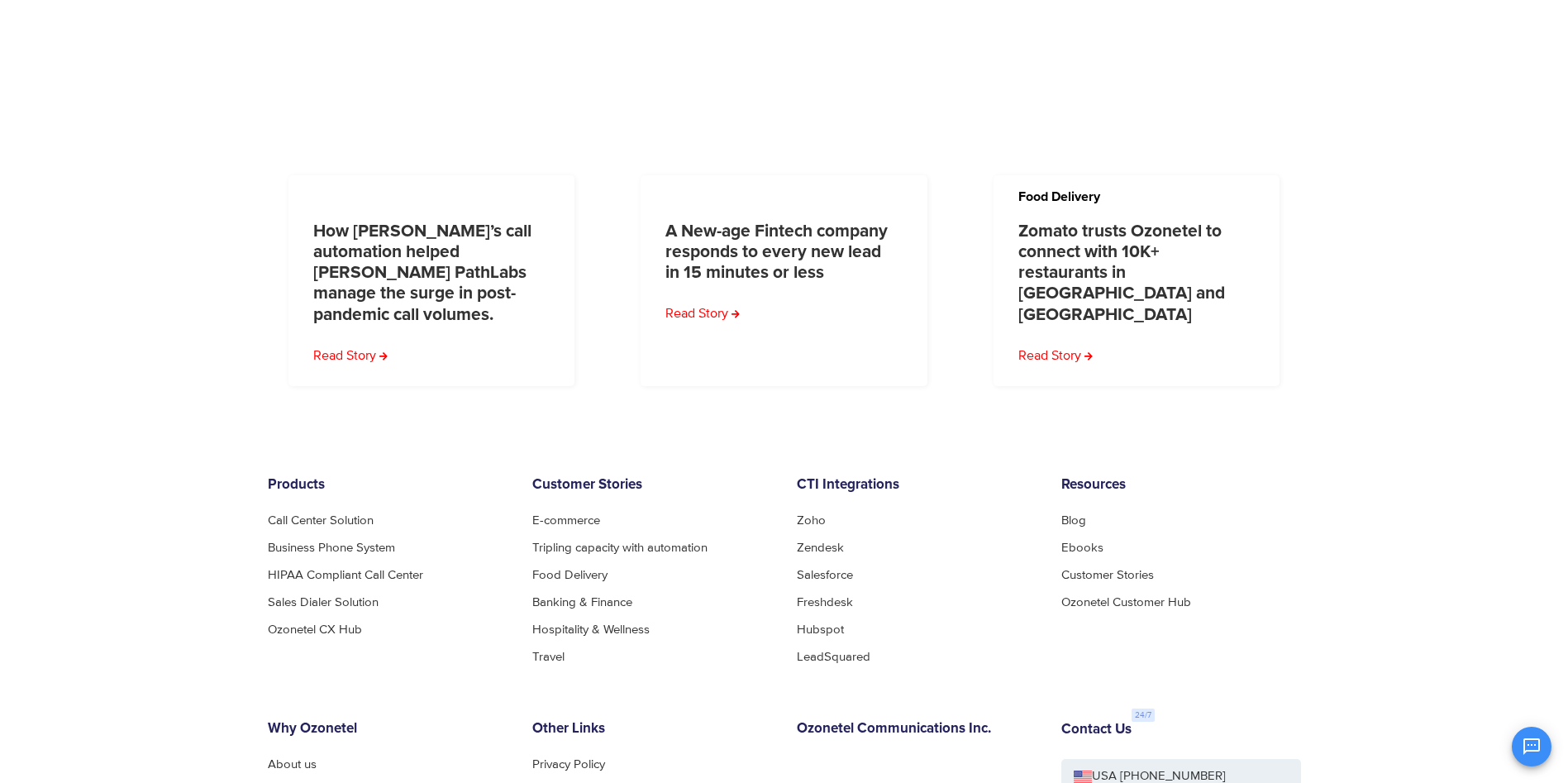
scroll to position [1539, 0]
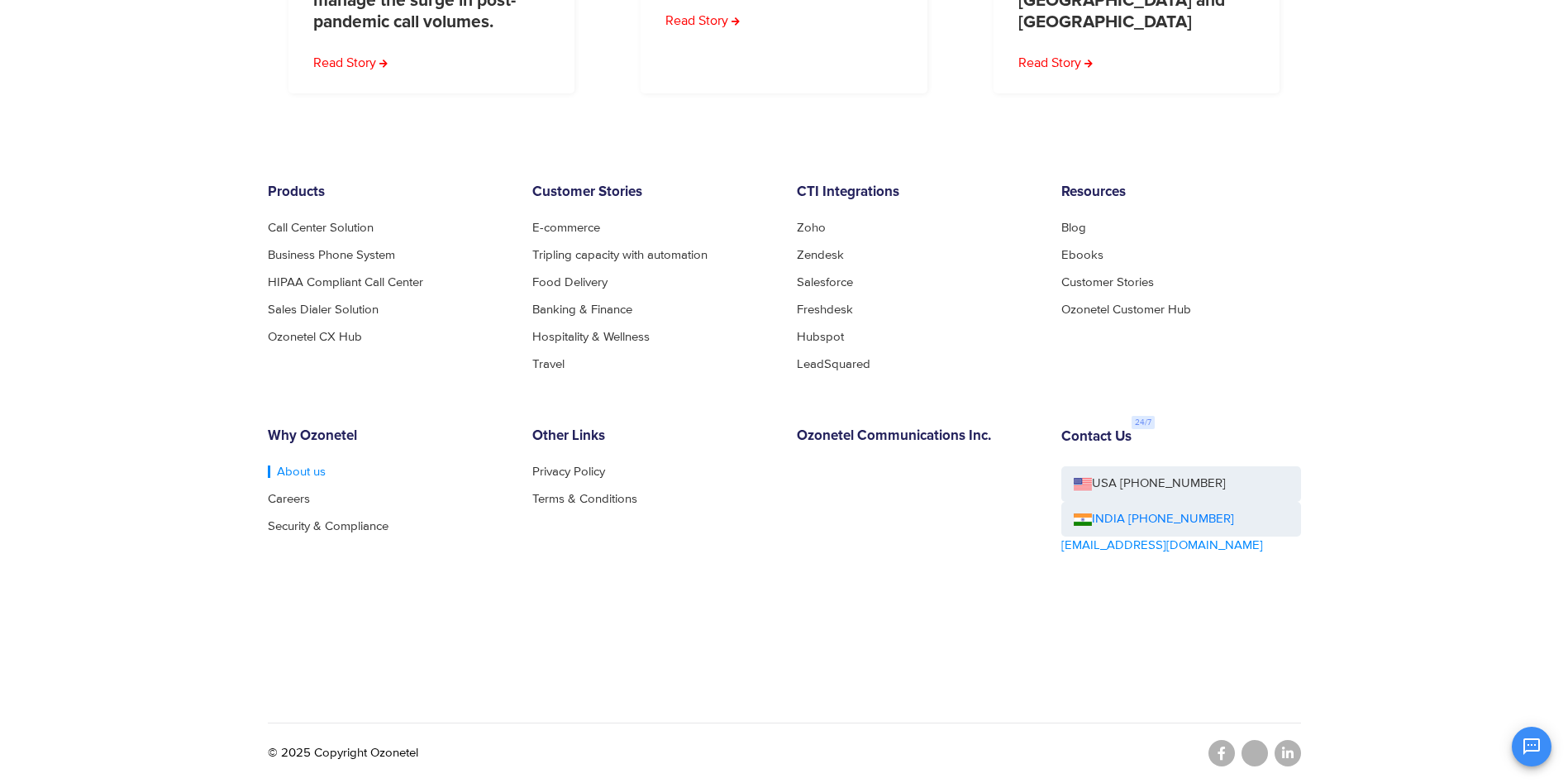
click at [308, 471] on link "About us" at bounding box center [297, 472] width 58 height 12
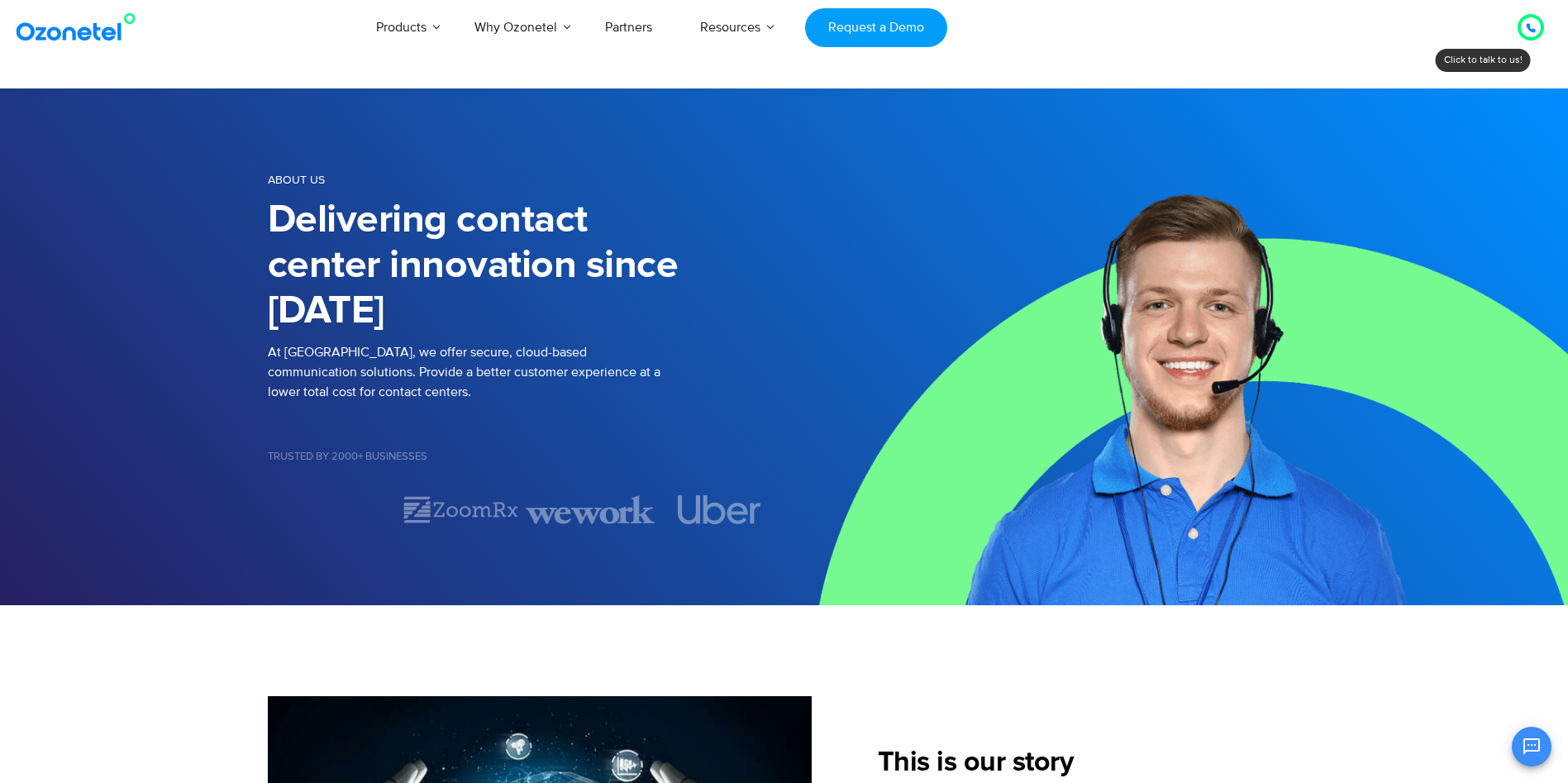
scroll to position [74, 0]
drag, startPoint x: 741, startPoint y: 512, endPoint x: 298, endPoint y: 505, distance: 443.1
click at [308, 507] on div "Image Carousel" at bounding box center [527, 509] width 517 height 29
click at [347, 547] on div "About us Delivering contact center innovation since 2007 At Ozonetel, we offer …" at bounding box center [784, 347] width 1058 height 401
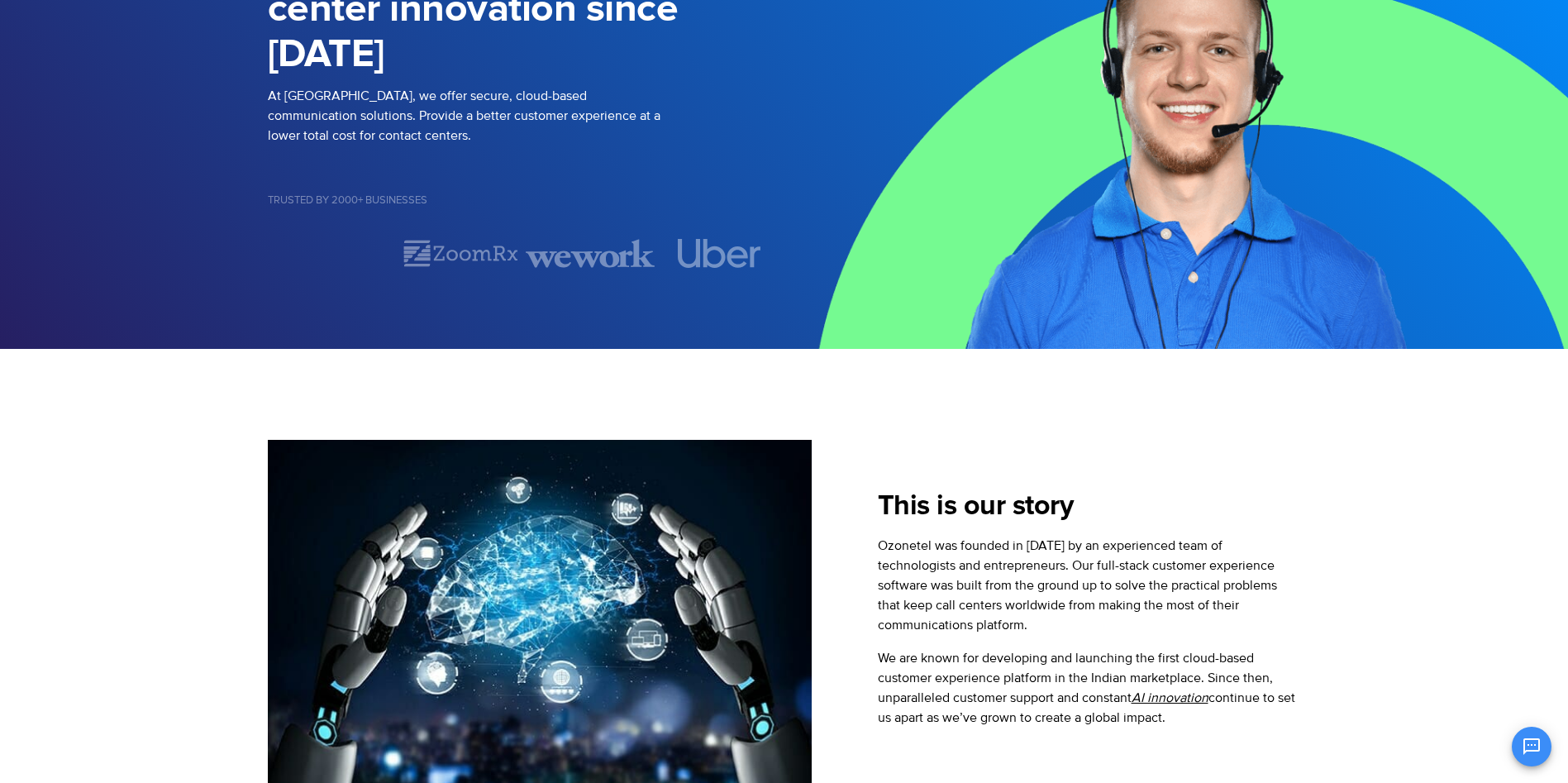
scroll to position [0, 0]
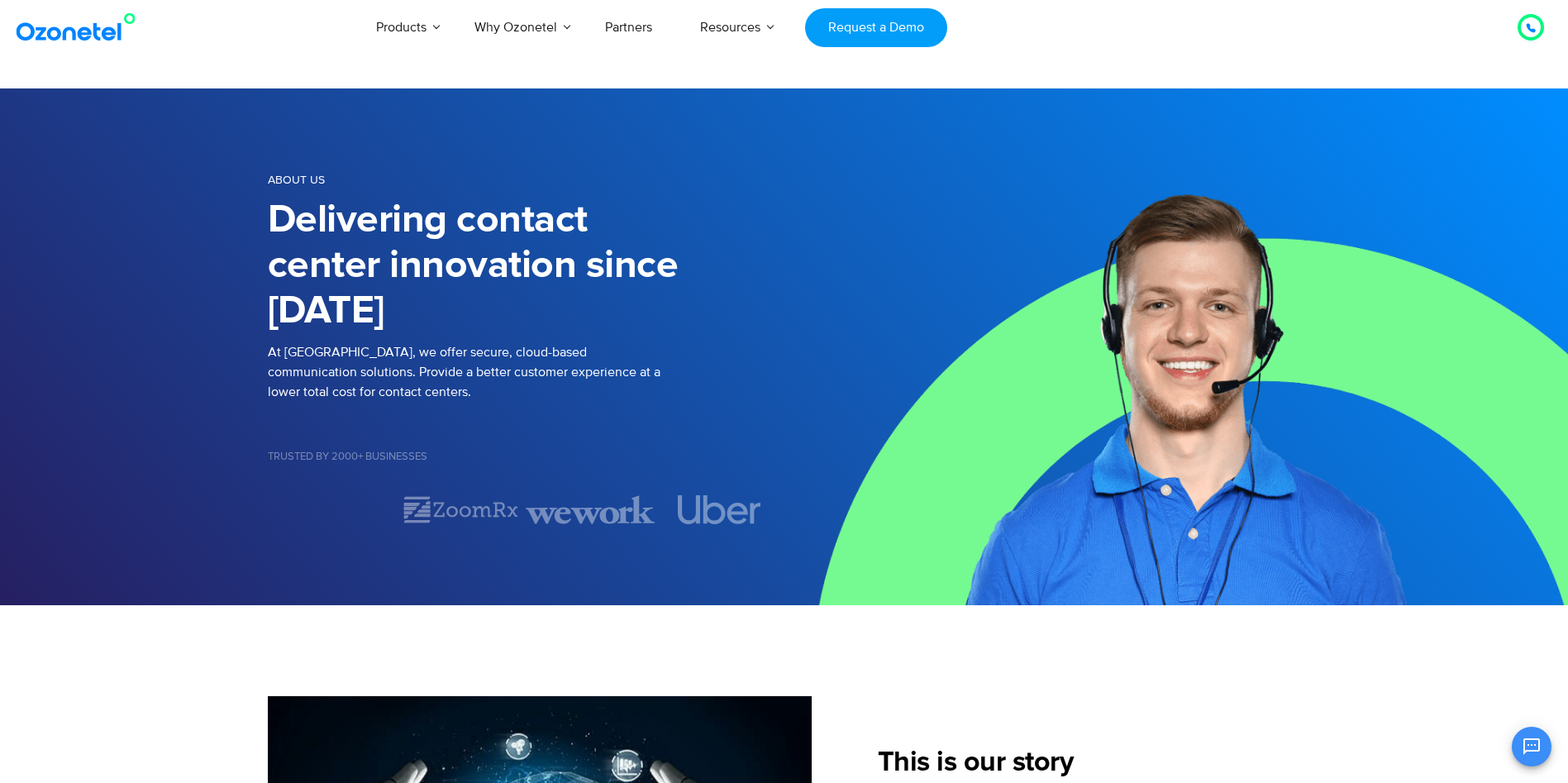
click at [395, 455] on h5 "Trusted by 2000+ Businesses" at bounding box center [527, 457] width 517 height 10
click at [885, 47] on "Products AI & CX Voice AI Agents Agent Assist Voice of Customer Quality Audits …" at bounding box center [649, 27] width 594 height 54
click at [872, 37] on link "Request a Demo" at bounding box center [876, 27] width 142 height 38
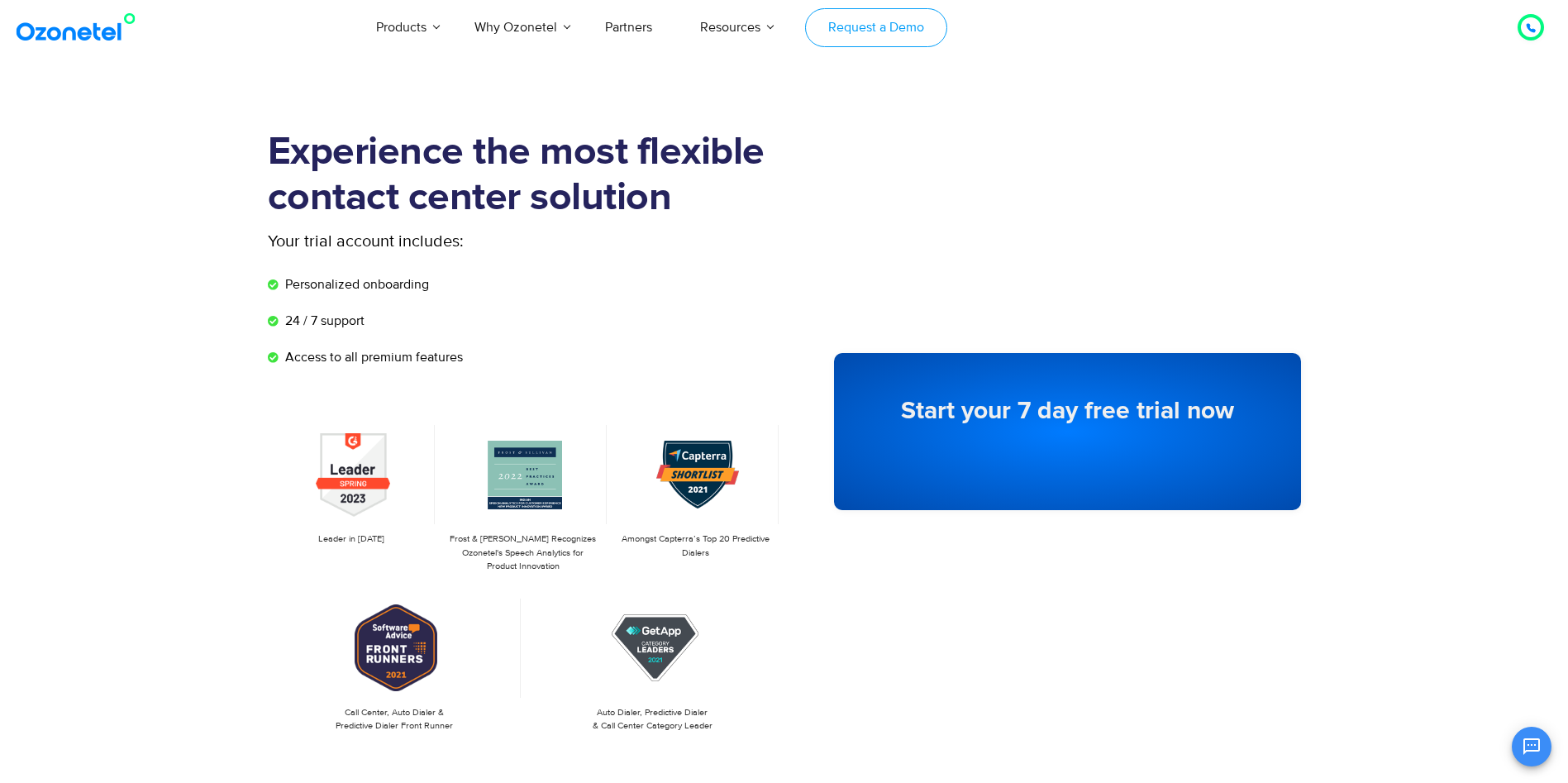
click at [832, 19] on link "Request a Demo" at bounding box center [876, 27] width 142 height 38
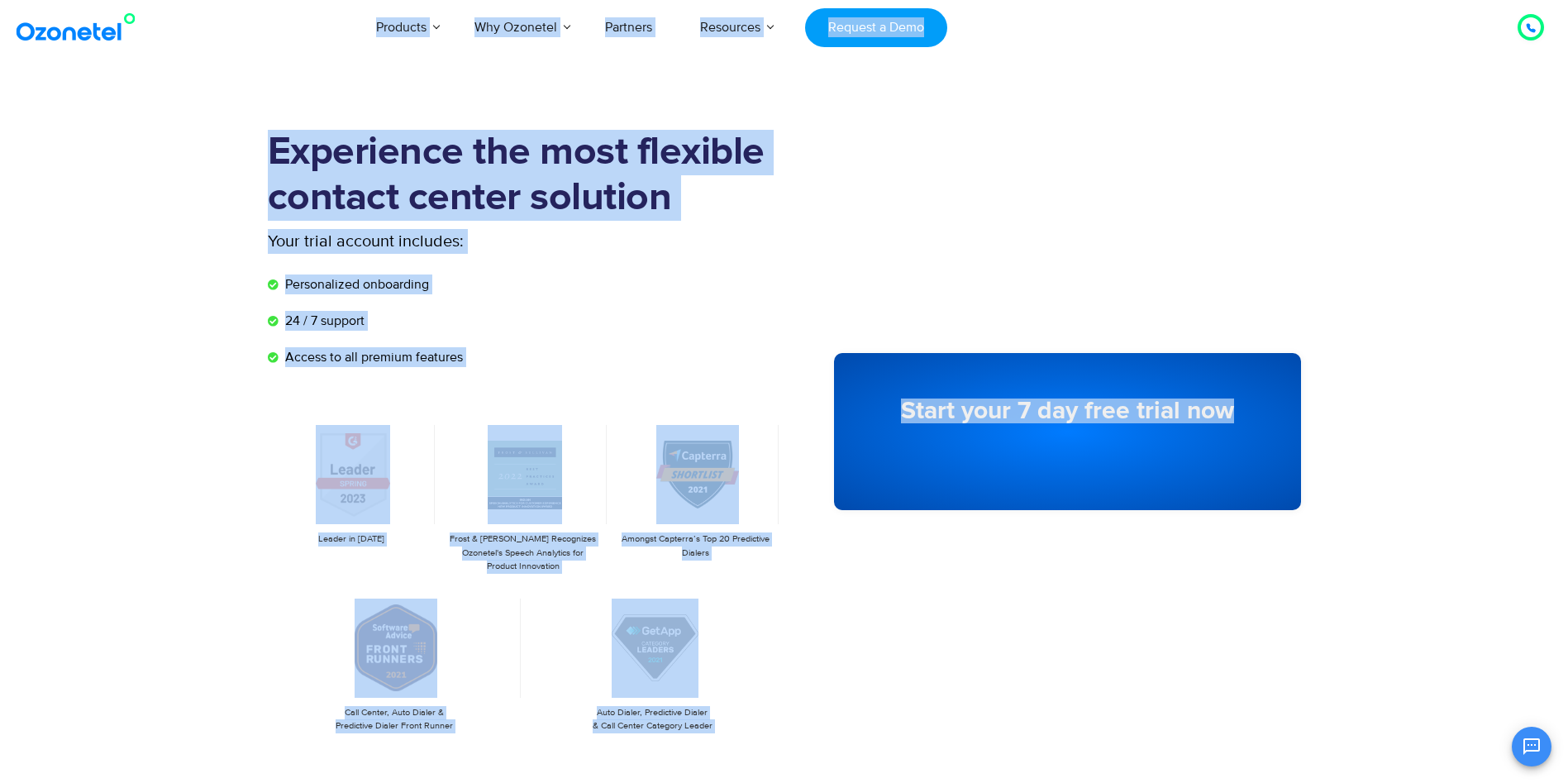
drag, startPoint x: 1536, startPoint y: 26, endPoint x: 1530, endPoint y: 228, distance: 202.1
drag, startPoint x: 1530, startPoint y: 228, endPoint x: 1206, endPoint y: 177, distance: 328.0
click at [1206, 177] on div "**********" at bounding box center [1067, 432] width 467 height 570
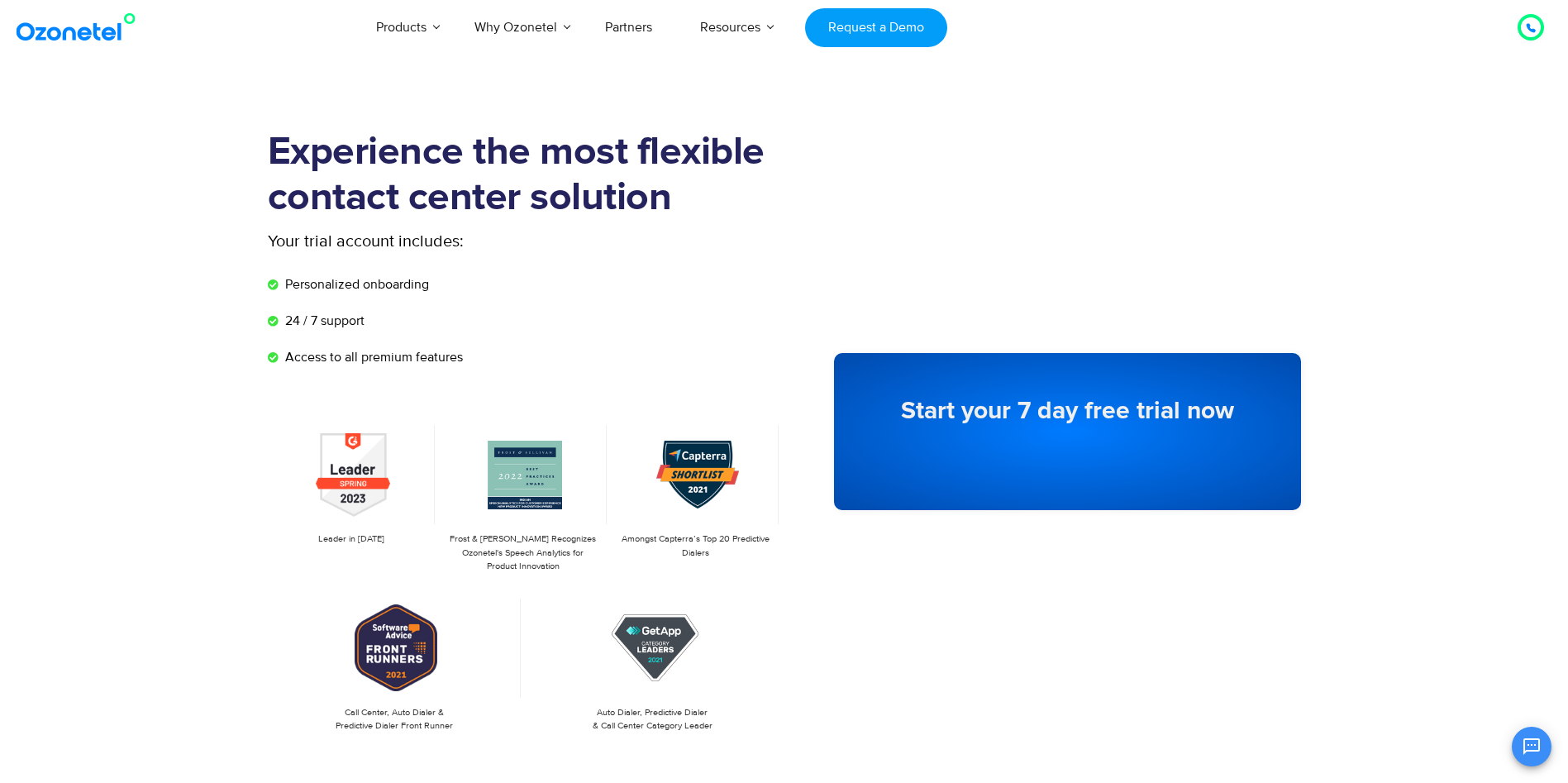
click at [1103, 399] on h5 "Start your 7 day free trial now" at bounding box center [1067, 411] width 401 height 24
click at [1530, 30] on icon at bounding box center [1530, 27] width 8 height 8
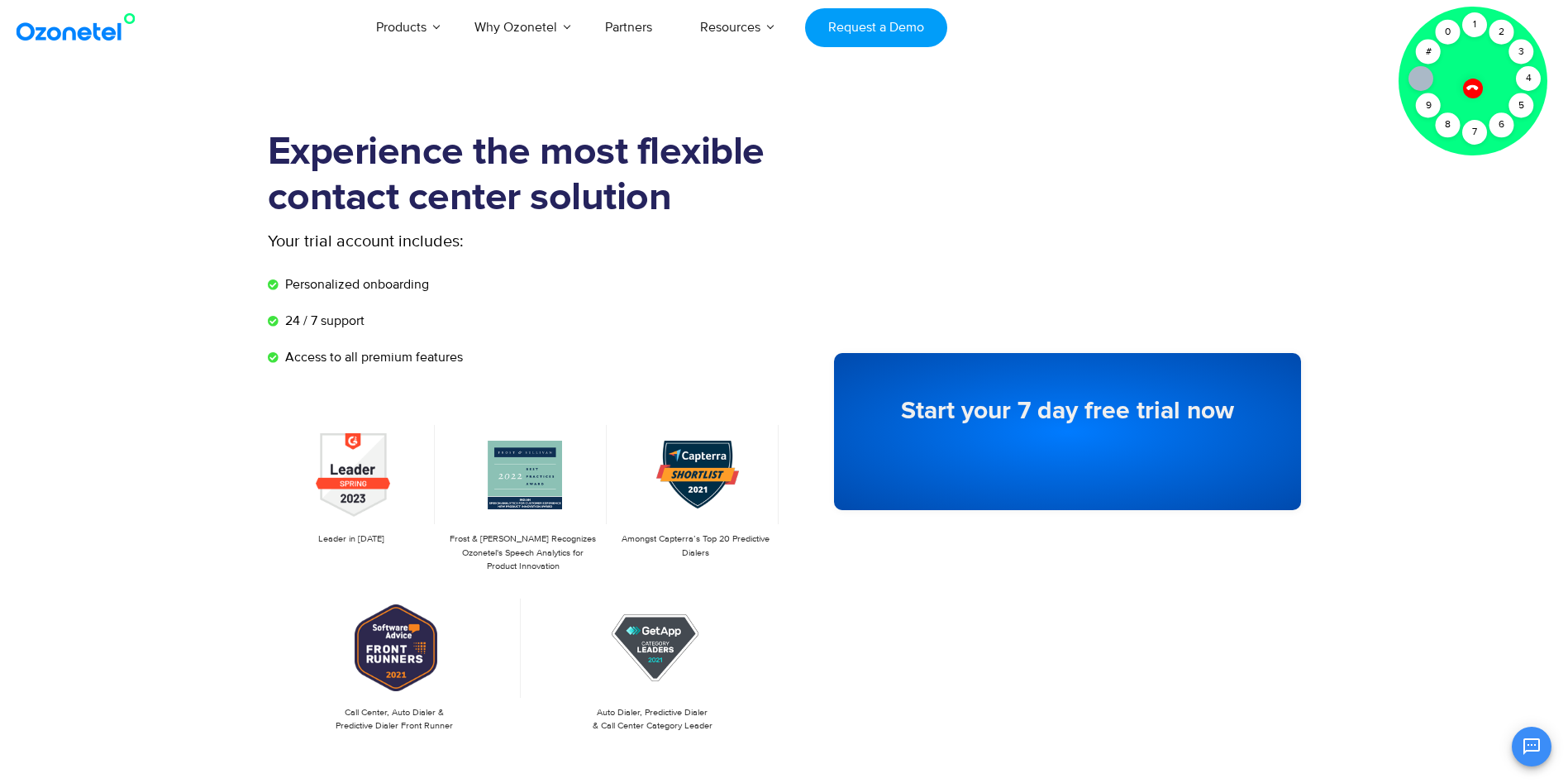
click at [1472, 84] on icon at bounding box center [1473, 87] width 14 height 14
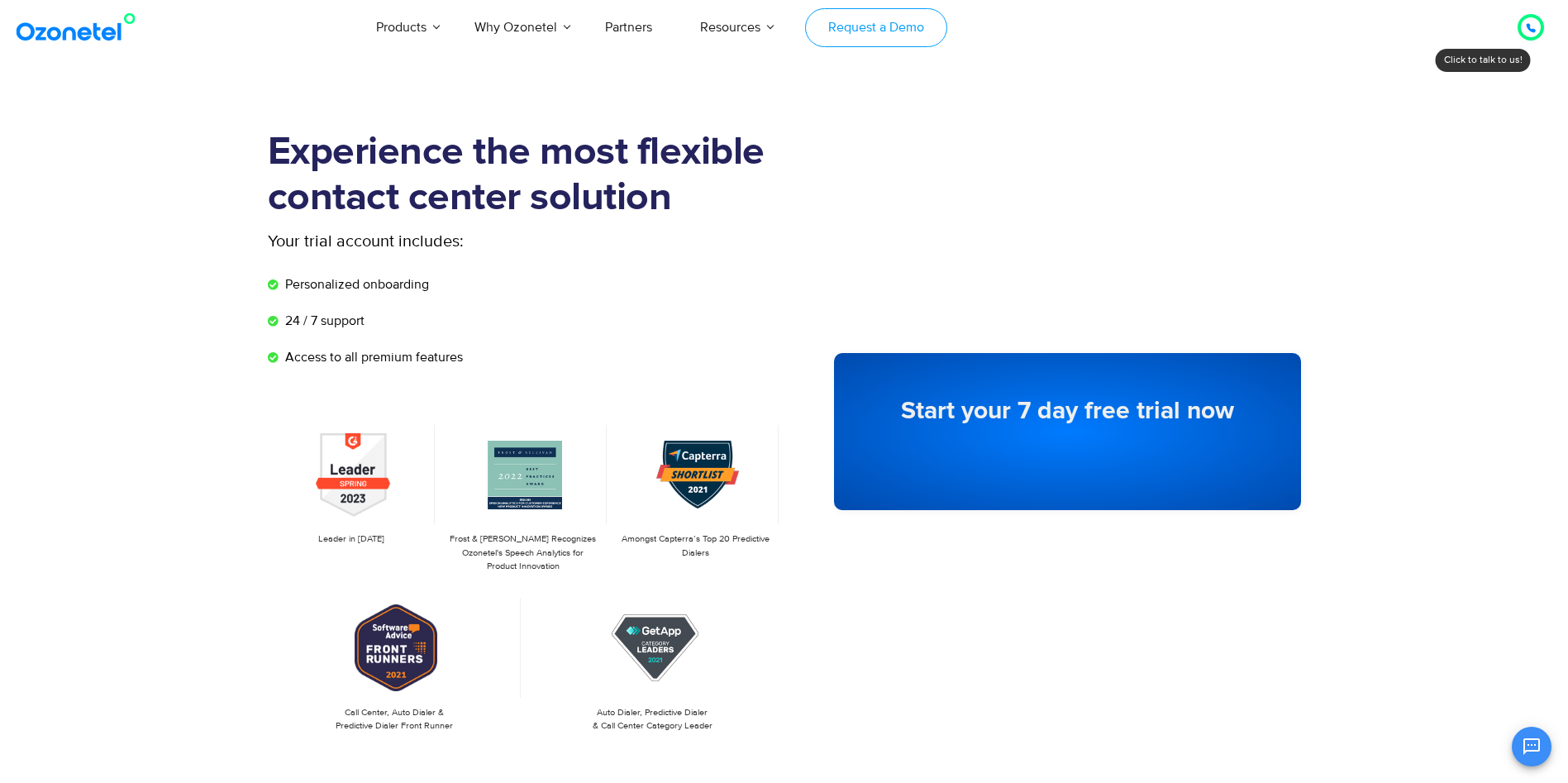
click at [895, 37] on link "Request a Demo" at bounding box center [876, 27] width 142 height 38
